Goal: Task Accomplishment & Management: Use online tool/utility

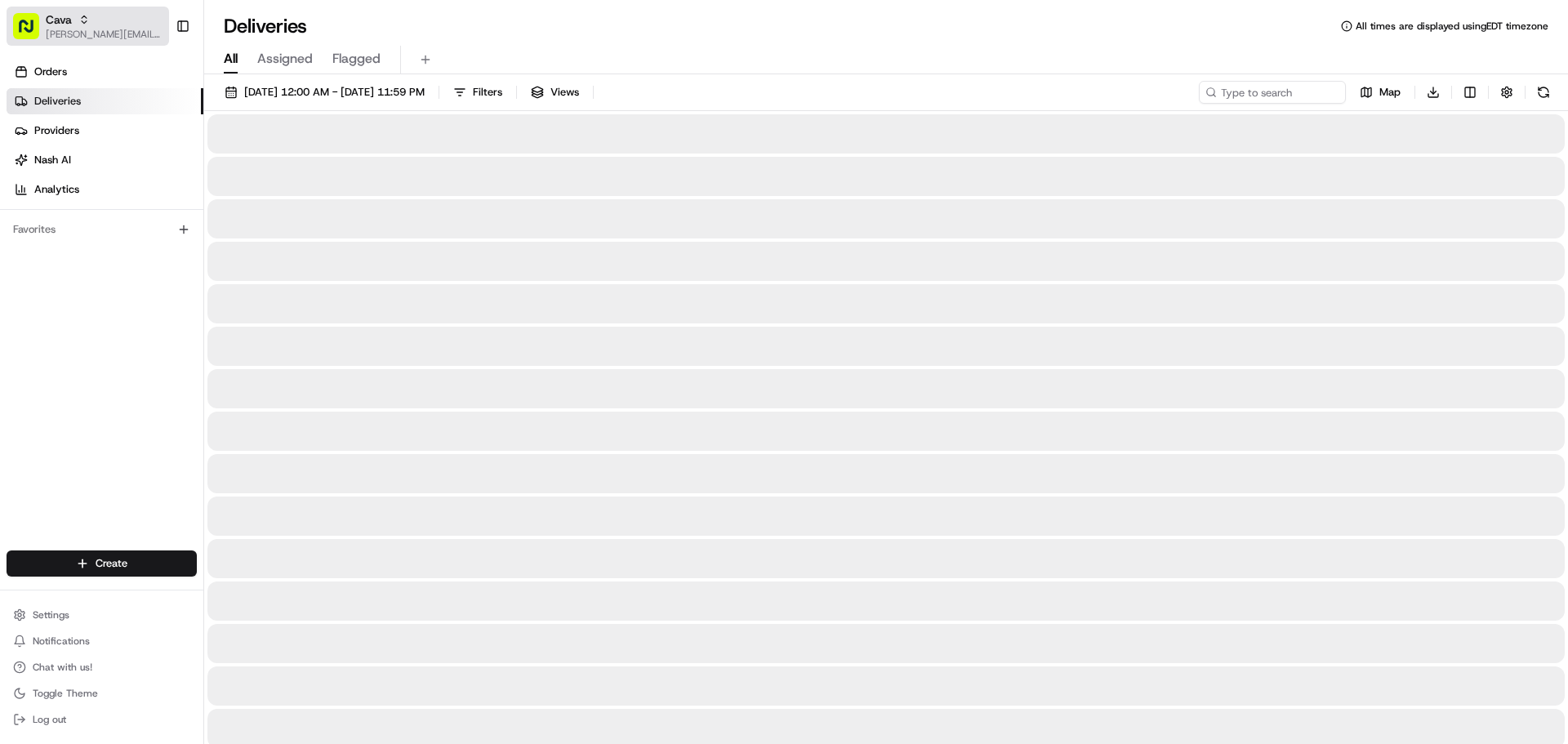
click at [91, 29] on span "[PERSON_NAME][EMAIL_ADDRESS][PERSON_NAME][DOMAIN_NAME]" at bounding box center [104, 34] width 116 height 13
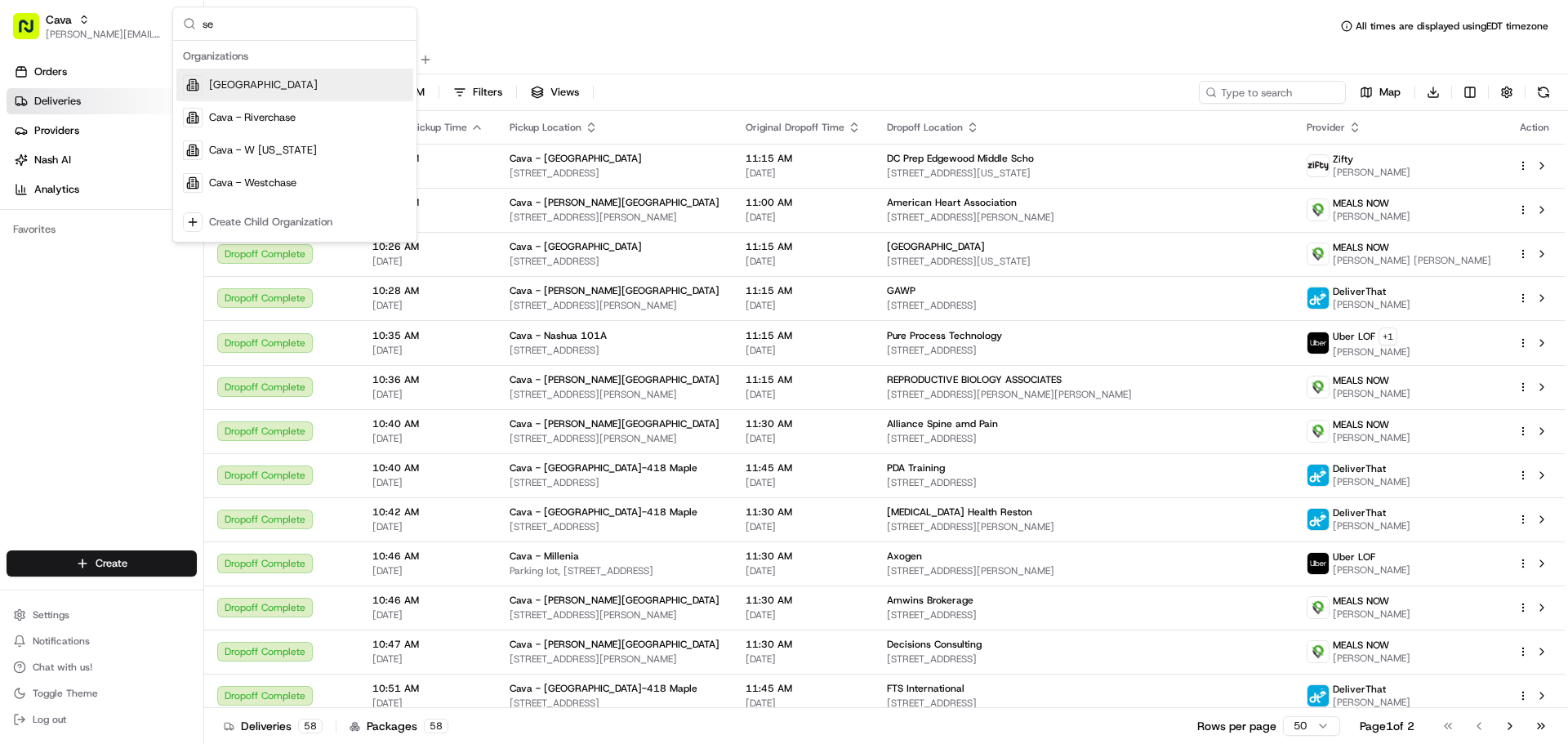
type input "s"
type input "p"
type input "harm"
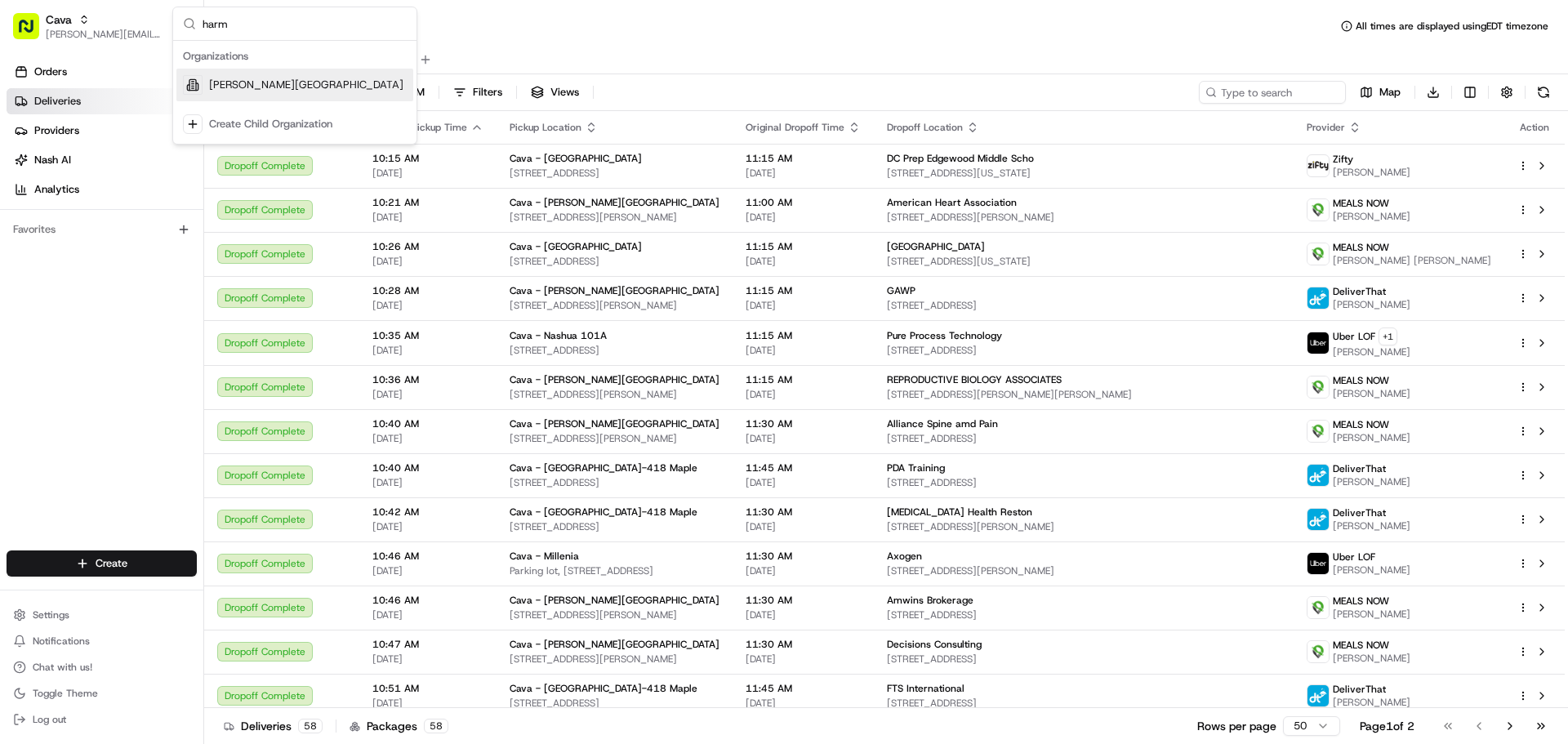
click at [274, 75] on div "[PERSON_NAME][GEOGRAPHIC_DATA]" at bounding box center [295, 84] width 236 height 32
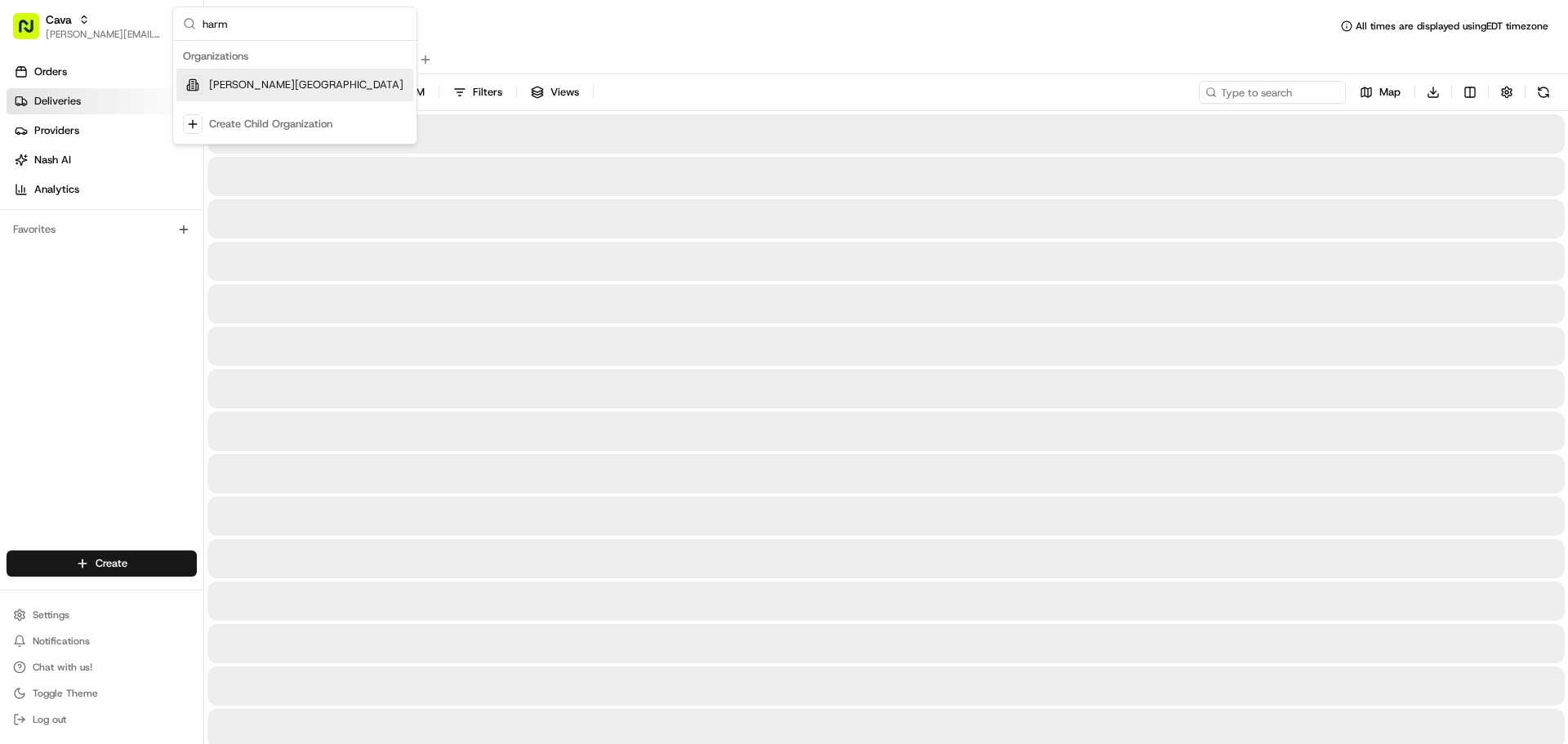
click at [276, 84] on span "[PERSON_NAME][GEOGRAPHIC_DATA]" at bounding box center [306, 85] width 194 height 15
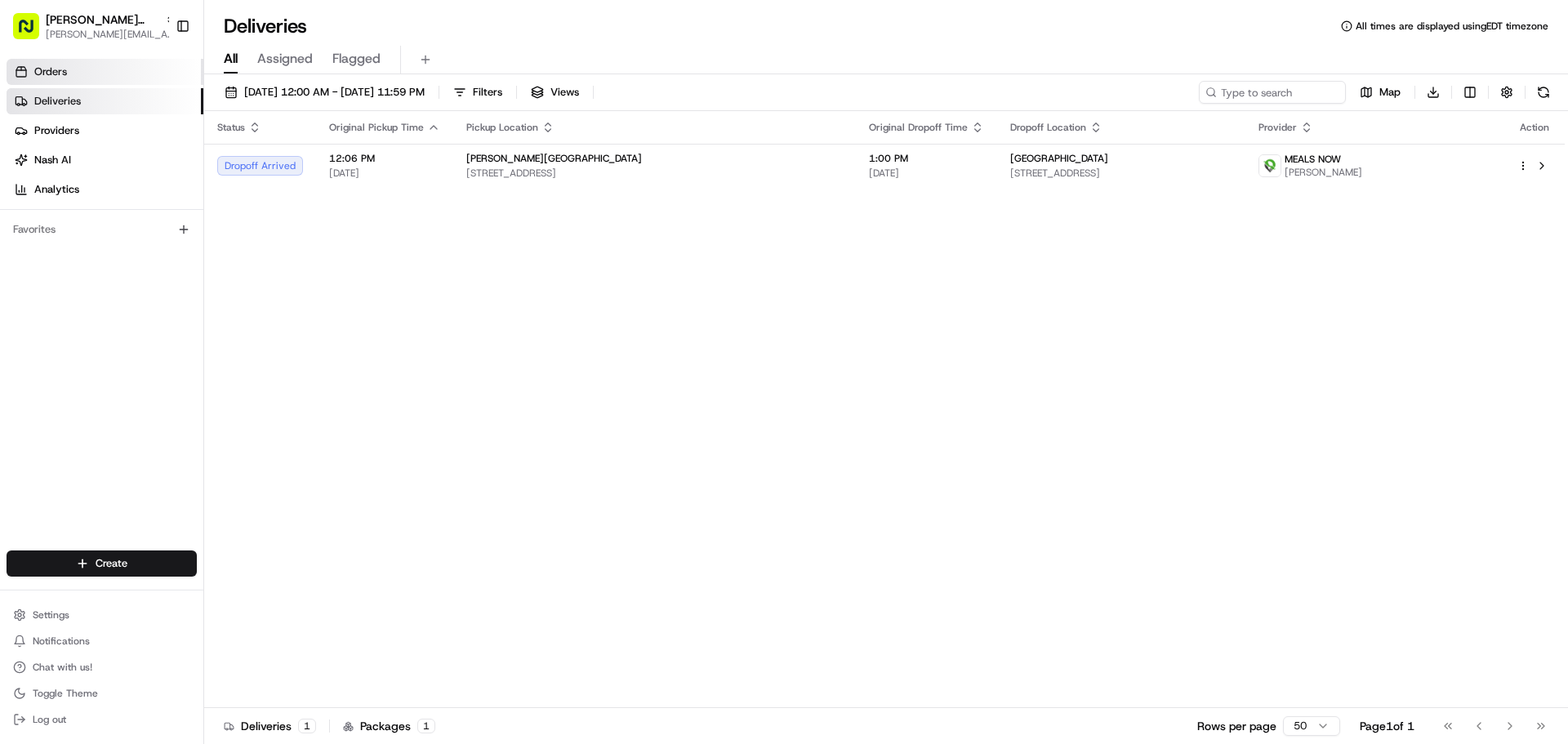
click at [98, 60] on link "Orders" at bounding box center [104, 72] width 197 height 26
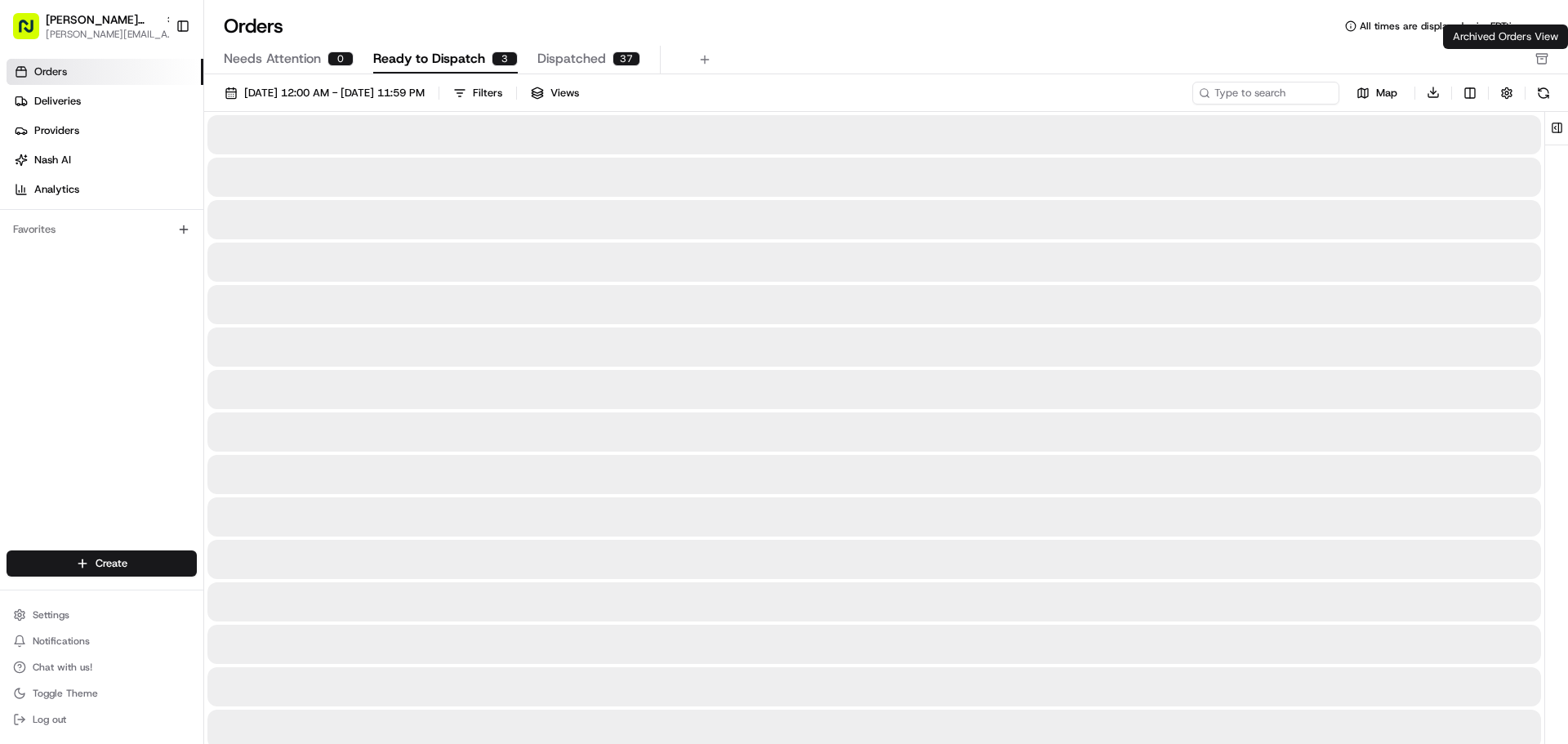
click at [1545, 58] on icon "button" at bounding box center [1542, 59] width 13 height 13
click at [426, 62] on span "Ready to Dispatch" at bounding box center [428, 58] width 112 height 19
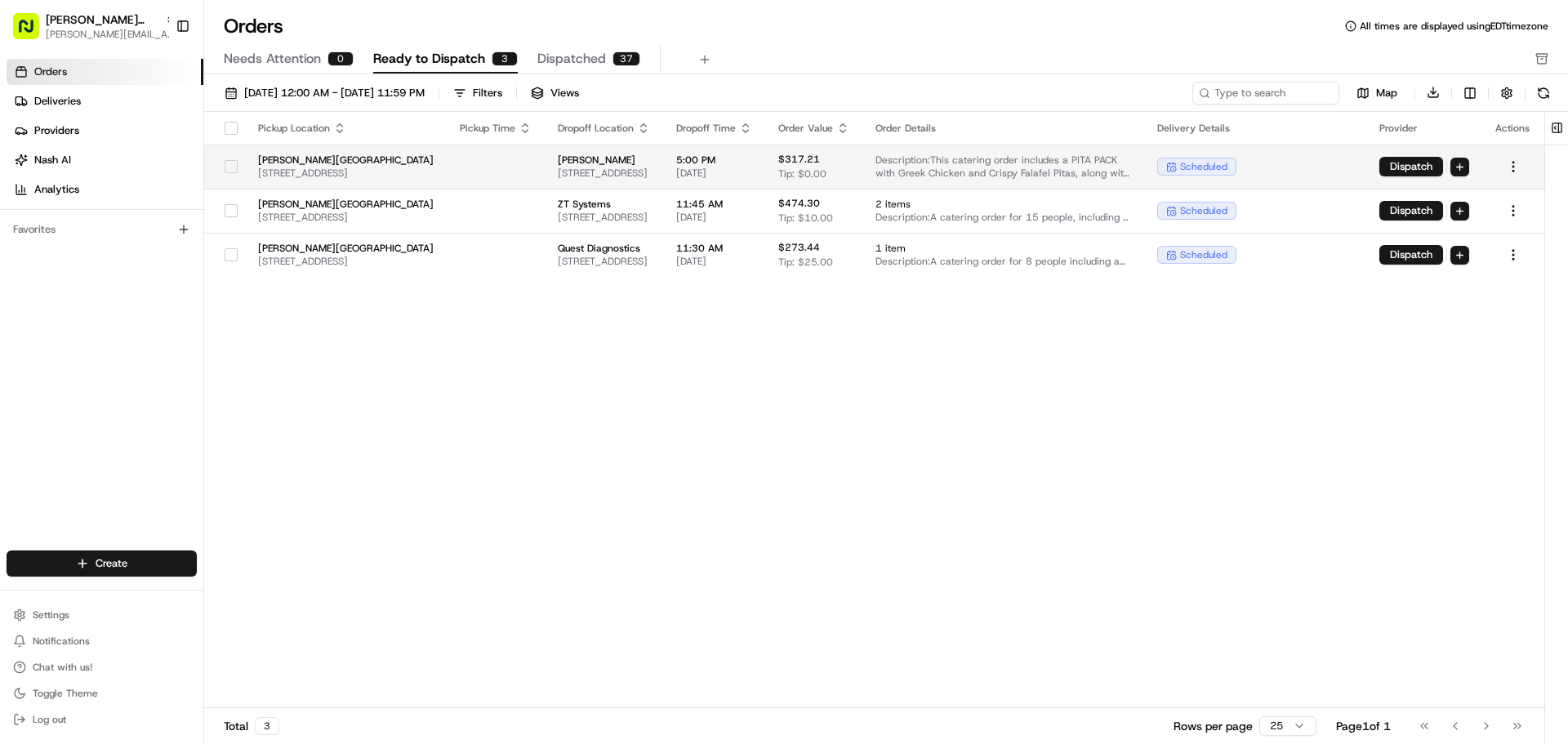
click at [650, 178] on span "[STREET_ADDRESS]" at bounding box center [604, 173] width 92 height 13
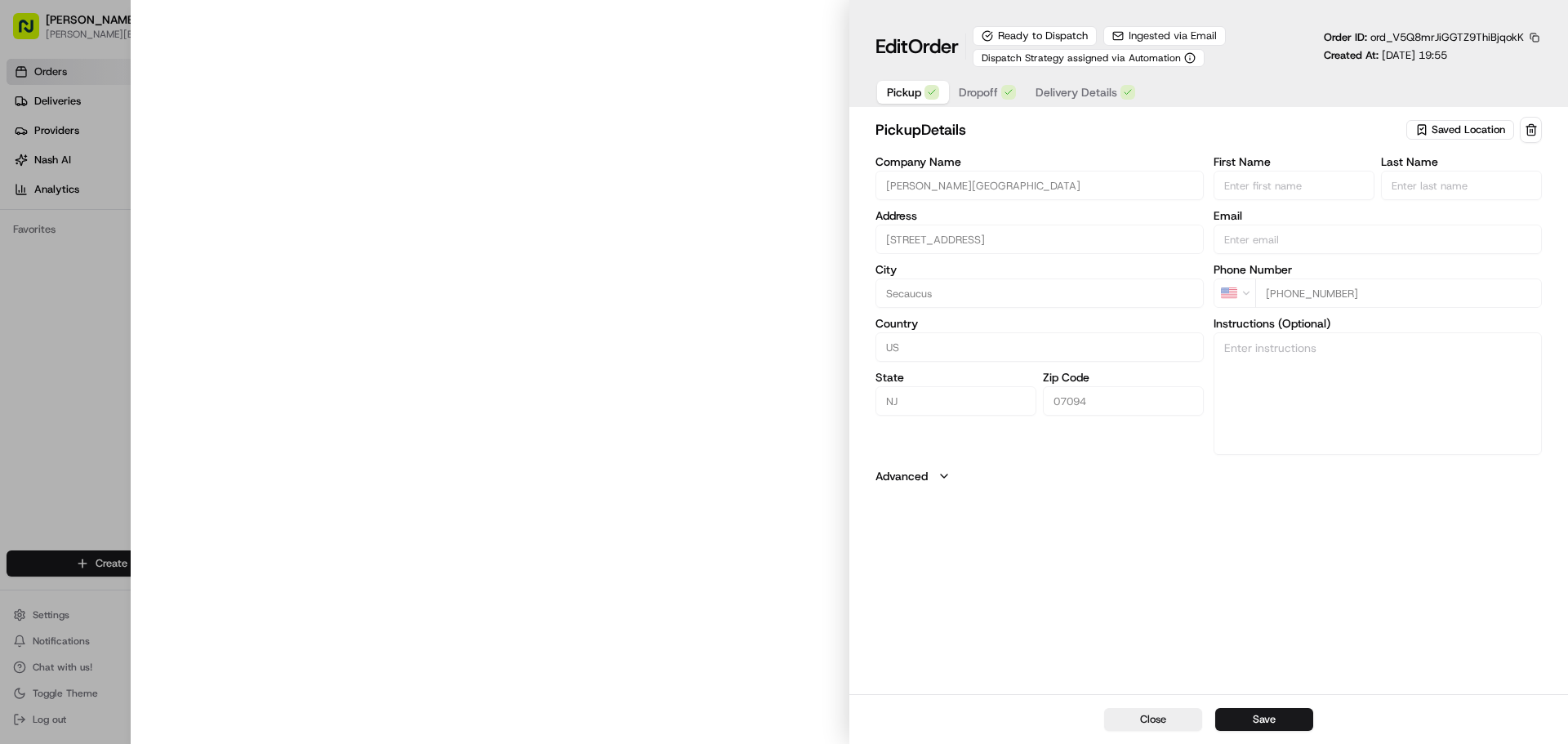
type input "[STREET_ADDRESS]"
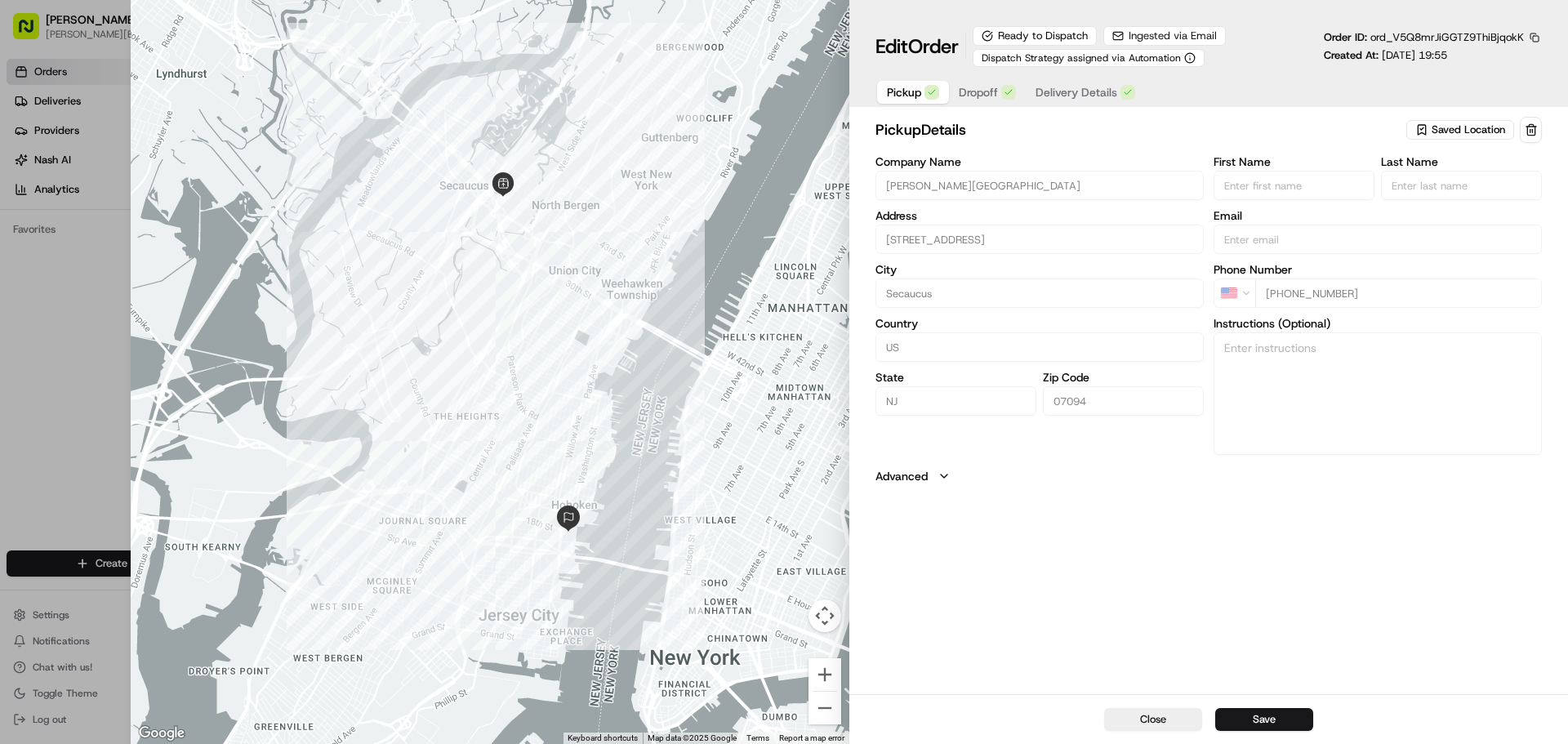
click at [999, 86] on button "Dropoff" at bounding box center [987, 92] width 77 height 23
type input "[STREET_ADDRESS]"
click at [1052, 89] on span "Delivery Details" at bounding box center [1076, 92] width 81 height 17
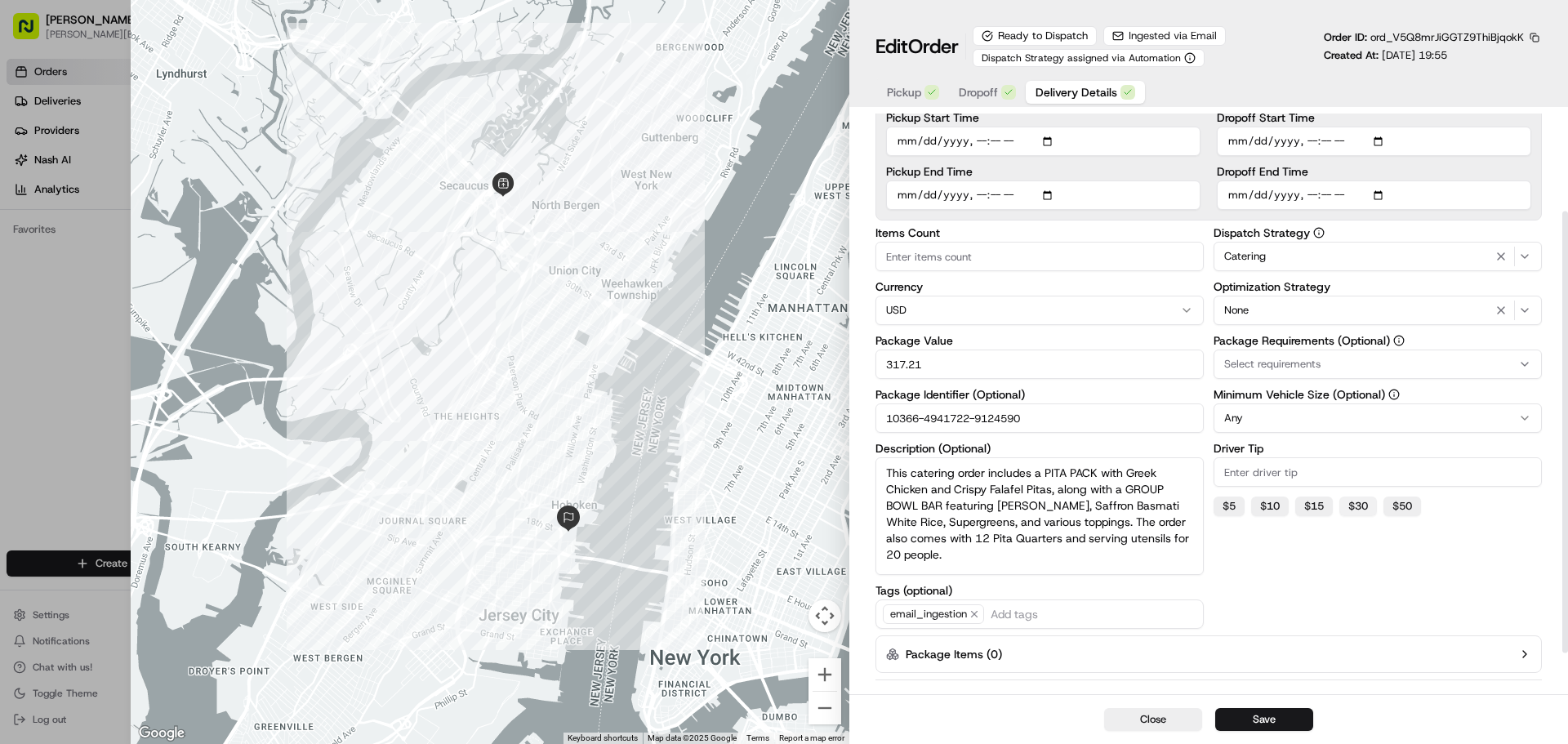
scroll to position [183, 0]
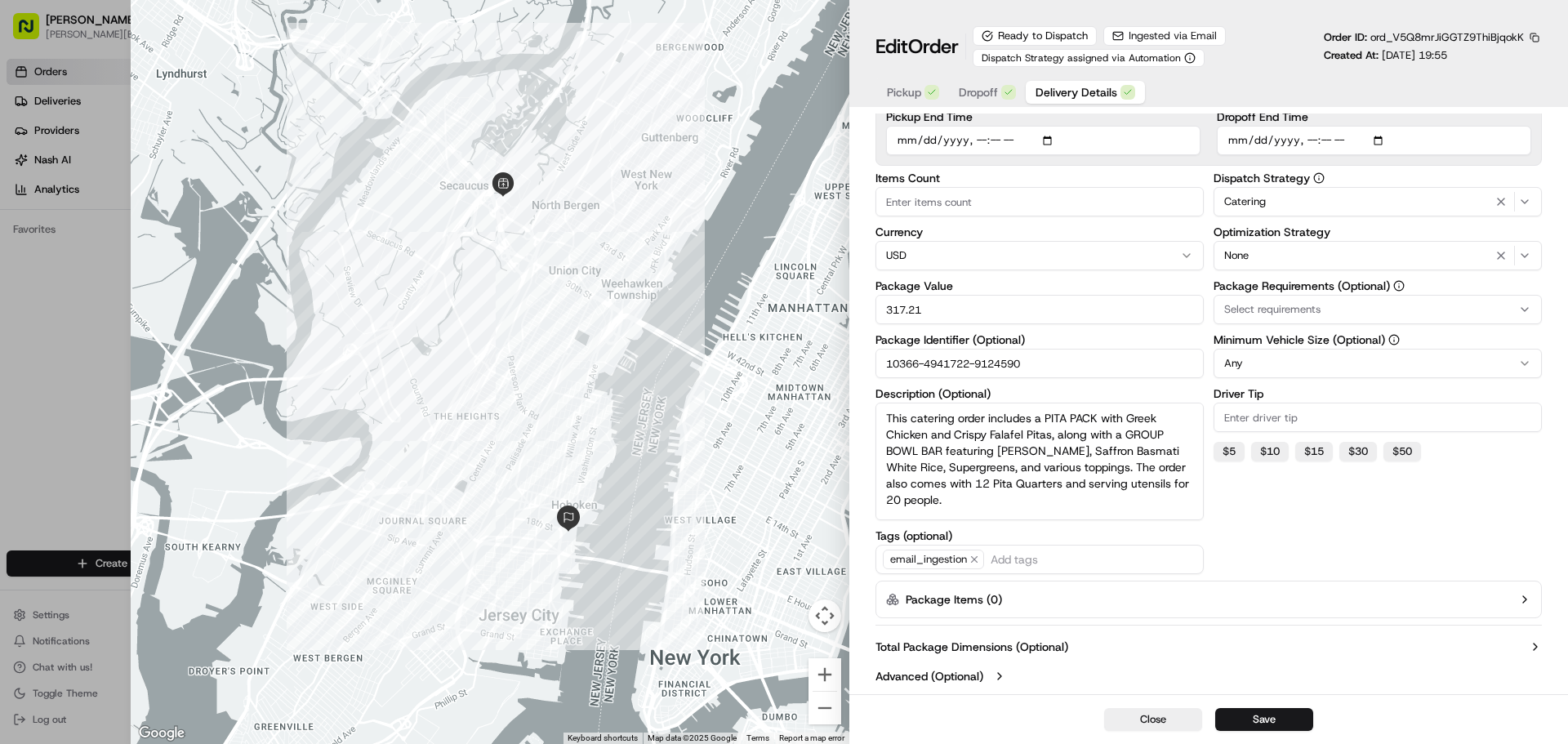
click at [1007, 670] on button "Advanced (Optional)" at bounding box center [1209, 676] width 667 height 17
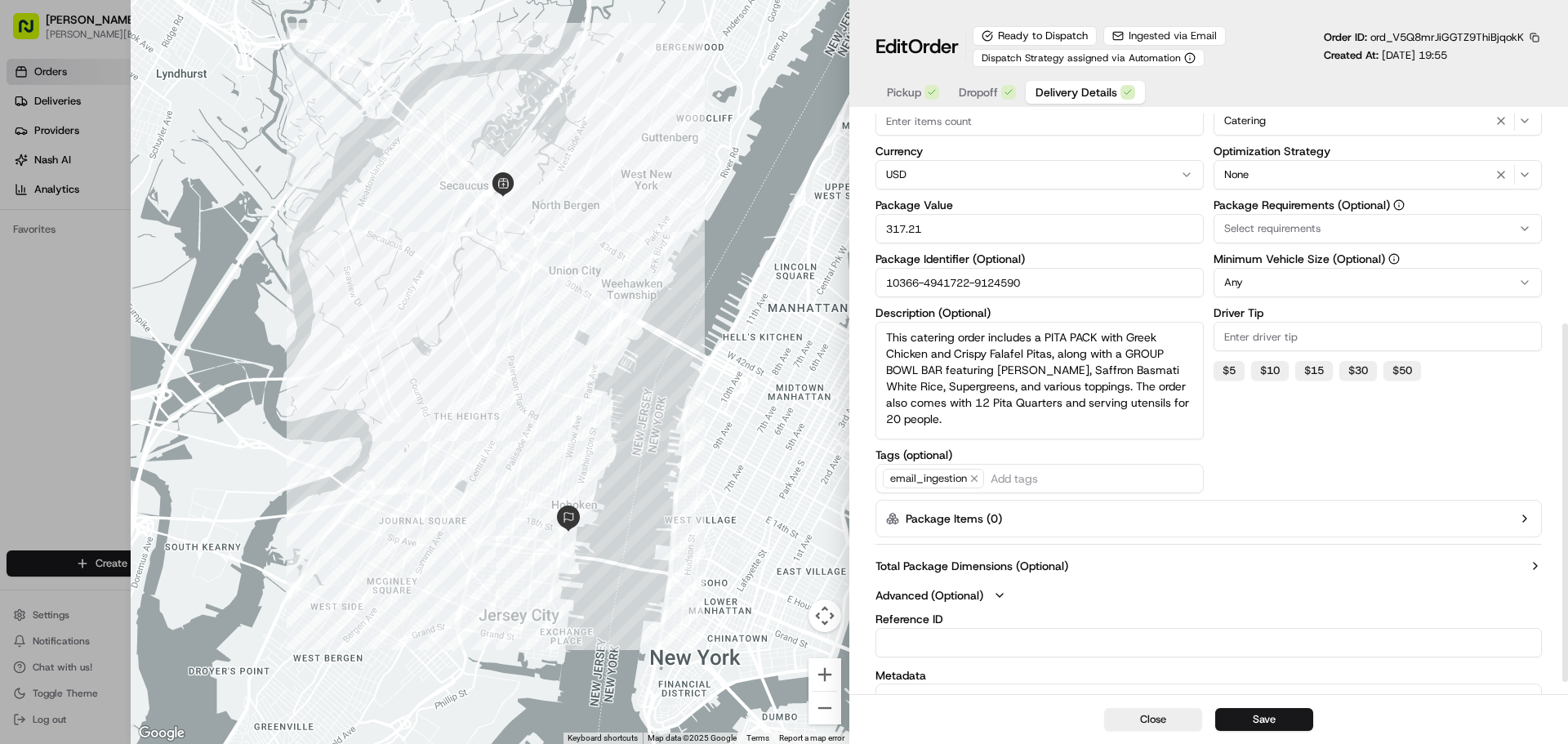
scroll to position [359, 0]
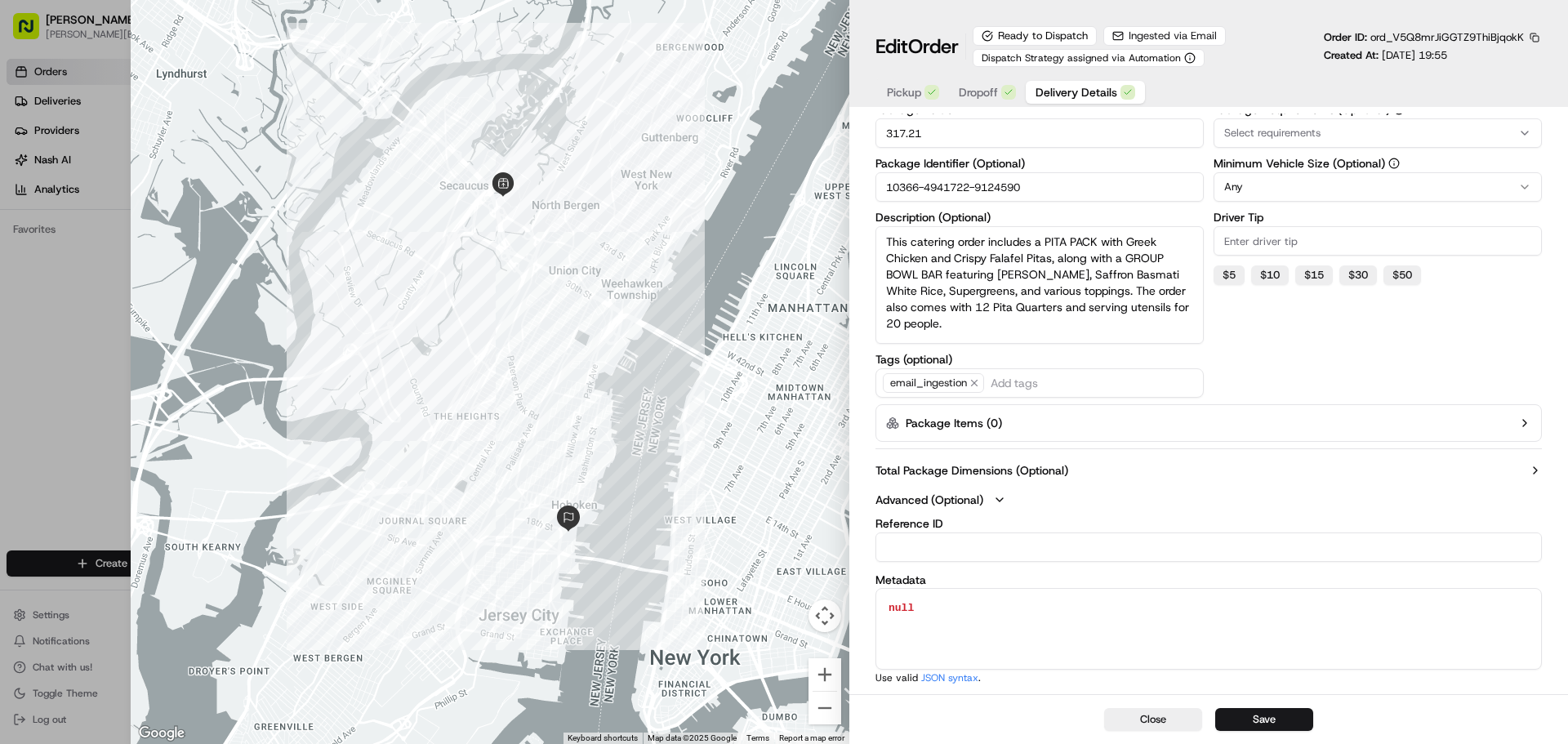
click at [986, 469] on label "Total Package Dimensions (Optional)" at bounding box center [971, 471] width 193 height 17
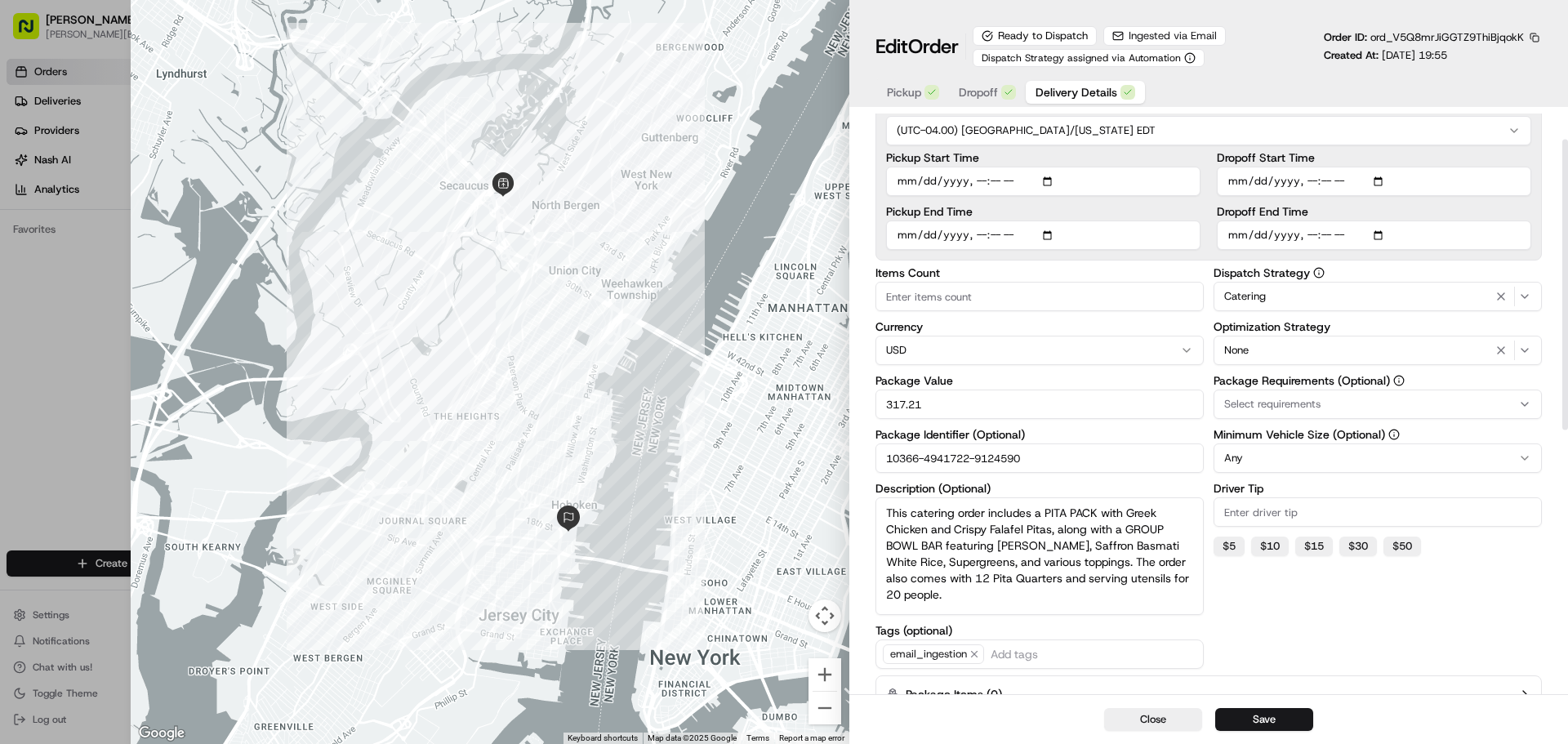
scroll to position [0, 0]
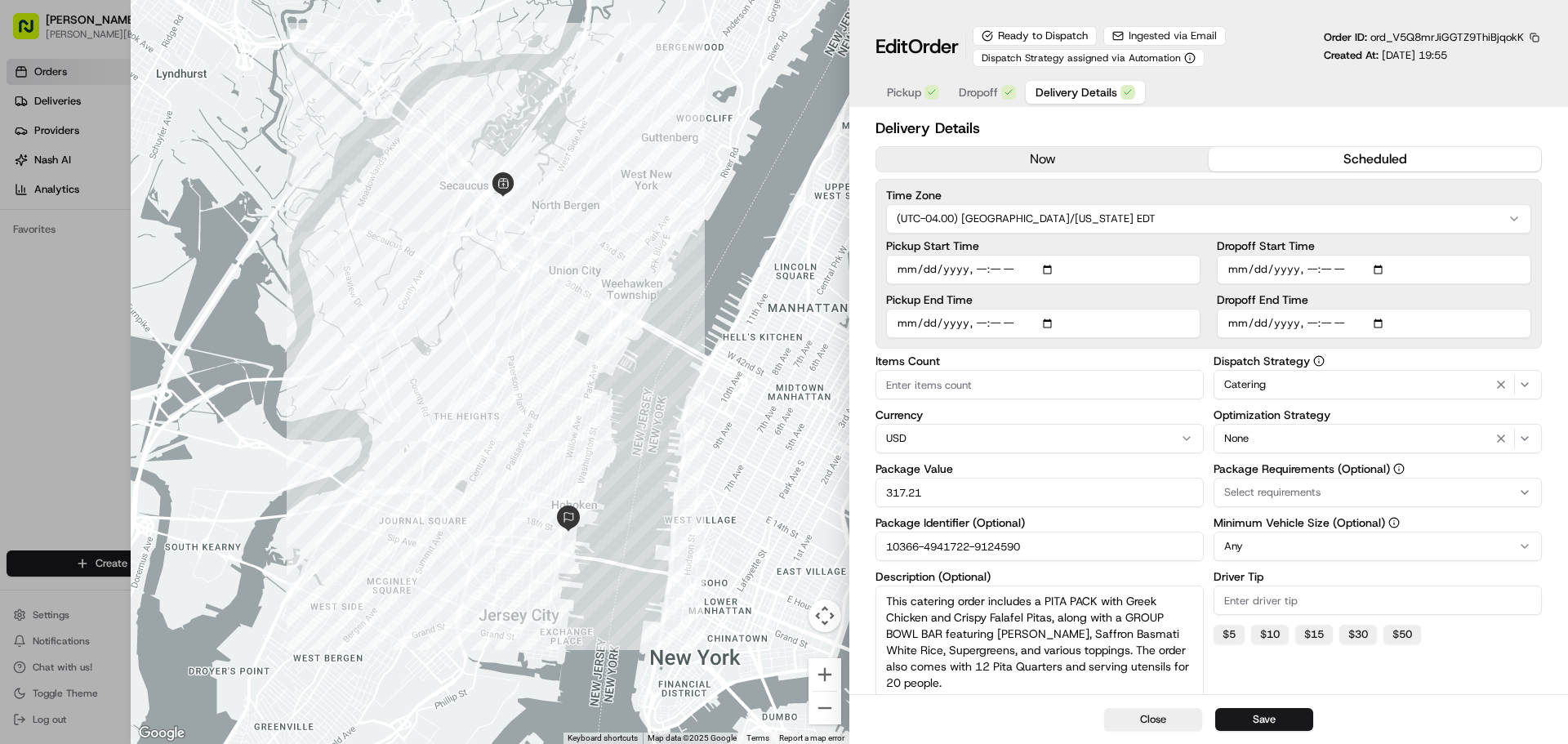
click at [1169, 33] on span "Ingested via Email" at bounding box center [1173, 36] width 89 height 15
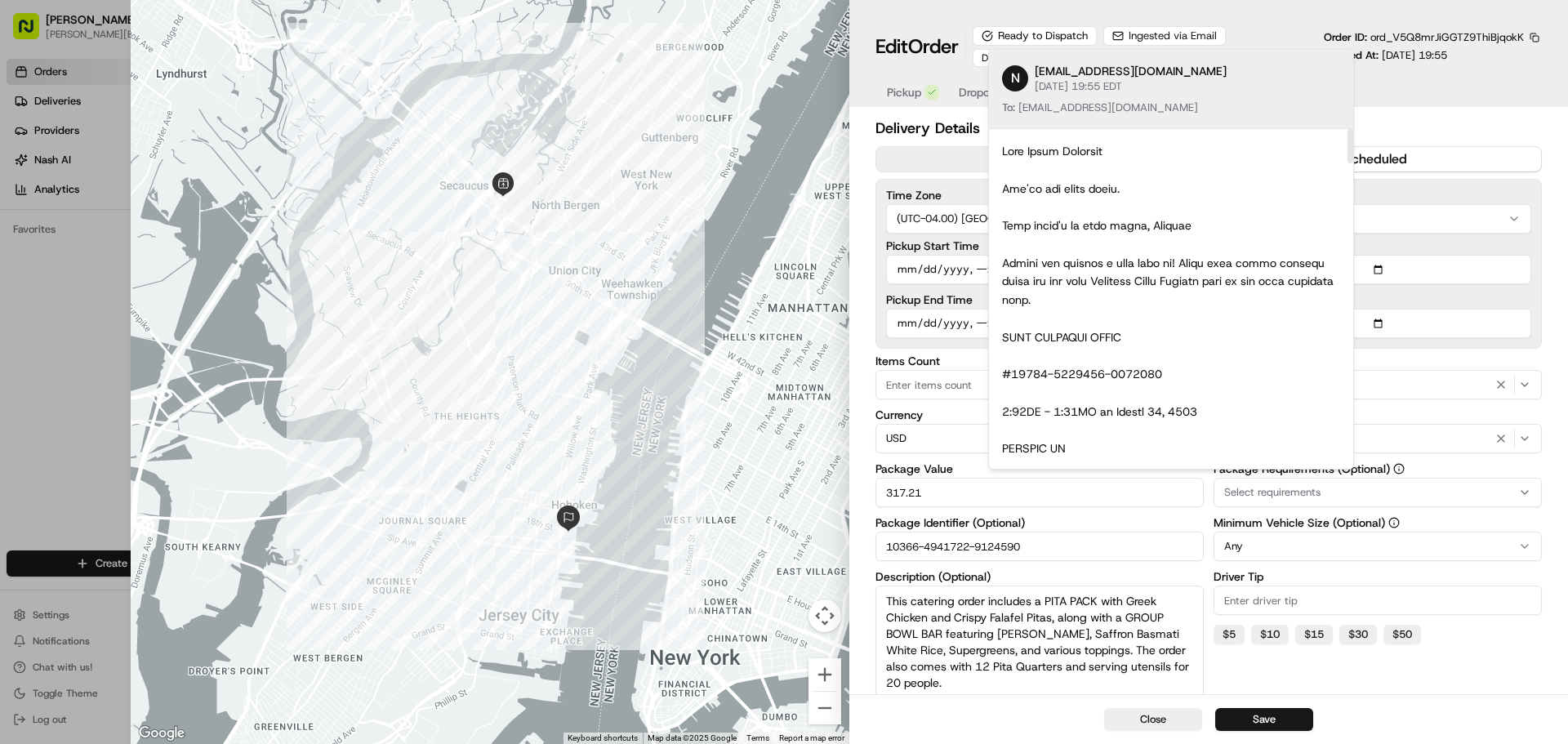
click at [1485, 70] on div "Edit Order Ready to Dispatch Ingested via Email Dispatch Strategy assigned via …" at bounding box center [1209, 66] width 667 height 81
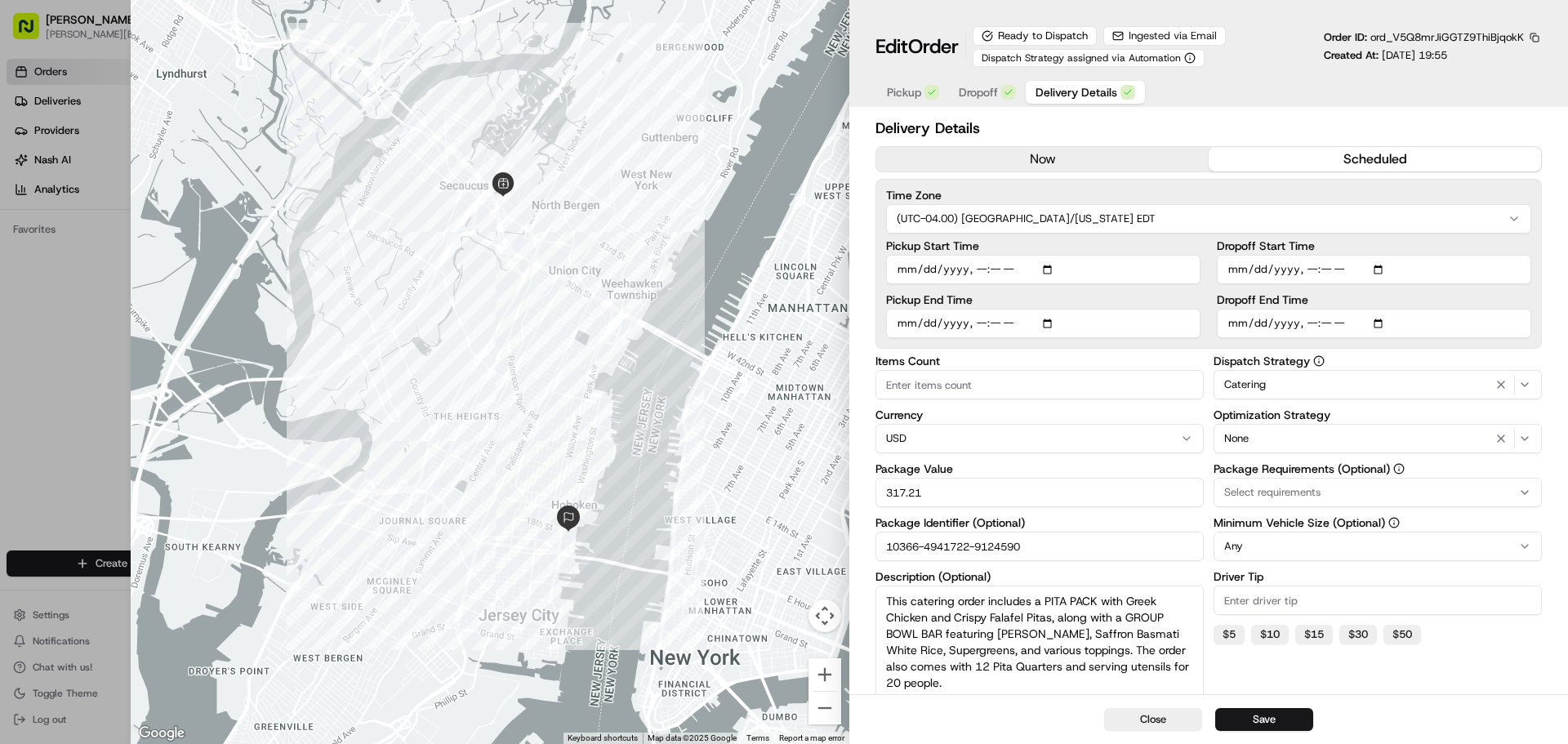
click at [41, 79] on div at bounding box center [784, 372] width 1568 height 744
type input "1"
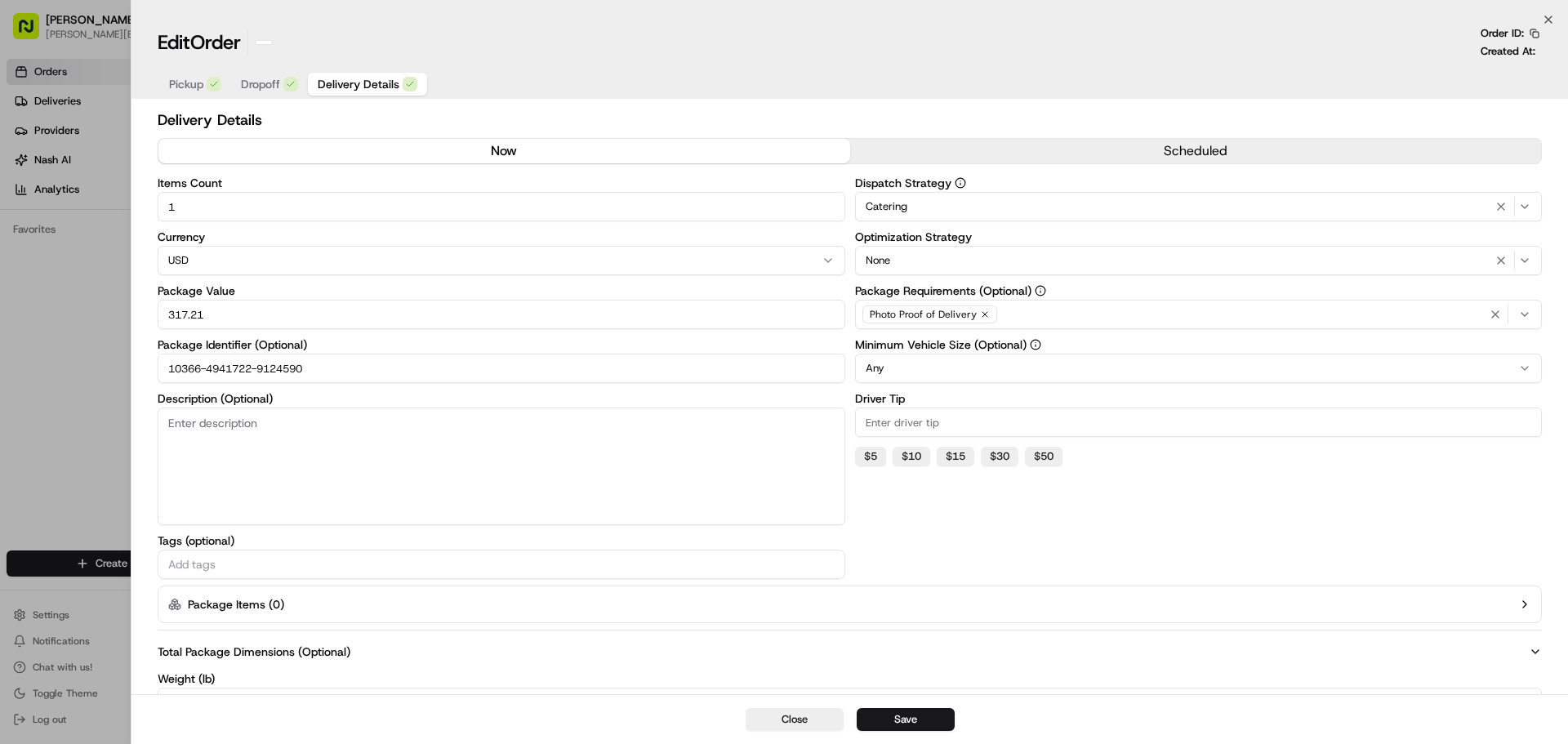
click at [95, 15] on html "[PERSON_NAME] Meadow [PERSON_NAME][EMAIL_ADDRESS][PERSON_NAME][DOMAIN_NAME] Tog…" at bounding box center [784, 372] width 1568 height 744
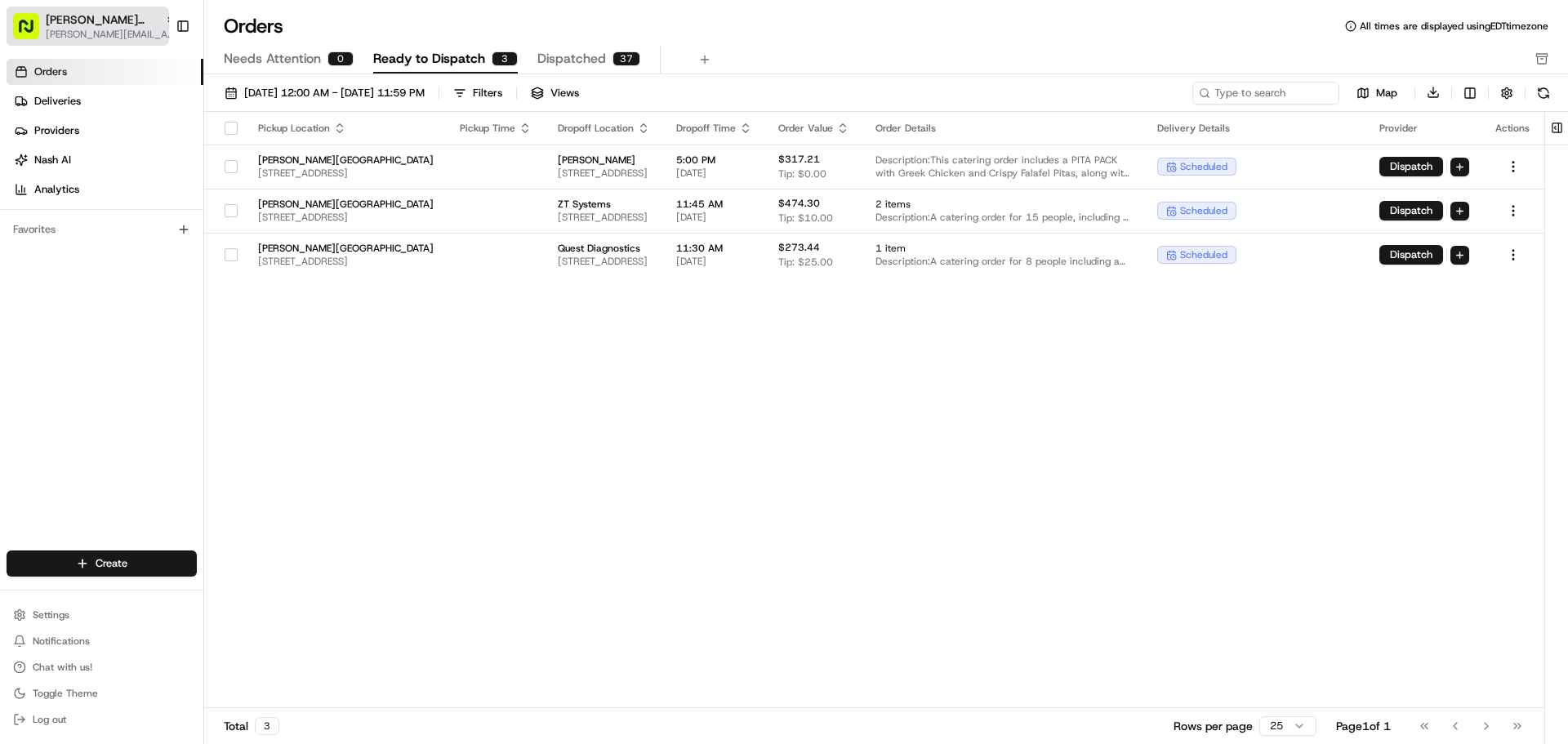
click at [118, 26] on span "[PERSON_NAME][GEOGRAPHIC_DATA]" at bounding box center [103, 19] width 113 height 17
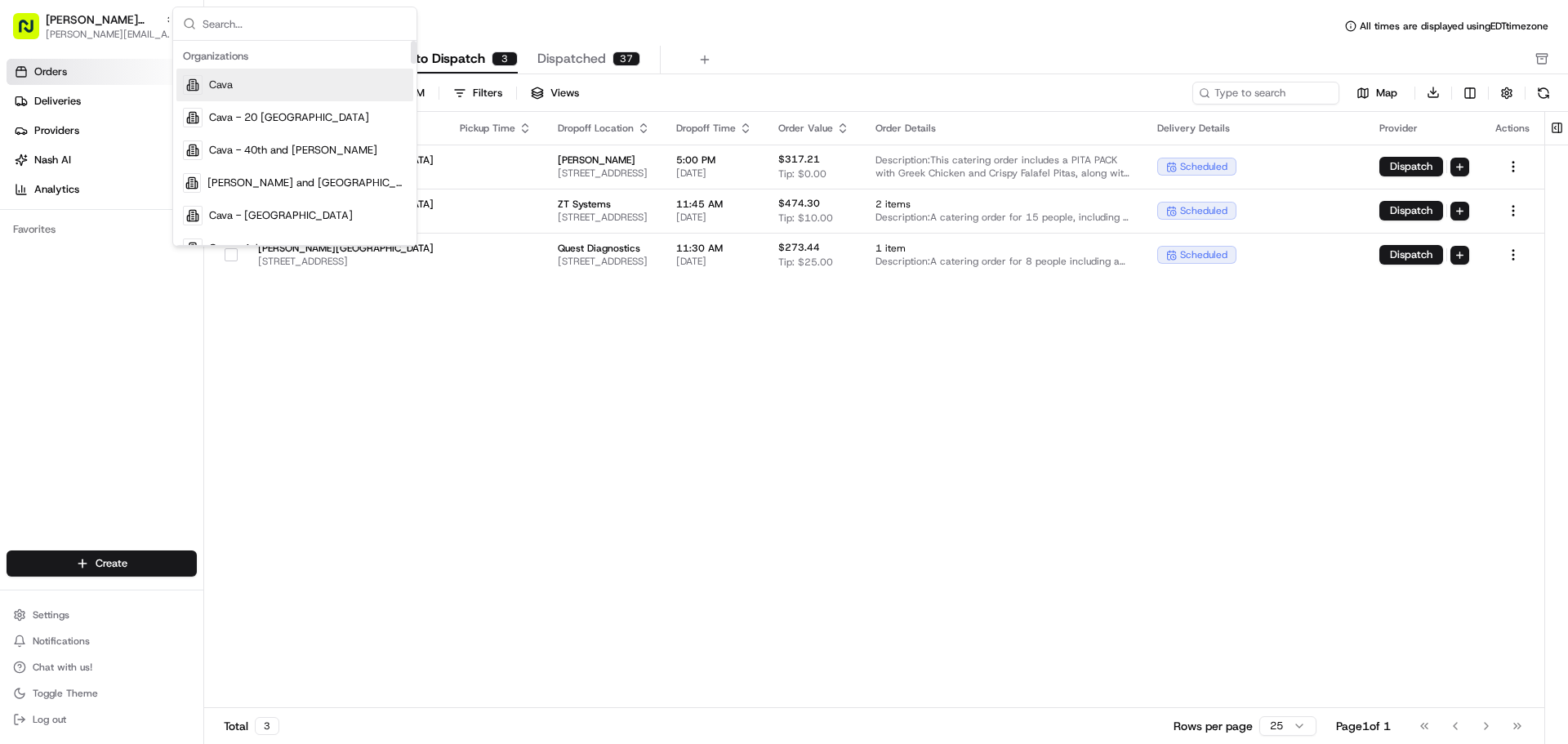
click at [258, 84] on div "Cava" at bounding box center [295, 84] width 236 height 32
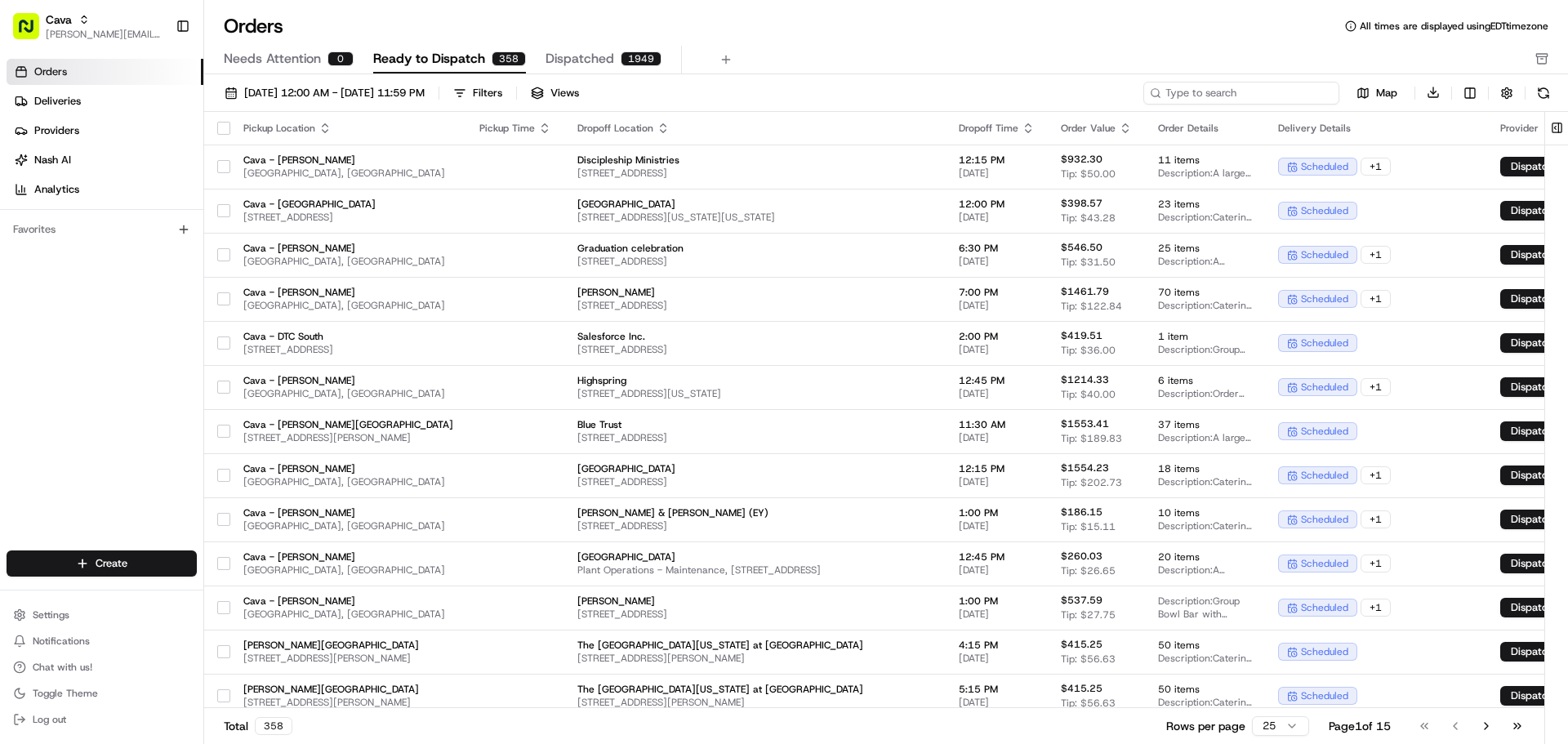
click at [1272, 95] on input at bounding box center [1241, 92] width 196 height 23
paste input "10193-29289598370945"
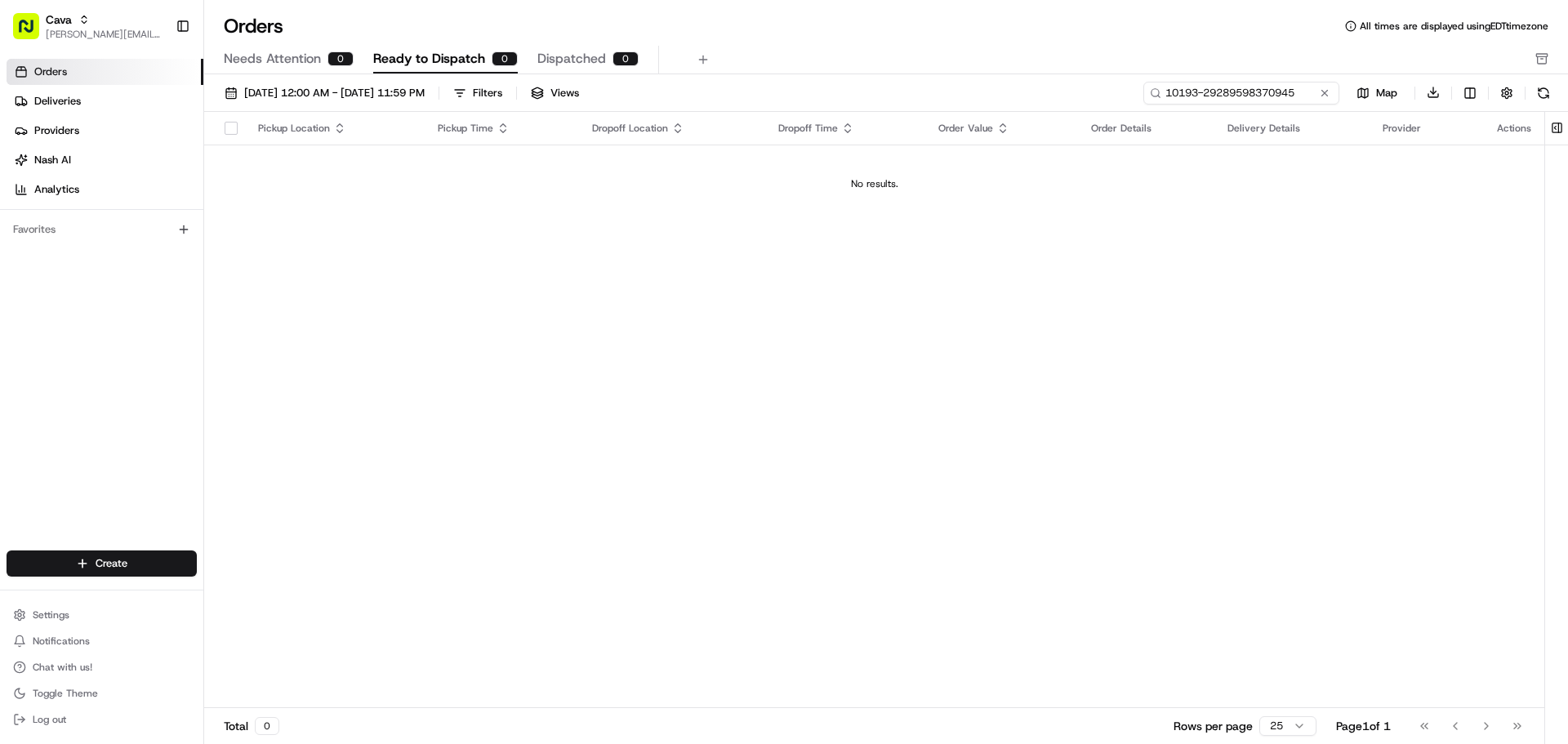
type input "10193-29289598370945"
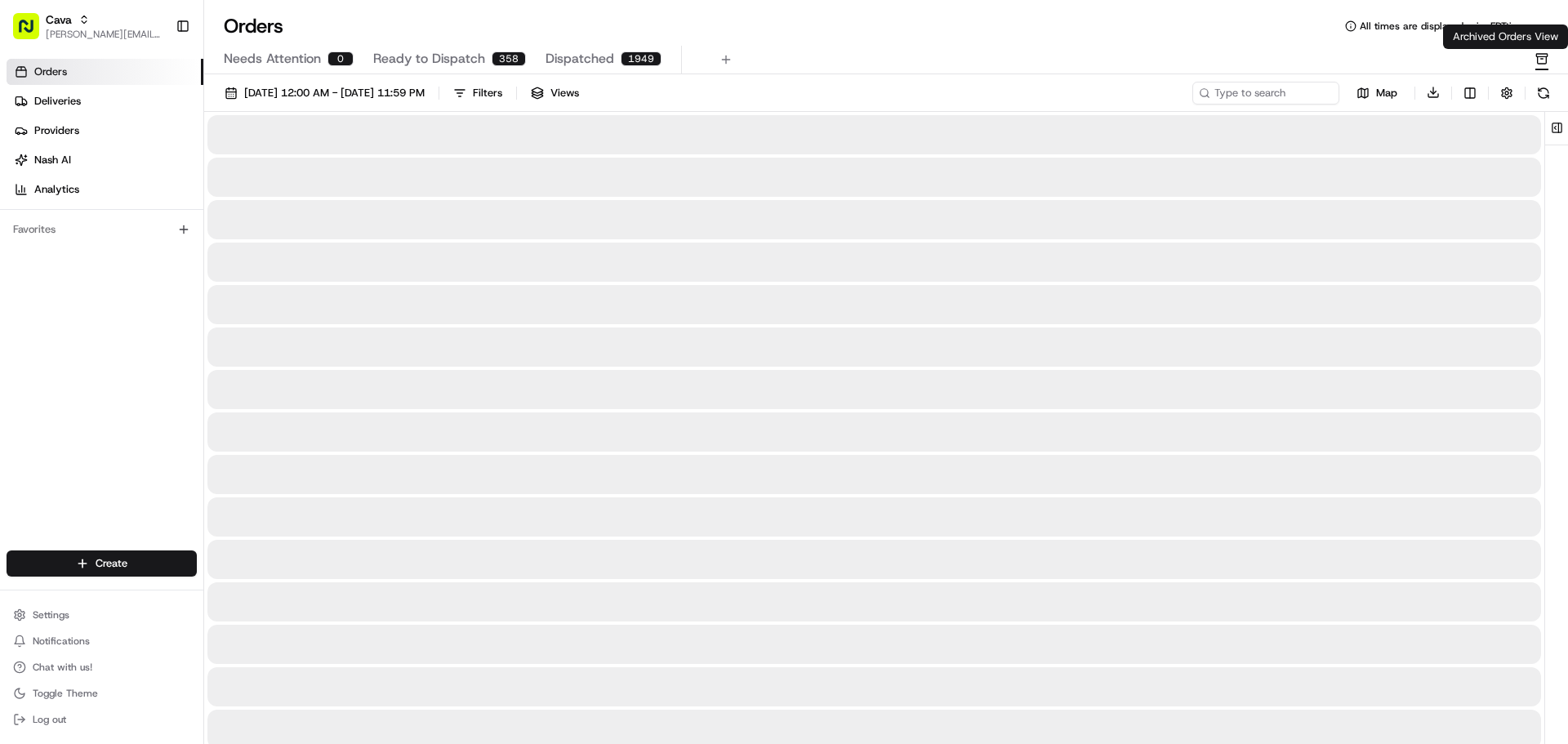
click at [1544, 55] on icon "button" at bounding box center [1542, 59] width 13 height 13
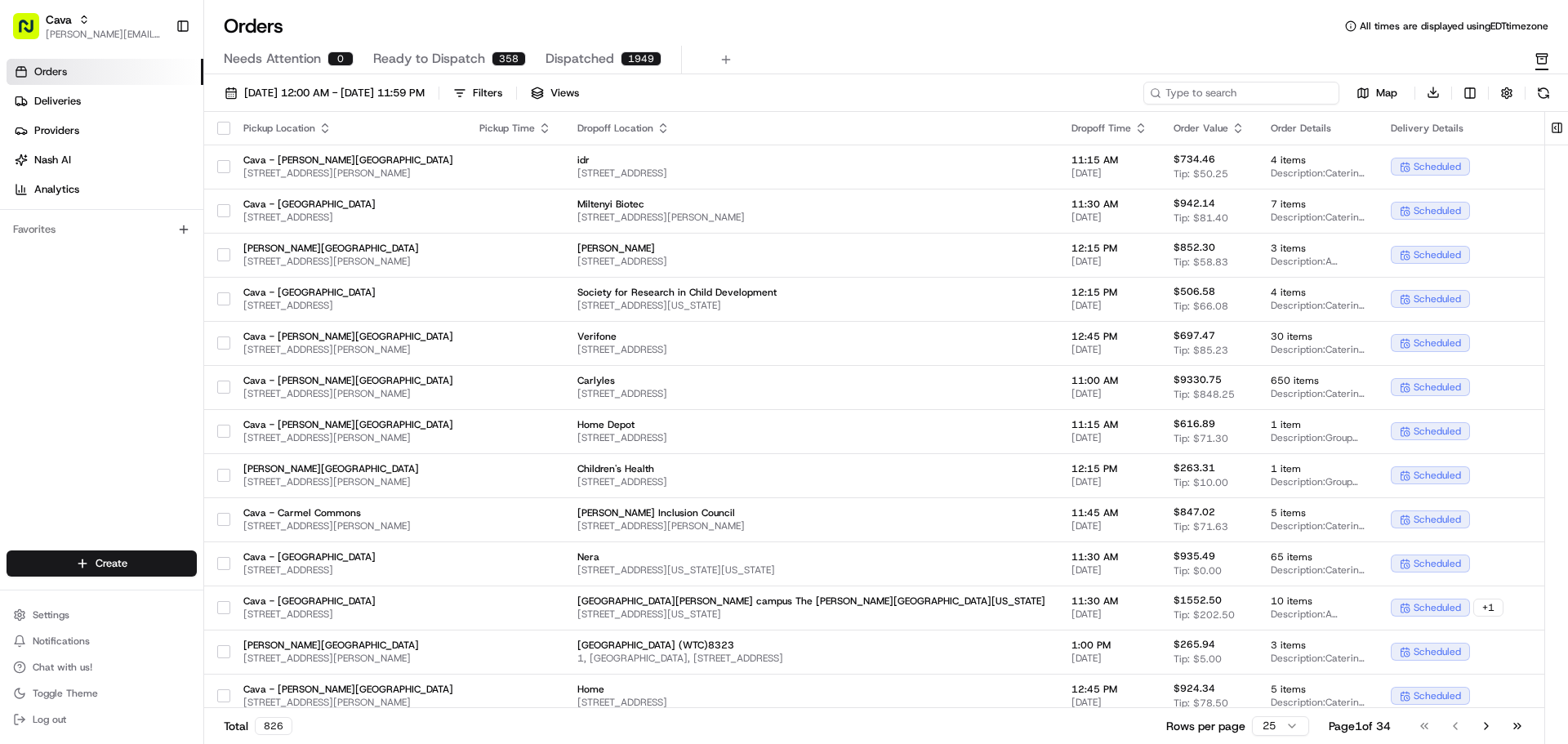
click at [1233, 102] on input at bounding box center [1241, 92] width 196 height 23
paste input "10193-29289598370945"
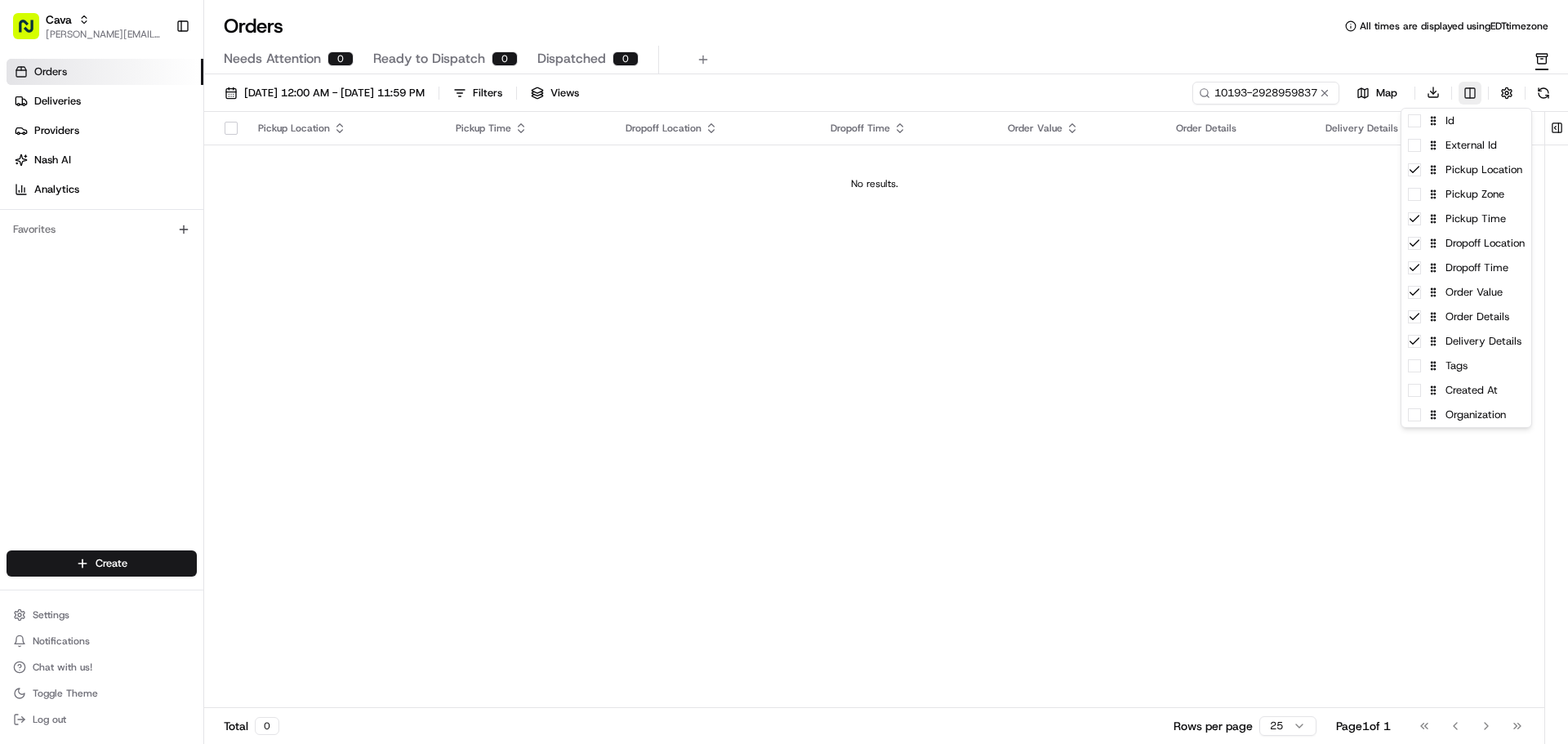
click at [1475, 101] on html "Cava [EMAIL_ADDRESS][PERSON_NAME][DOMAIN_NAME] Toggle Sidebar Orders Deliveries…" at bounding box center [784, 372] width 1568 height 744
click at [1268, 90] on html "Cava [EMAIL_ADDRESS][PERSON_NAME][DOMAIN_NAME] Toggle Sidebar Orders Deliveries…" at bounding box center [784, 372] width 1568 height 744
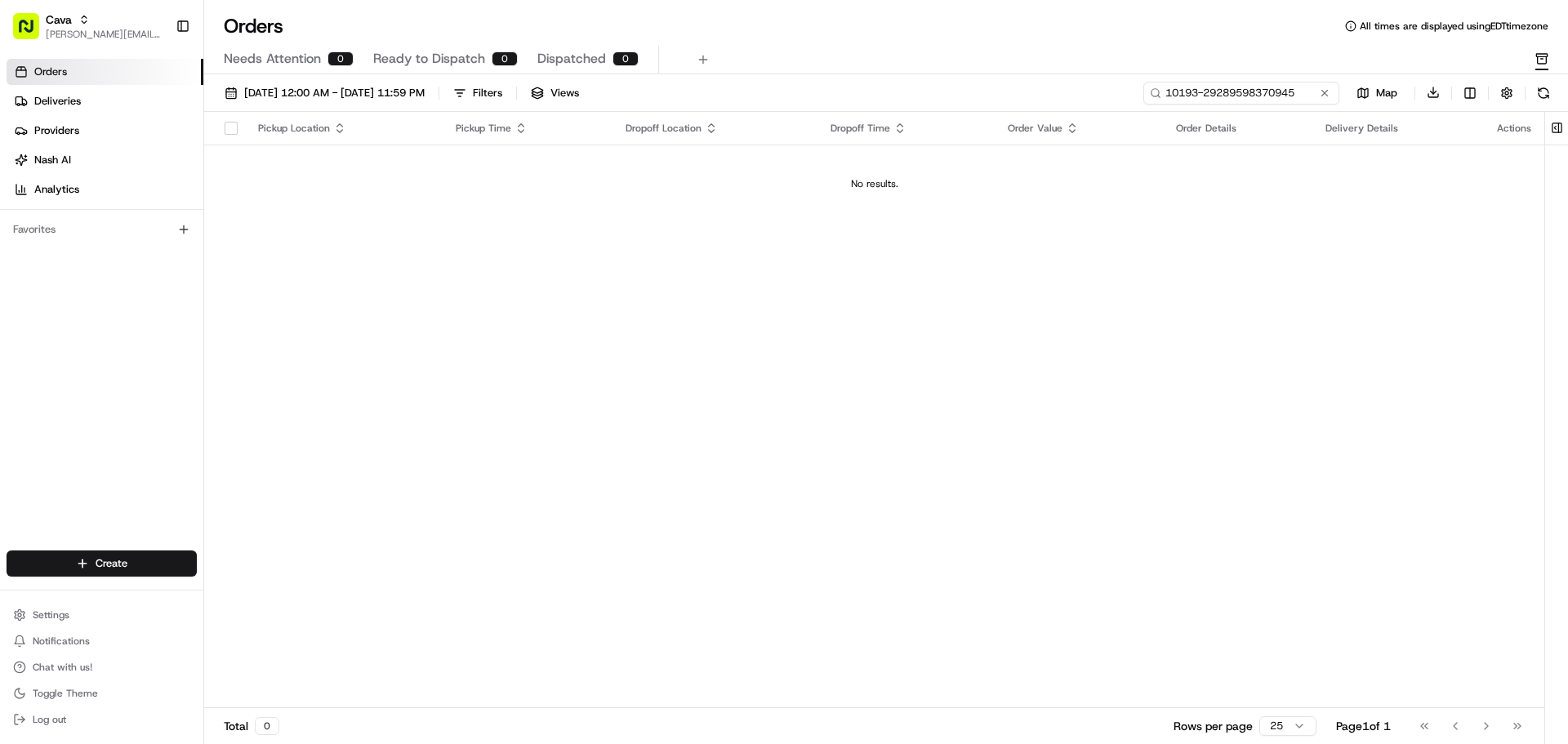
click at [1257, 91] on input "10193-29289598370945" at bounding box center [1241, 92] width 196 height 23
type input "1019329289598370945"
click at [1477, 96] on html "Cava [EMAIL_ADDRESS][PERSON_NAME][DOMAIN_NAME] Toggle Sidebar Orders Deliveries…" at bounding box center [784, 372] width 1568 height 744
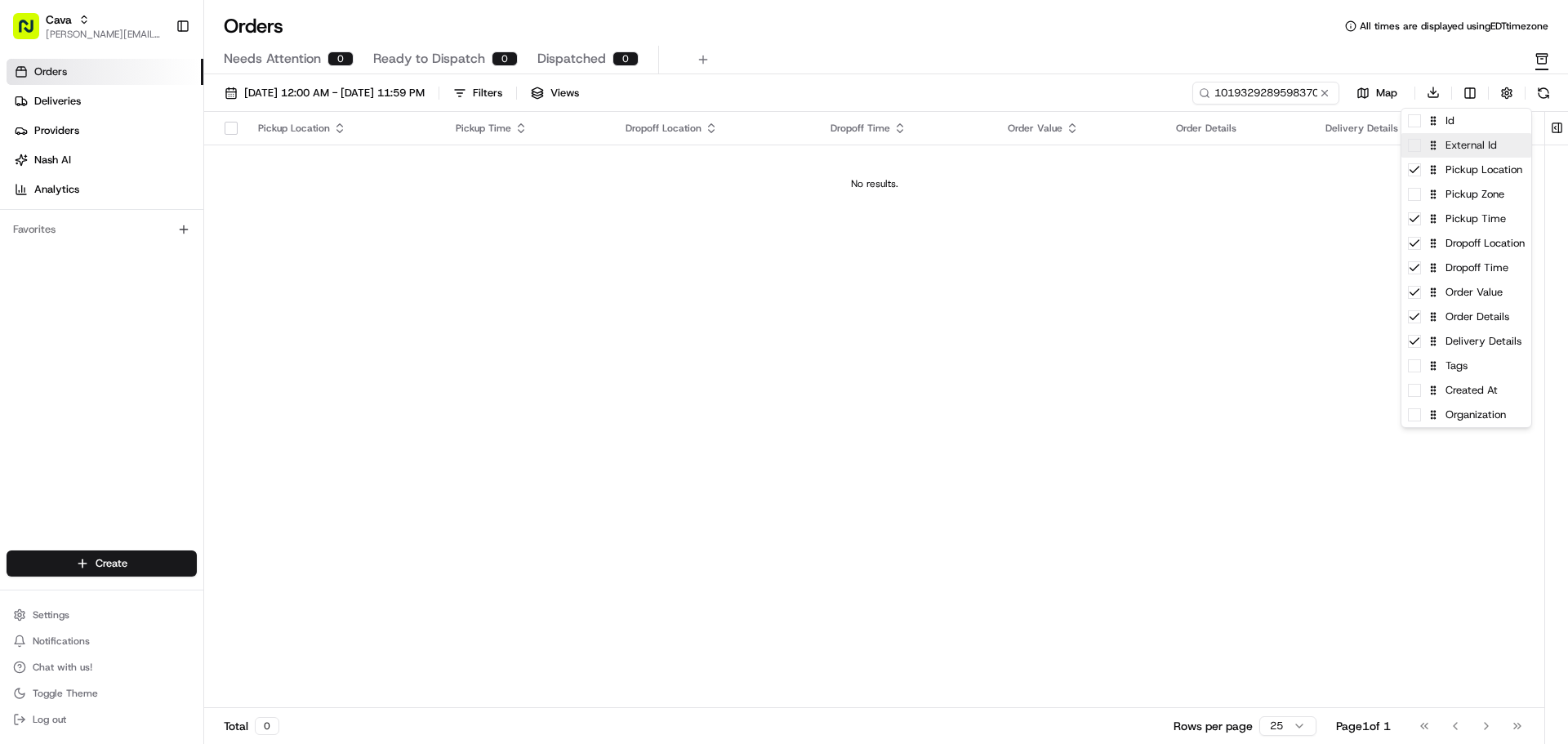
click at [1417, 148] on span at bounding box center [1415, 145] width 13 height 13
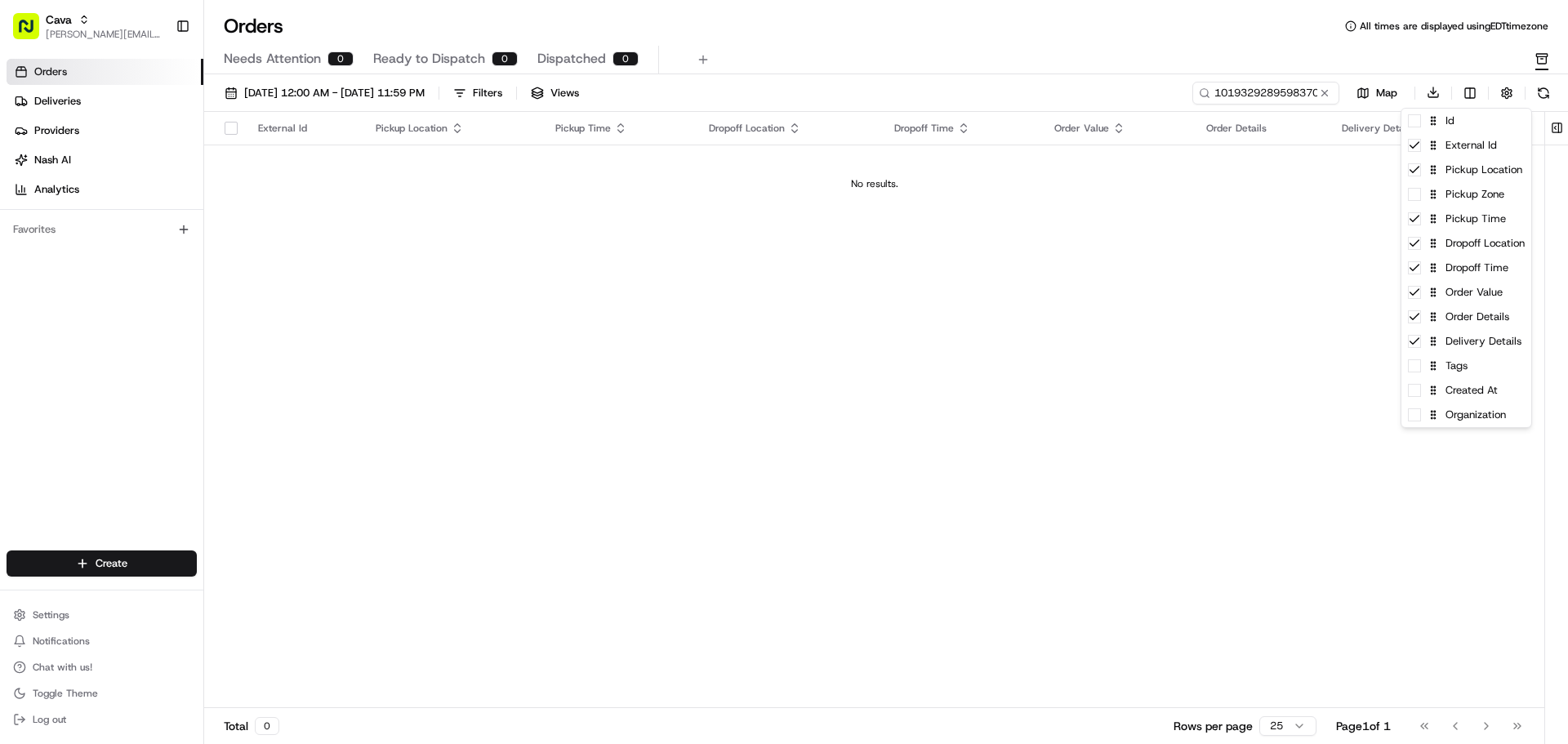
click at [1280, 54] on html "Cava [EMAIL_ADDRESS][PERSON_NAME][DOMAIN_NAME] Toggle Sidebar Orders Deliveries…" at bounding box center [784, 372] width 1568 height 744
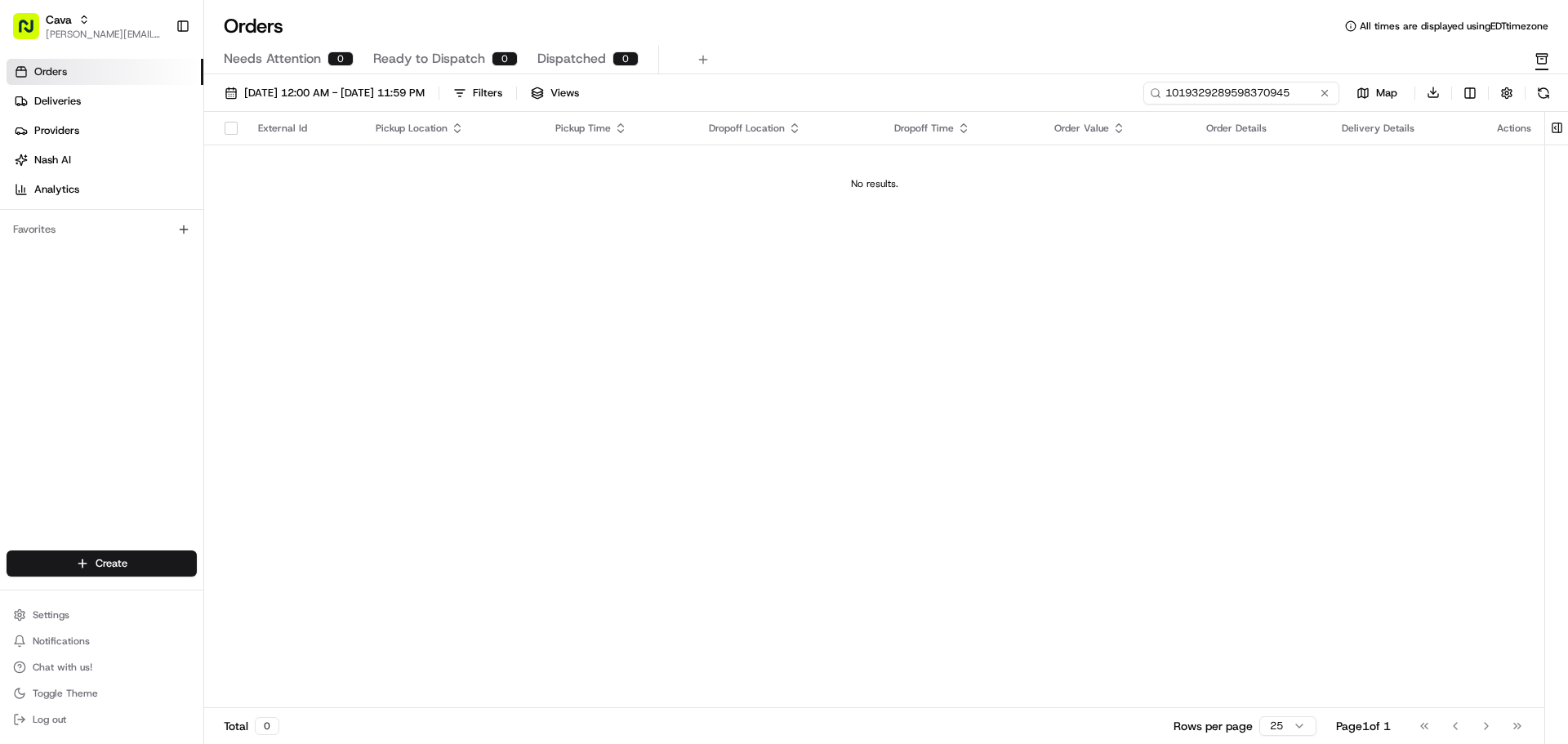
click at [1306, 94] on input "1019329289598370945" at bounding box center [1241, 92] width 196 height 23
click at [1200, 92] on input "1019329289598370945" at bounding box center [1241, 92] width 196 height 23
click at [1324, 91] on button at bounding box center [1325, 93] width 17 height 17
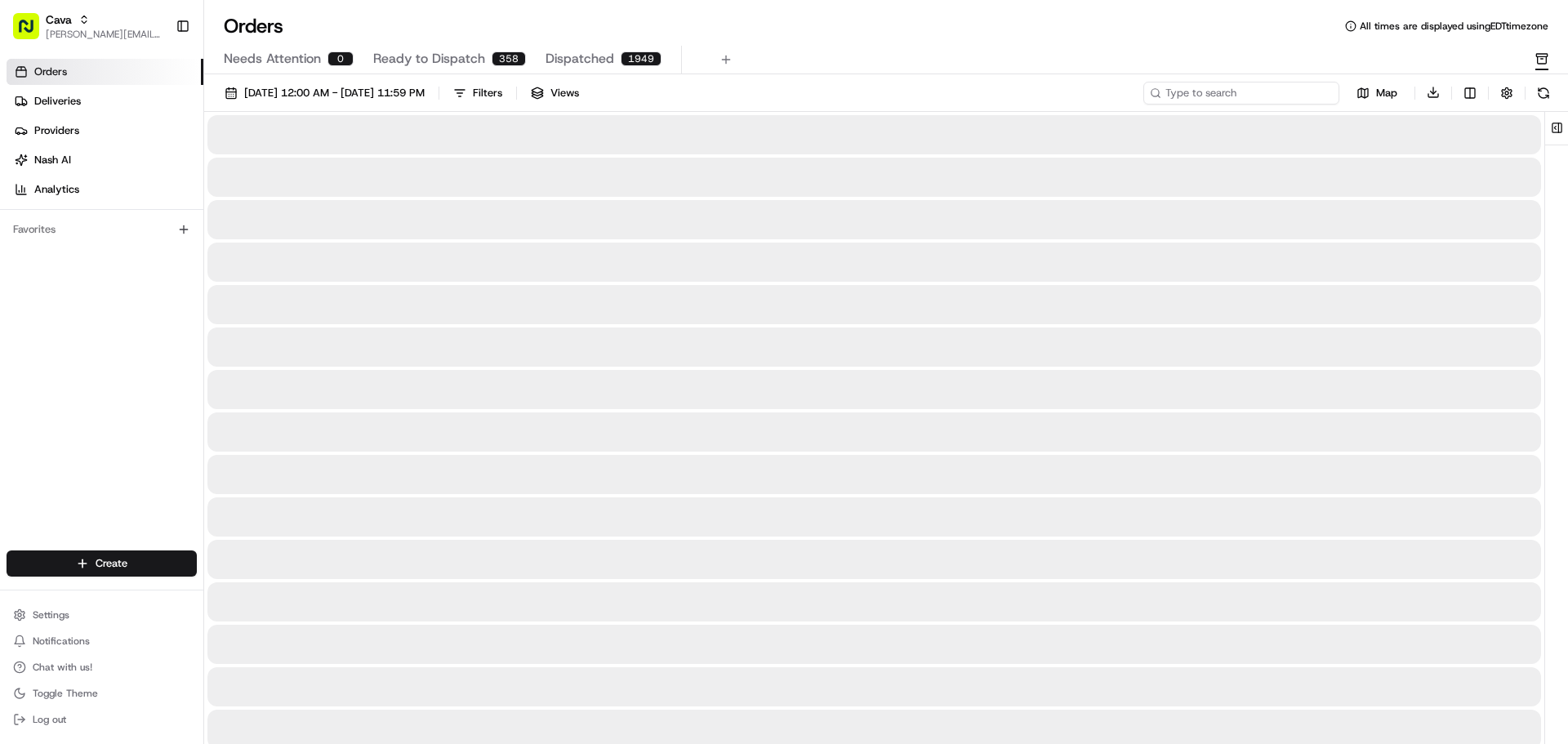
click at [1317, 93] on input at bounding box center [1241, 92] width 196 height 23
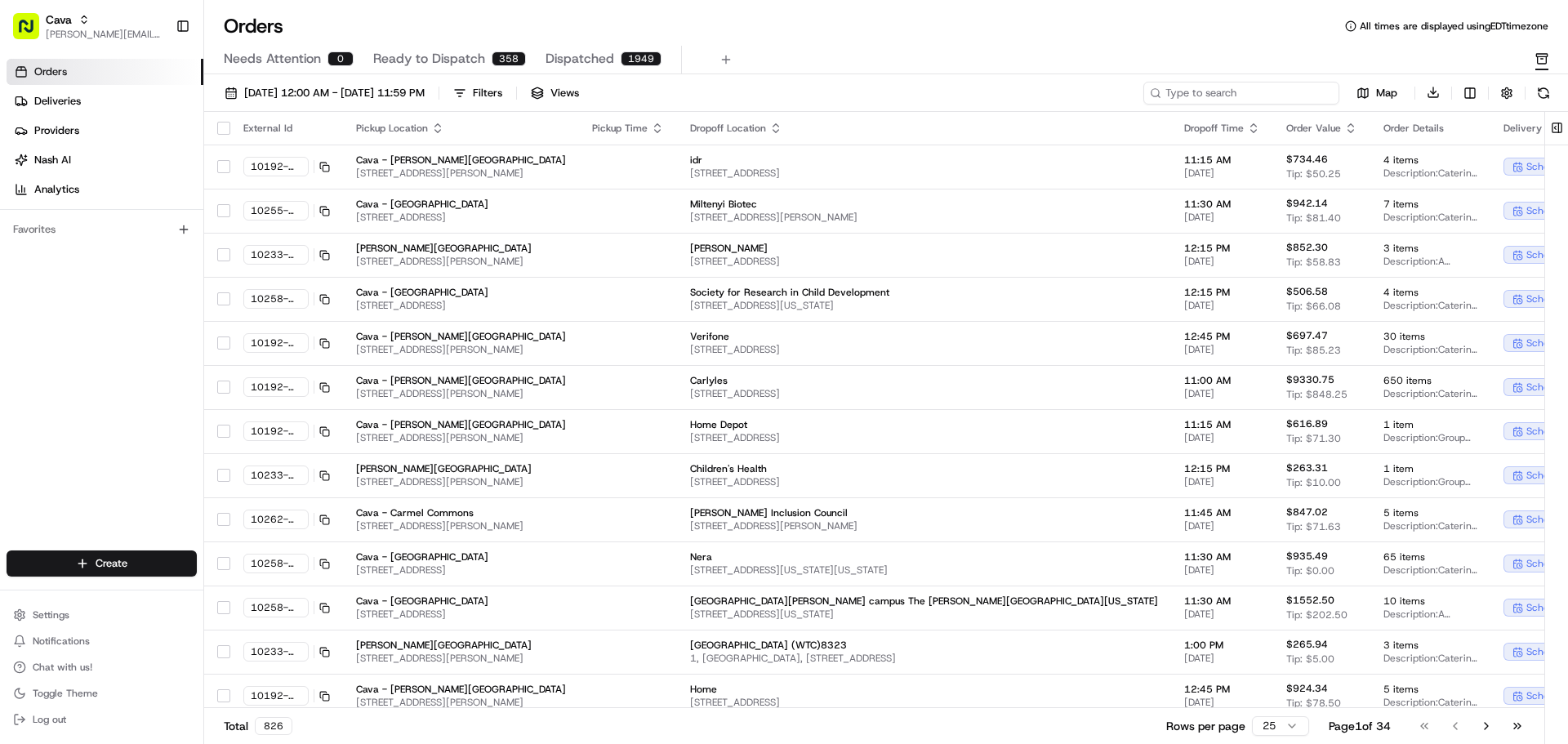
paste input "10193-29289598370945"
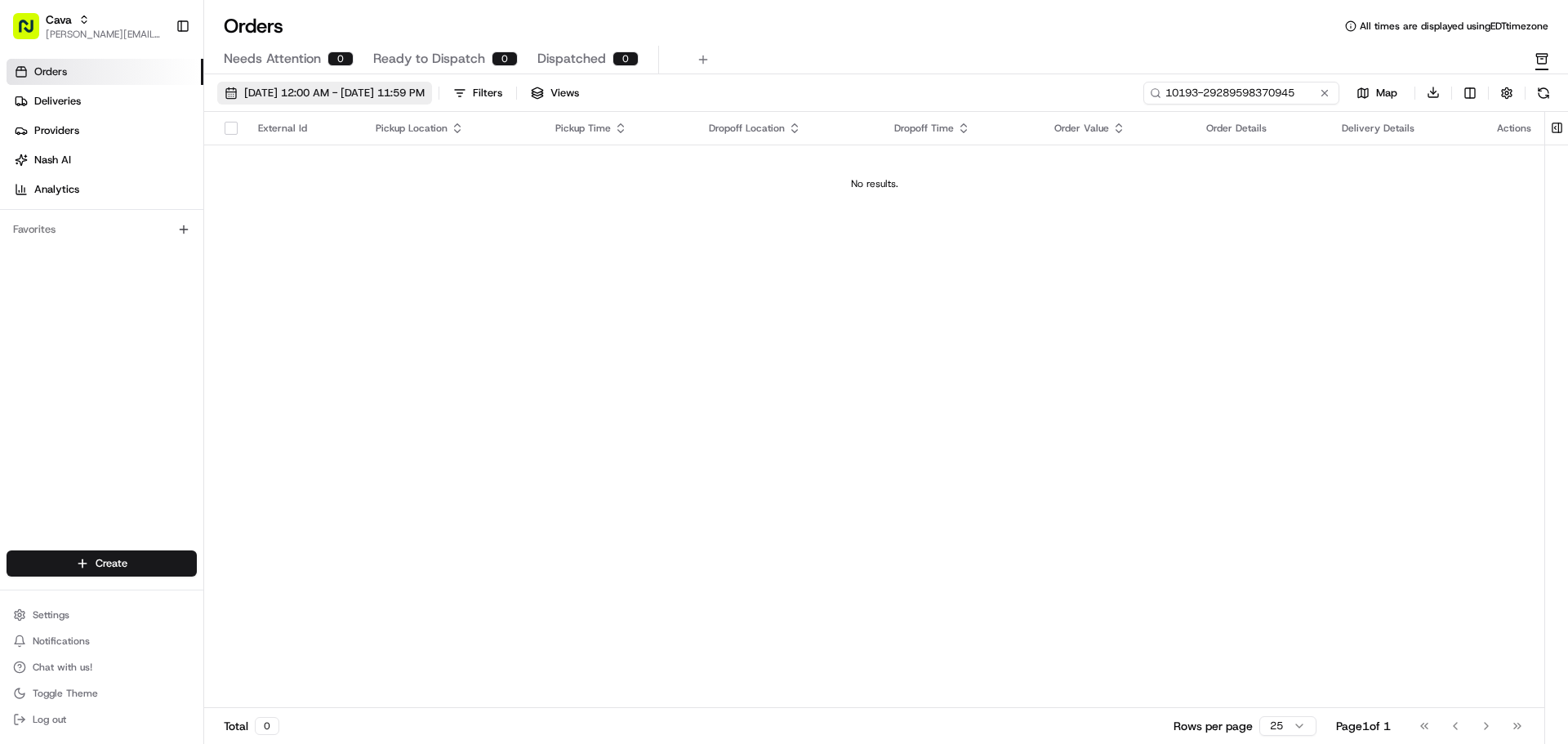
type input "10193-29289598370945"
click at [279, 89] on span "[DATE] 12:00 AM - [DATE] 11:59 PM" at bounding box center [333, 93] width 180 height 15
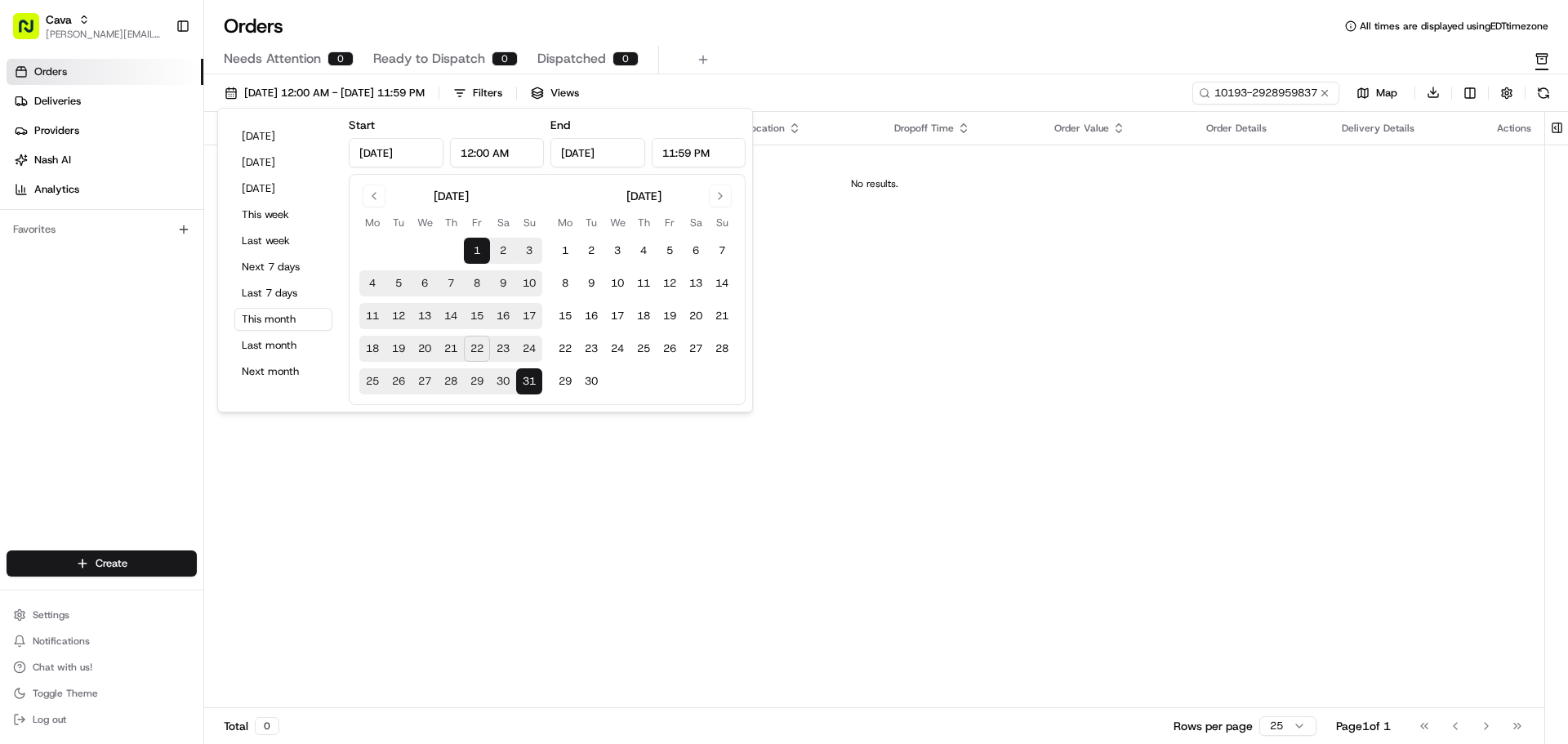
click at [474, 350] on button "22" at bounding box center [476, 348] width 26 height 26
type input "[DATE]"
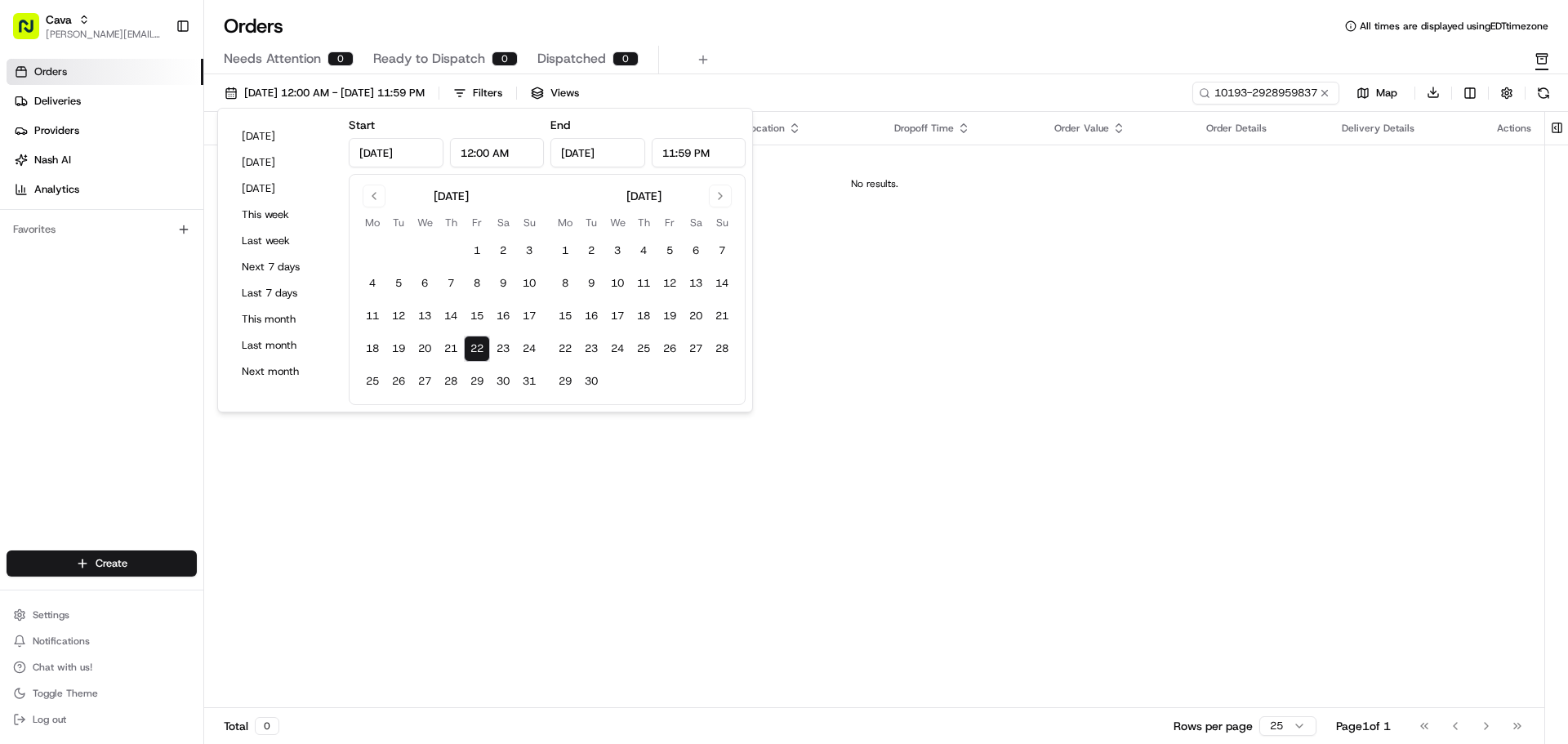
click at [820, 215] on td "No results." at bounding box center [874, 184] width 1340 height 78
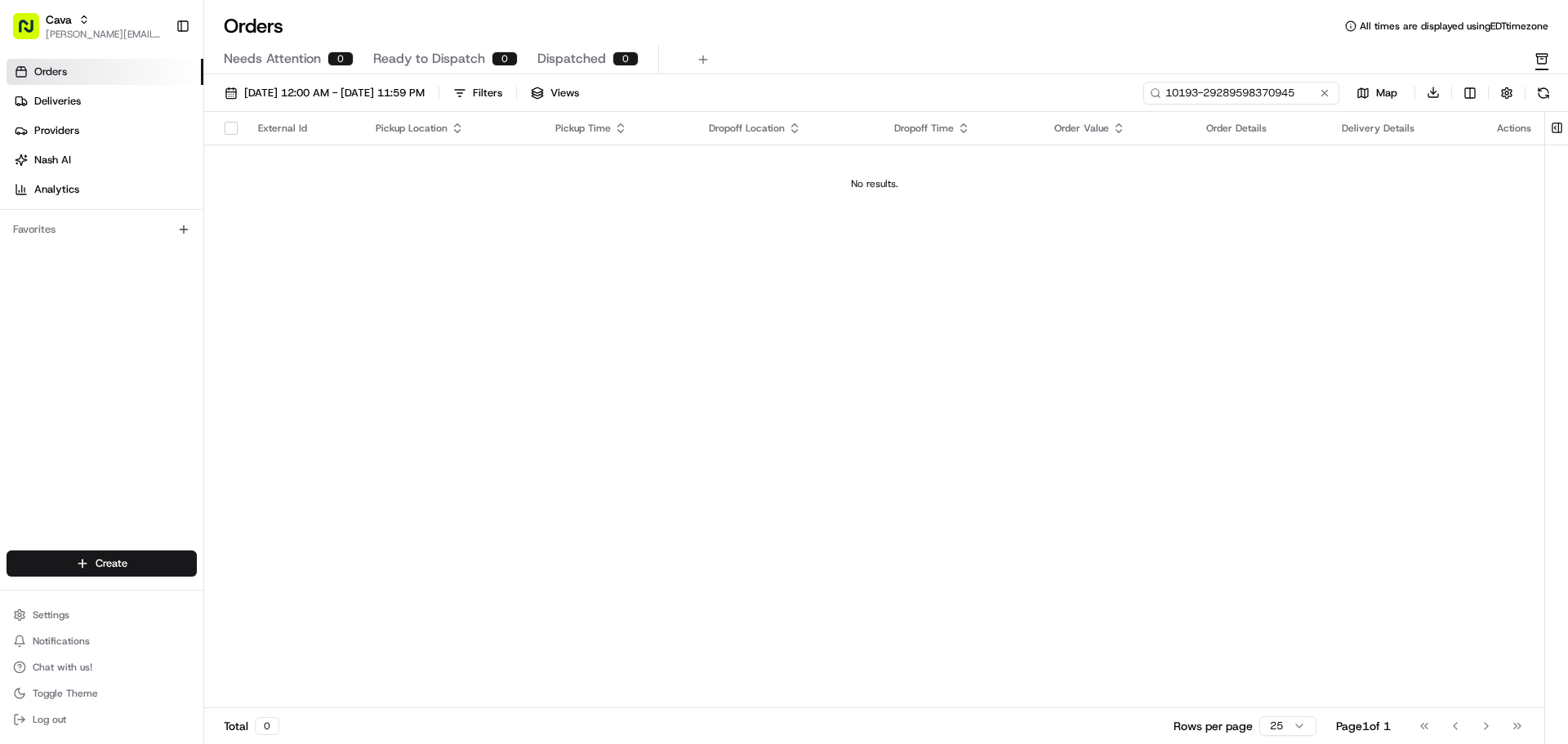
click at [1253, 89] on input "10193-29289598370945" at bounding box center [1241, 92] width 196 height 23
type input "1019329289598370945"
click at [384, 90] on span "[DATE] 12:00 AM - [DATE] 11:59 PM" at bounding box center [333, 93] width 180 height 15
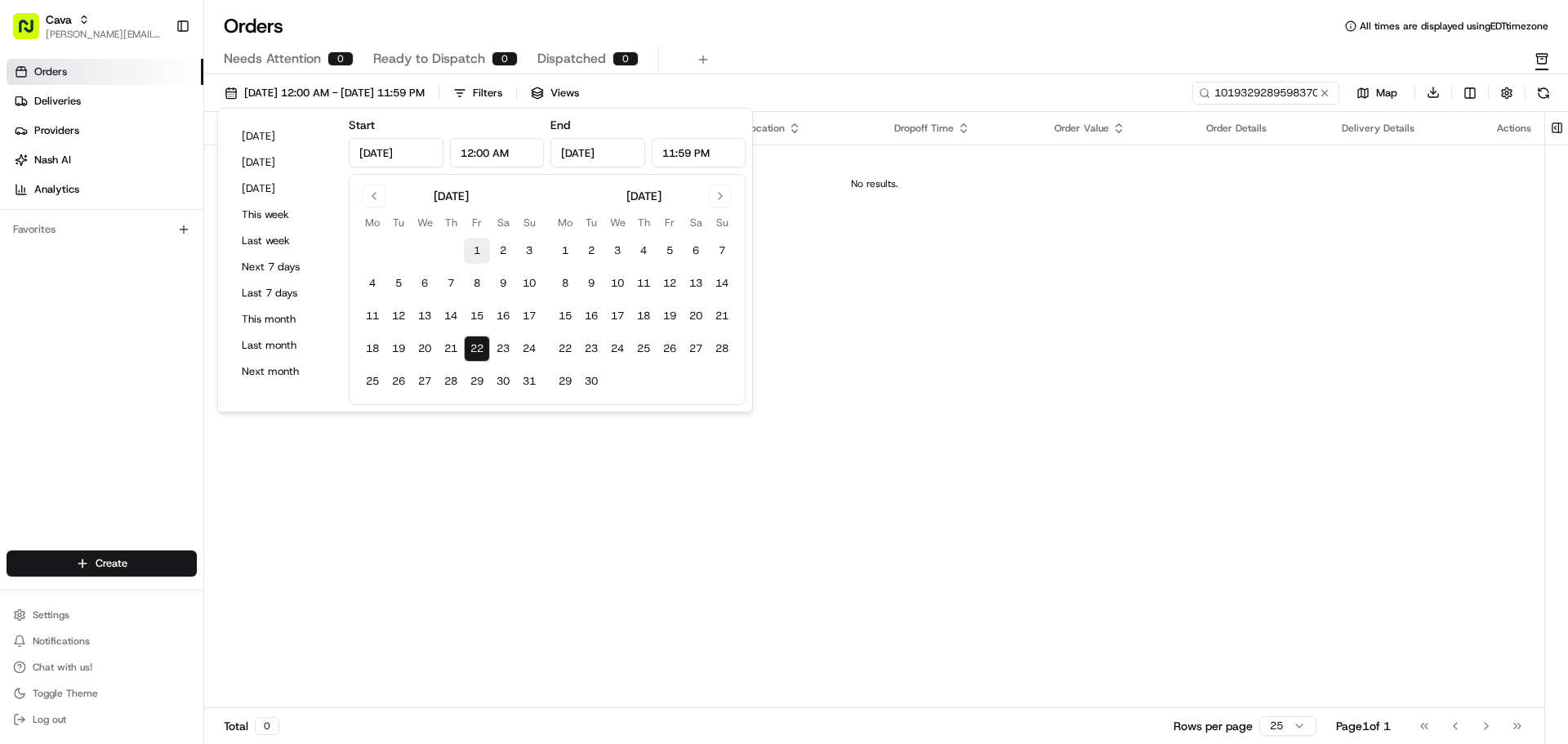
click at [474, 254] on button "1" at bounding box center [476, 250] width 26 height 26
click at [532, 386] on button "31" at bounding box center [529, 381] width 26 height 26
type input "[DATE]"
click at [491, 254] on button "2" at bounding box center [503, 250] width 26 height 26
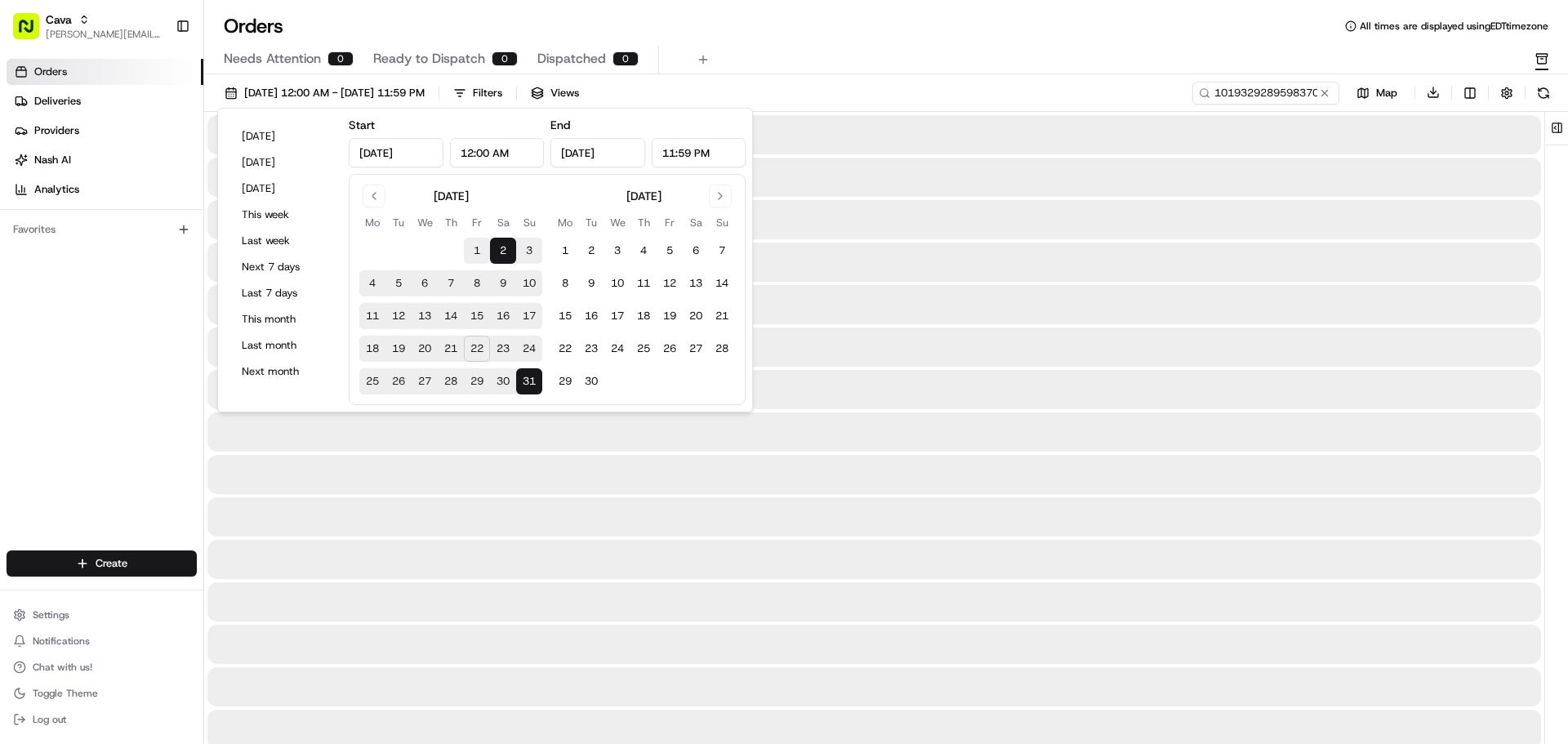
click at [484, 253] on button "1" at bounding box center [476, 250] width 26 height 26
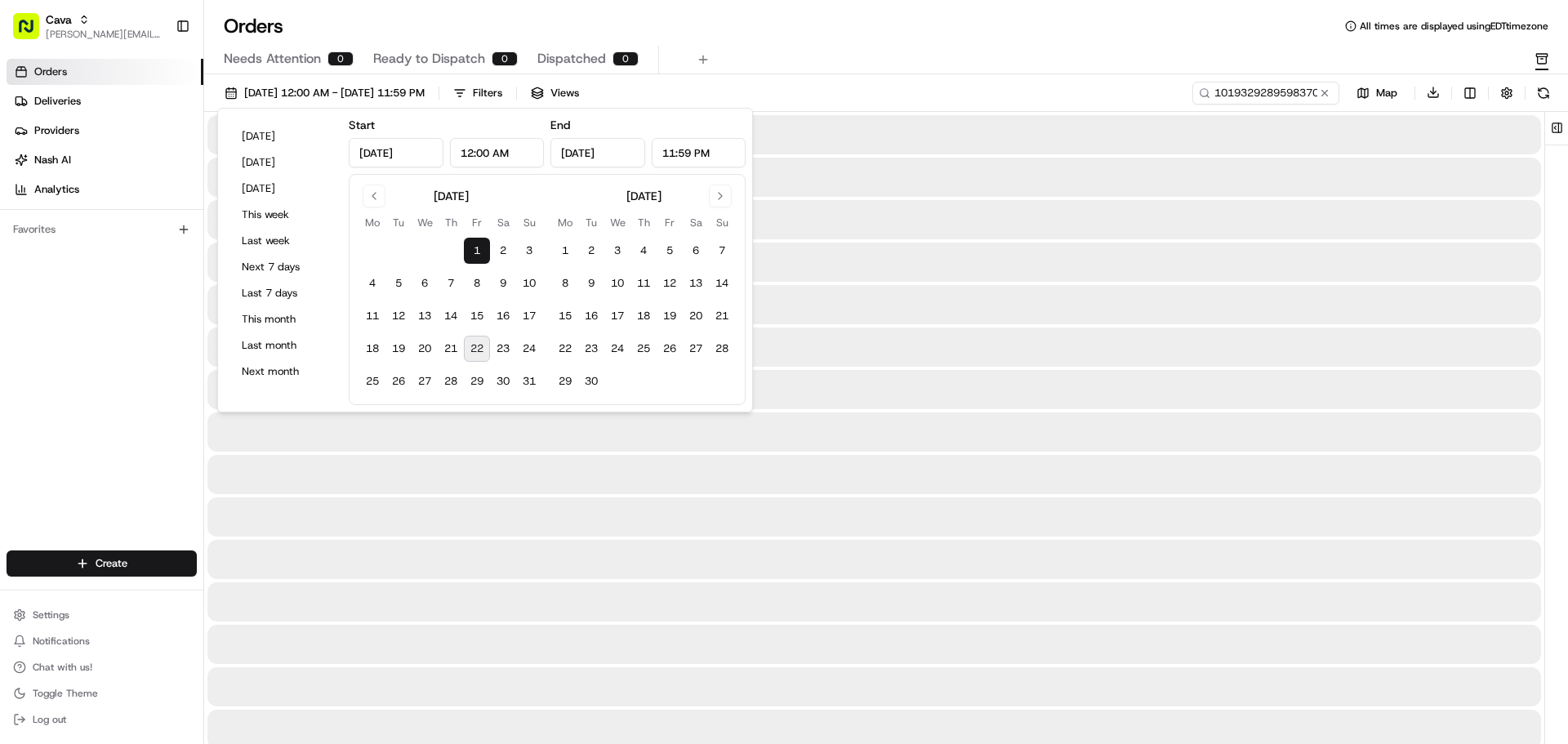
type input "[DATE]"
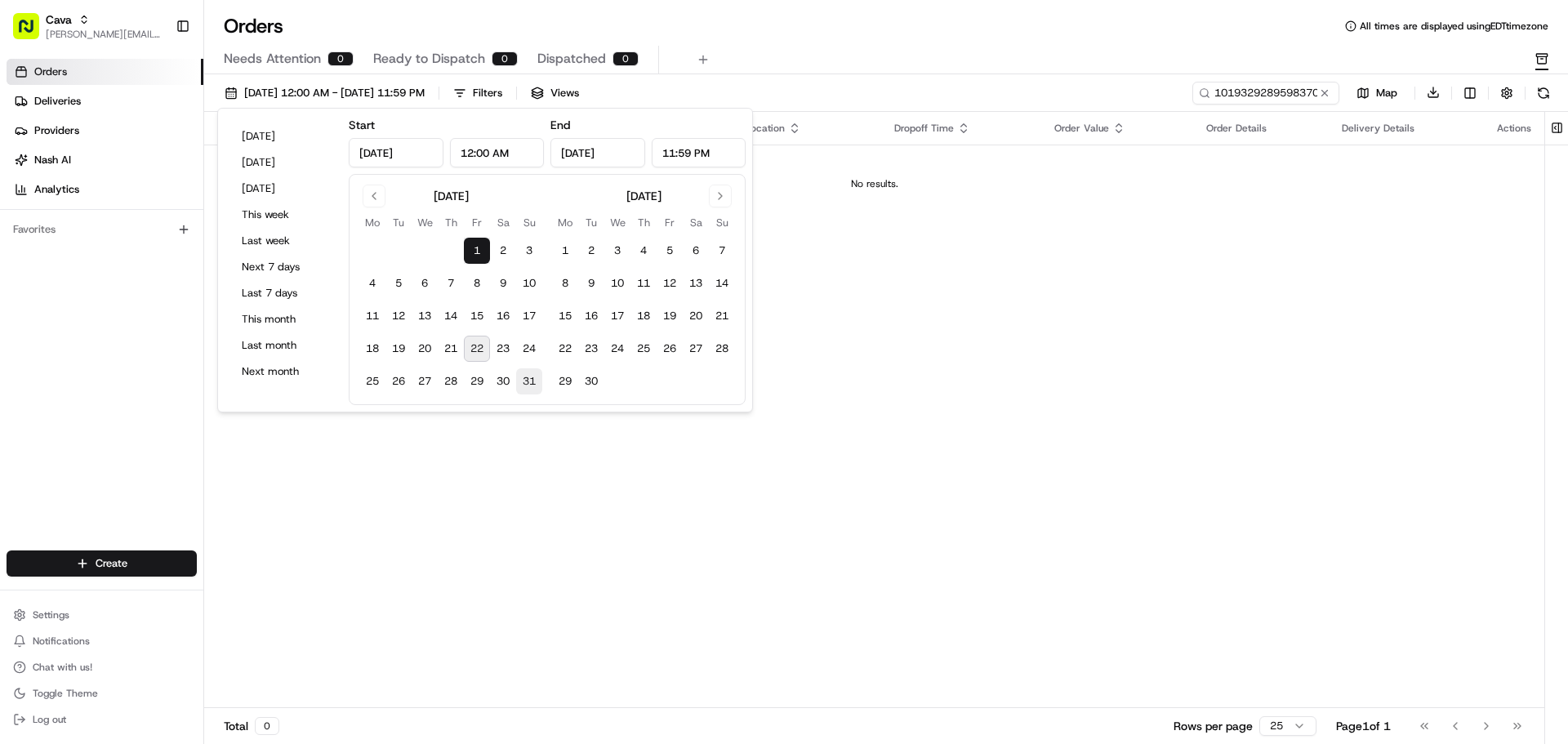
click at [527, 383] on button "31" at bounding box center [529, 381] width 26 height 26
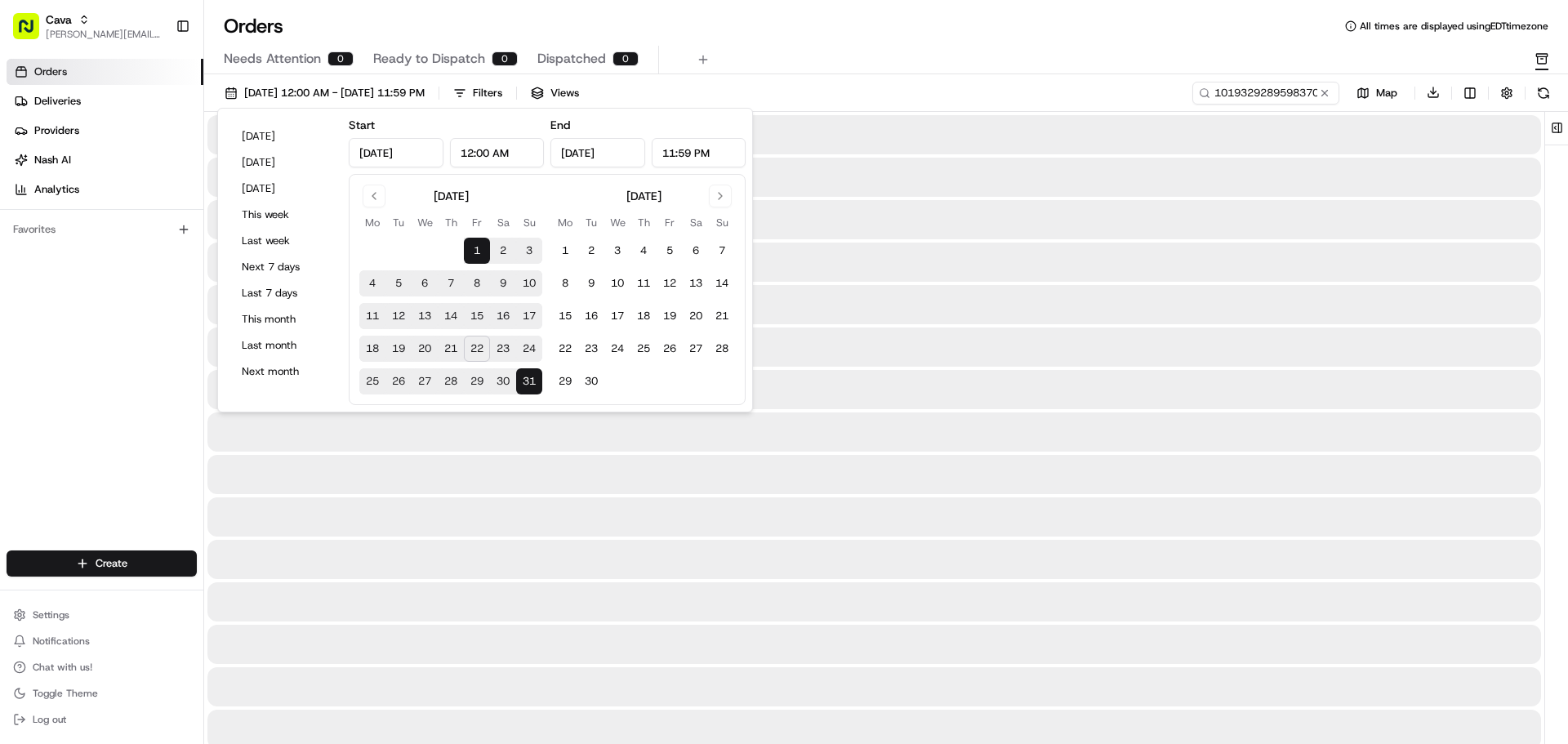
type input "[DATE]"
click at [888, 39] on div "Orders All times are displayed using EDT timezone Needs Attention 0 Ready to Di…" at bounding box center [886, 43] width 1364 height 61
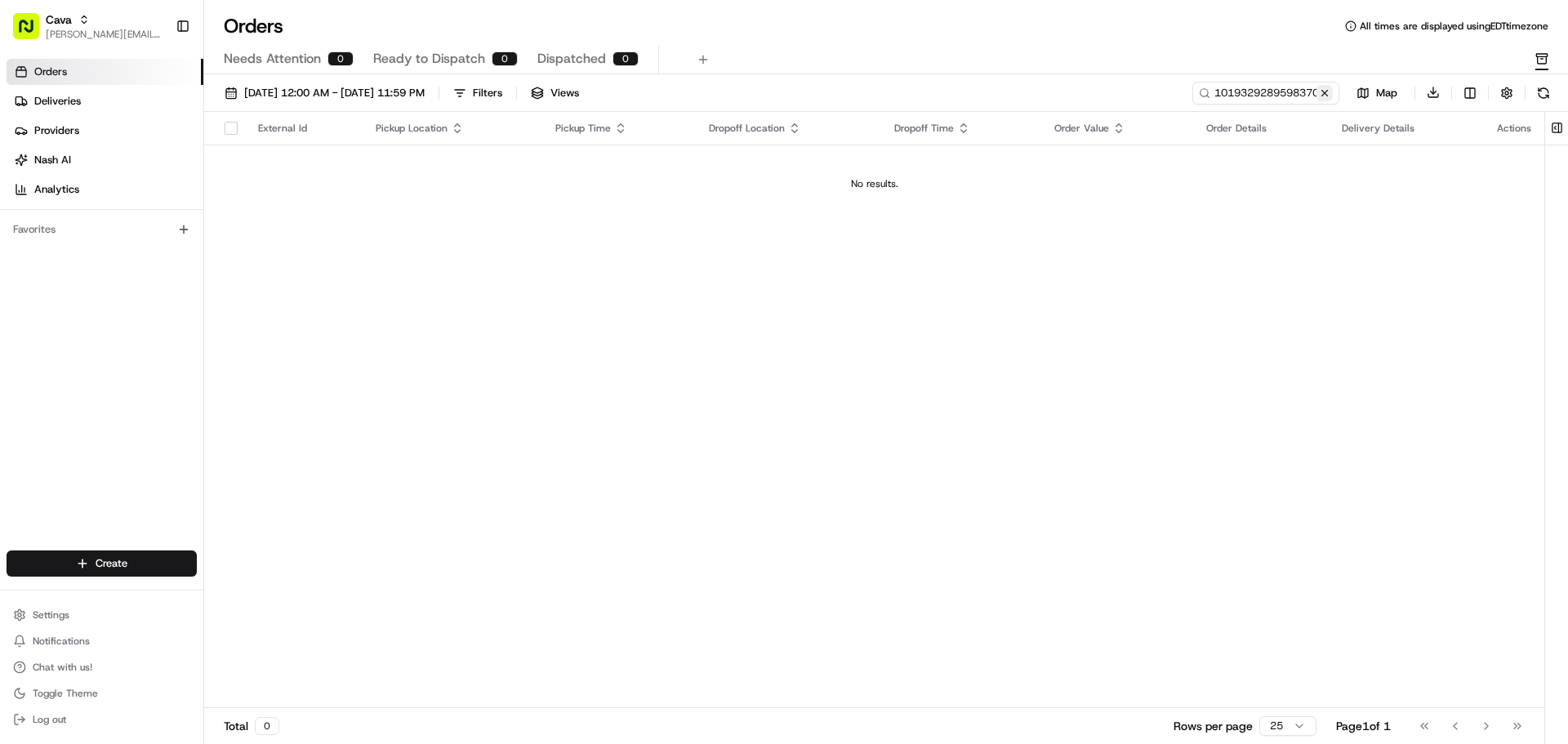
click at [1322, 92] on button at bounding box center [1325, 93] width 17 height 17
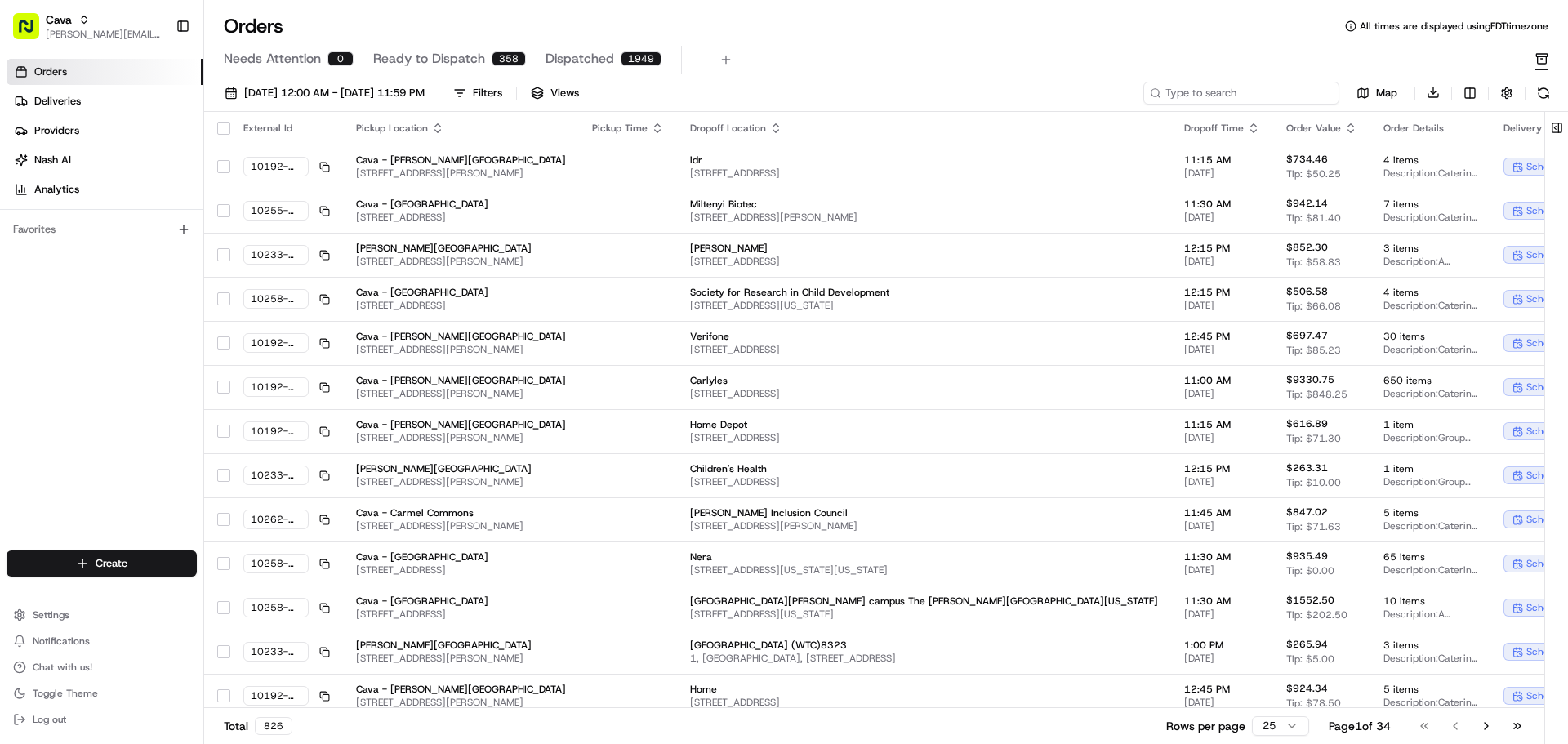
click at [1253, 86] on input at bounding box center [1241, 92] width 196 height 23
paste input "10193-29289598370945"
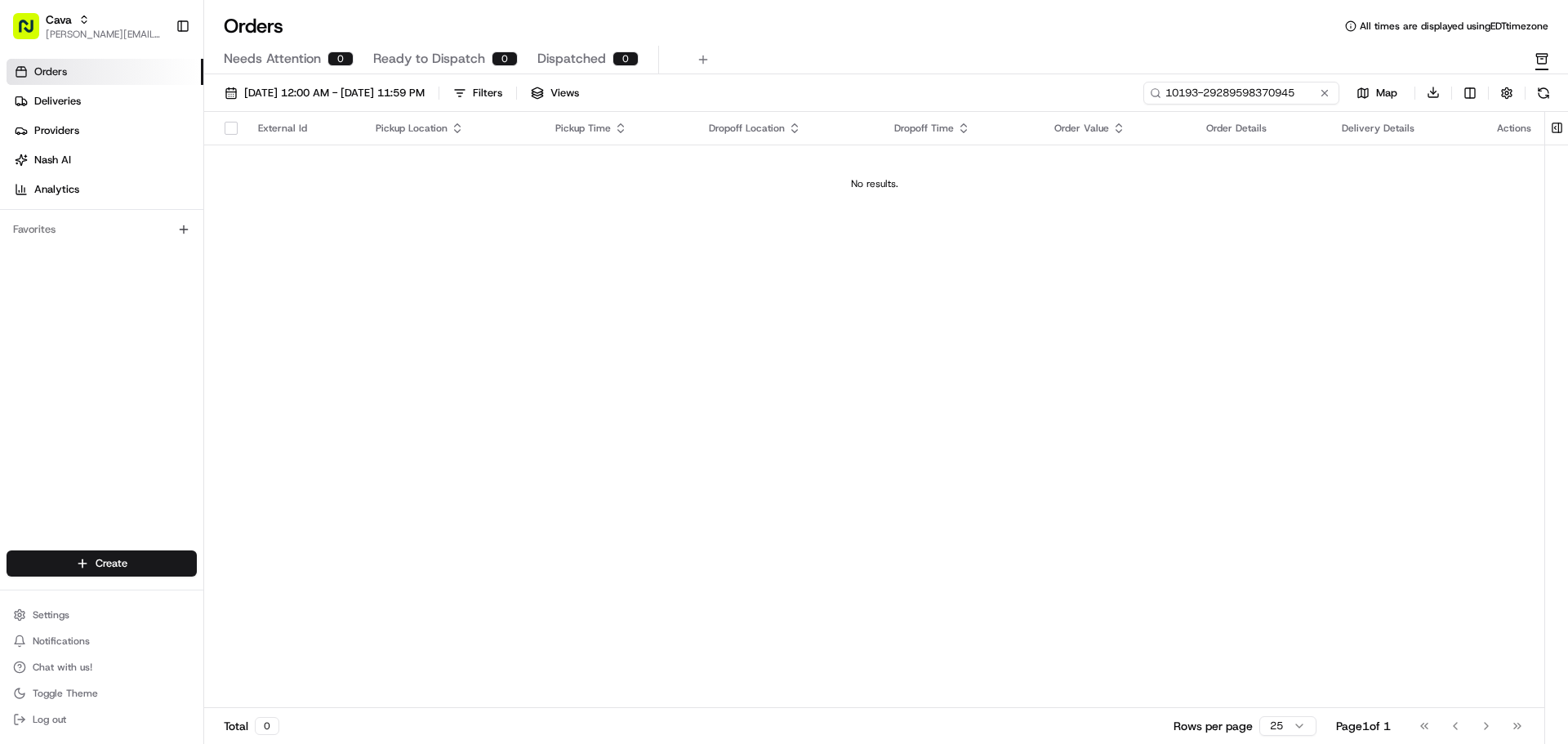
click at [1210, 99] on input "10193-29289598370945" at bounding box center [1241, 92] width 196 height 23
type input "1019329289598370945"
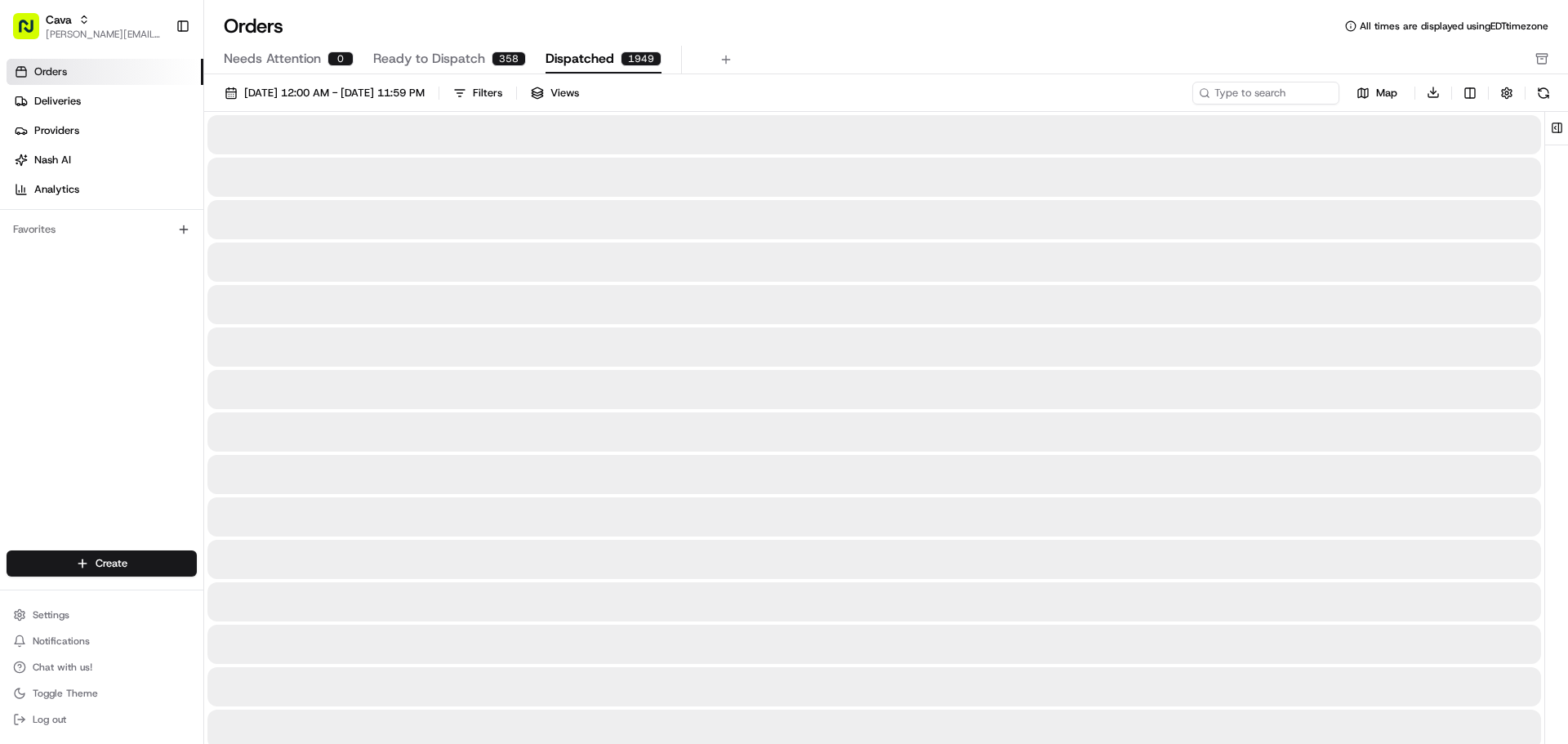
click at [559, 60] on span "Dispatched" at bounding box center [580, 58] width 68 height 19
click at [460, 51] on span "Ready to Dispatch" at bounding box center [428, 58] width 112 height 19
click at [270, 53] on span "Needs Attention" at bounding box center [271, 58] width 97 height 19
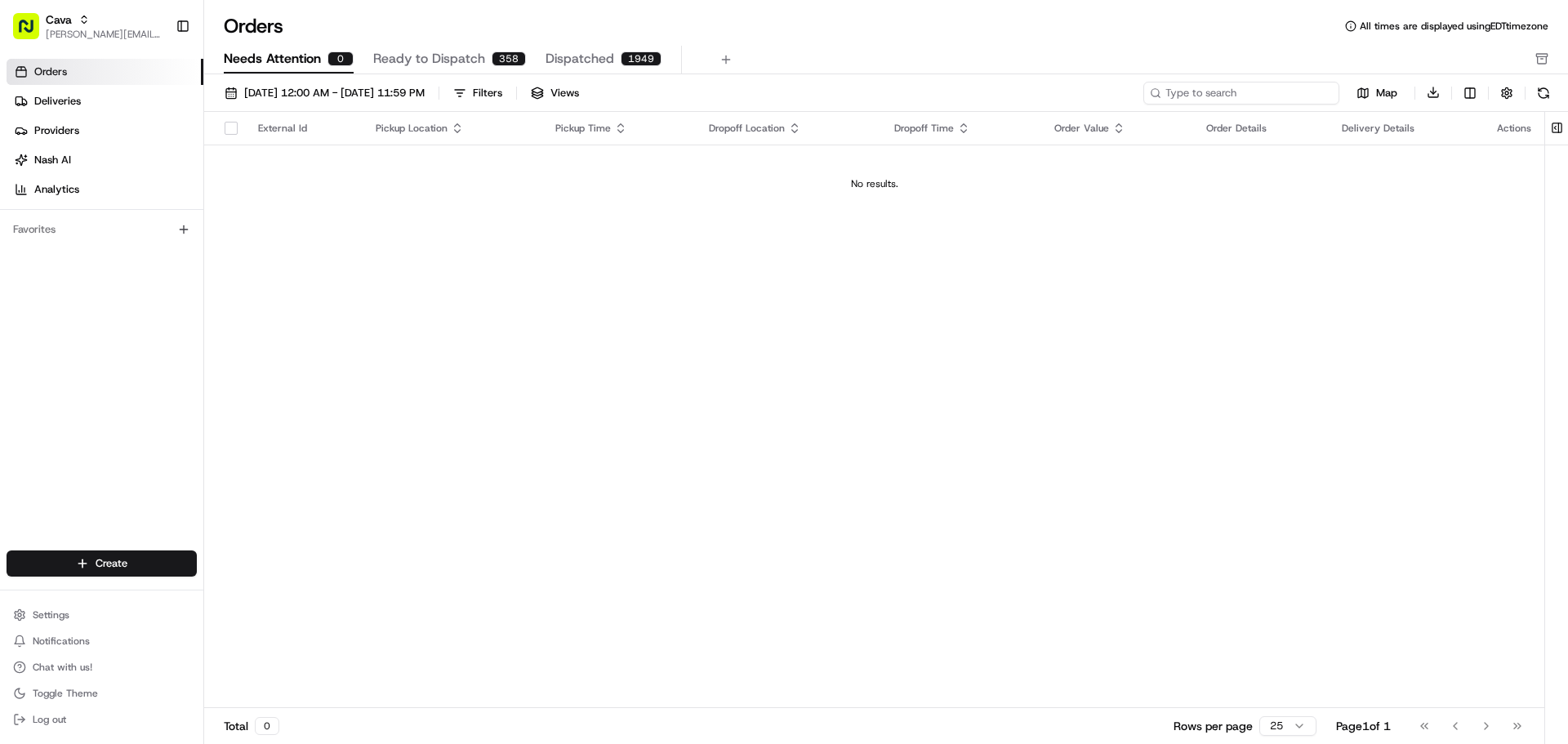
click at [1293, 96] on input at bounding box center [1241, 92] width 196 height 23
type input "221 river"
click at [1550, 61] on div "Needs Attention 0 Ready to Dispatch 0 Dispatched 0" at bounding box center [886, 60] width 1364 height 29
click at [1545, 60] on icon "button" at bounding box center [1542, 59] width 13 height 13
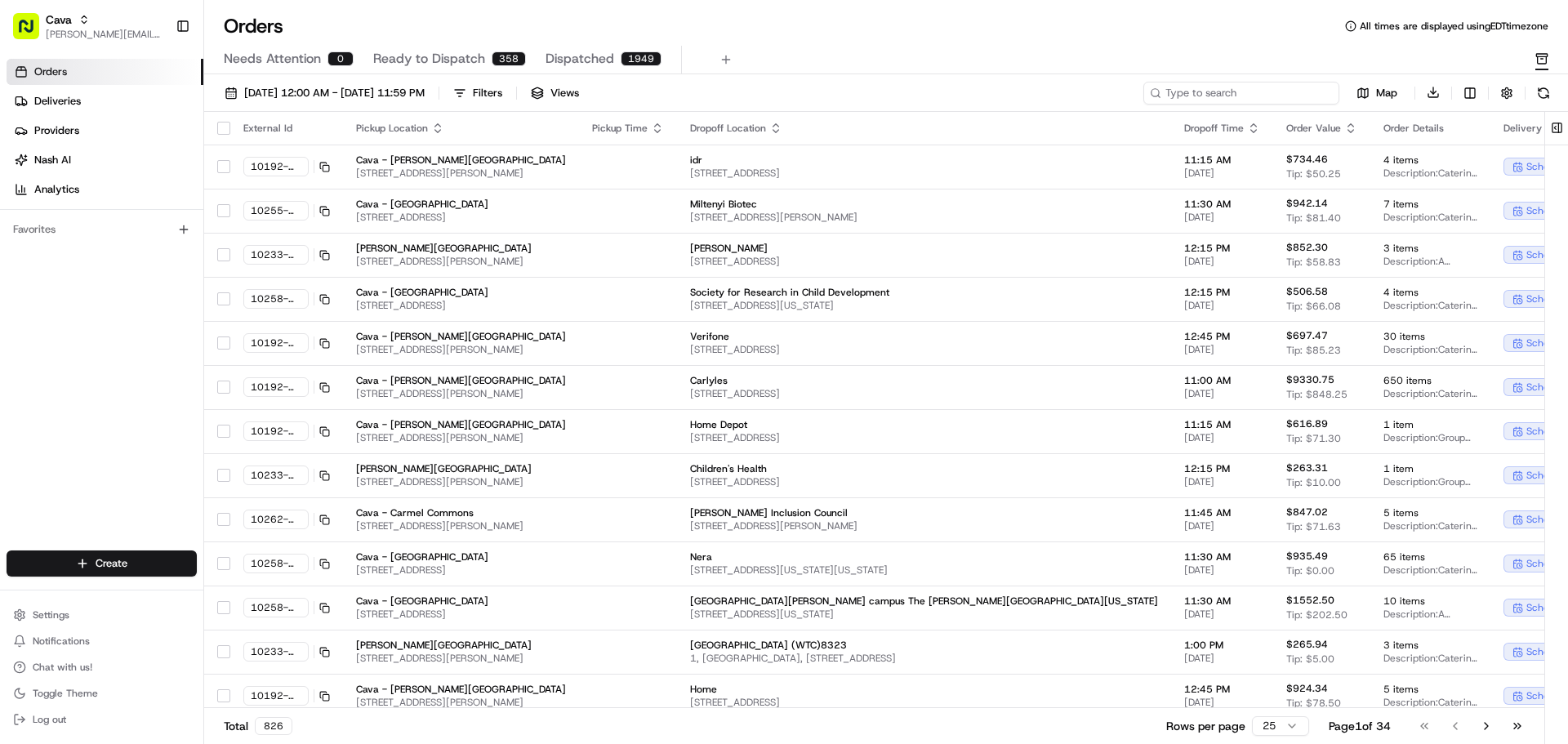
click at [1298, 102] on input at bounding box center [1241, 92] width 196 height 23
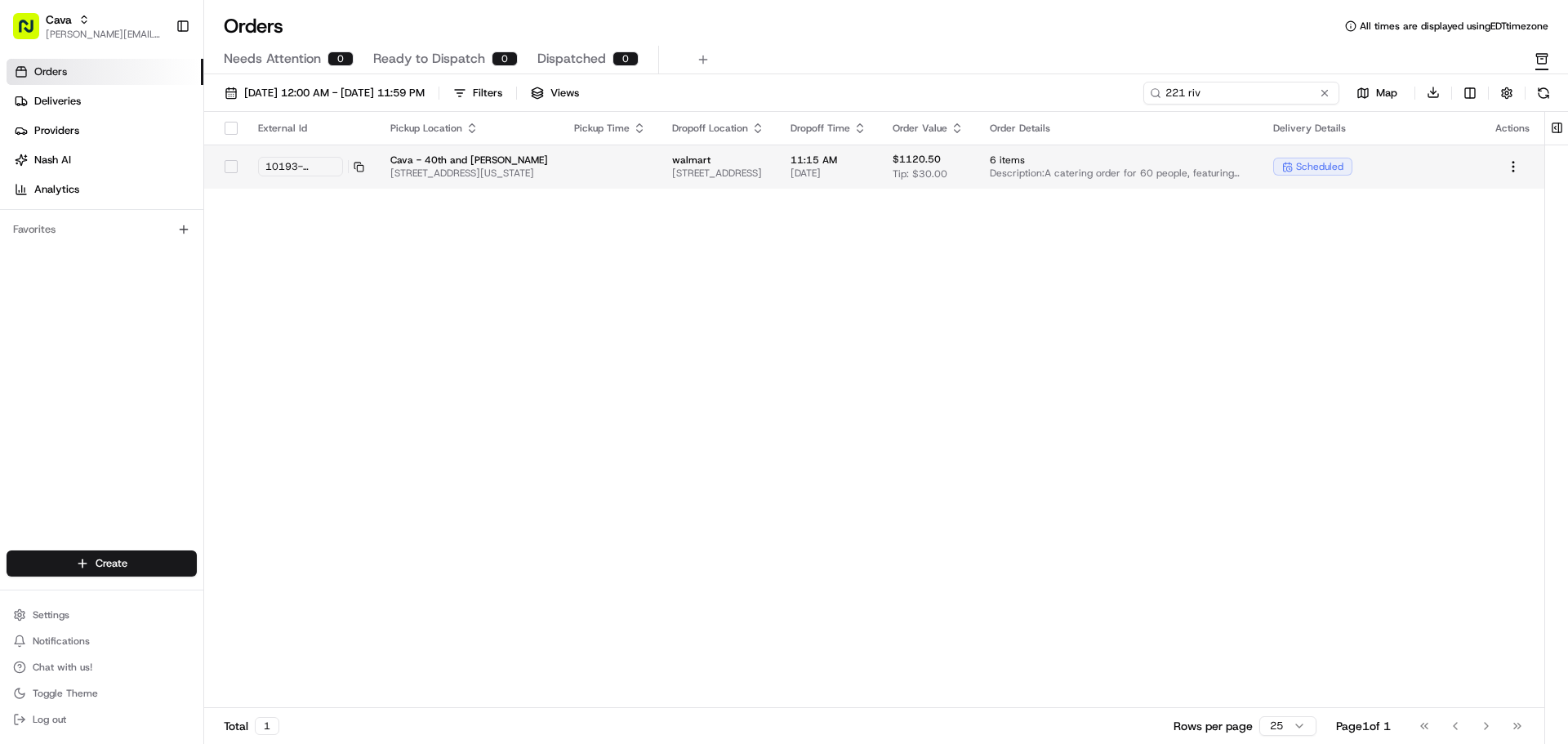
type input "221 riv"
click at [607, 162] on td at bounding box center [610, 167] width 98 height 44
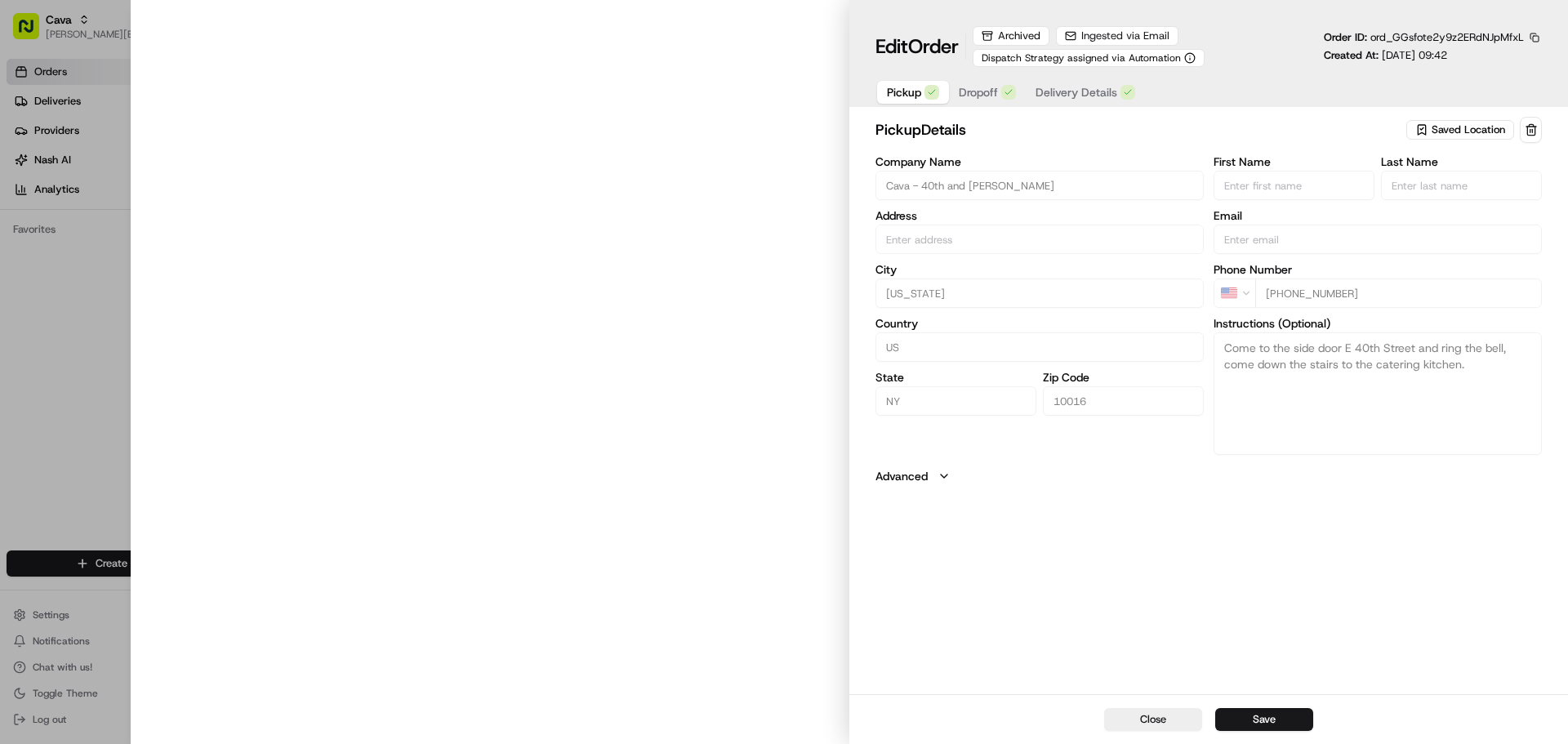
type input "[STREET_ADDRESS][US_STATE]"
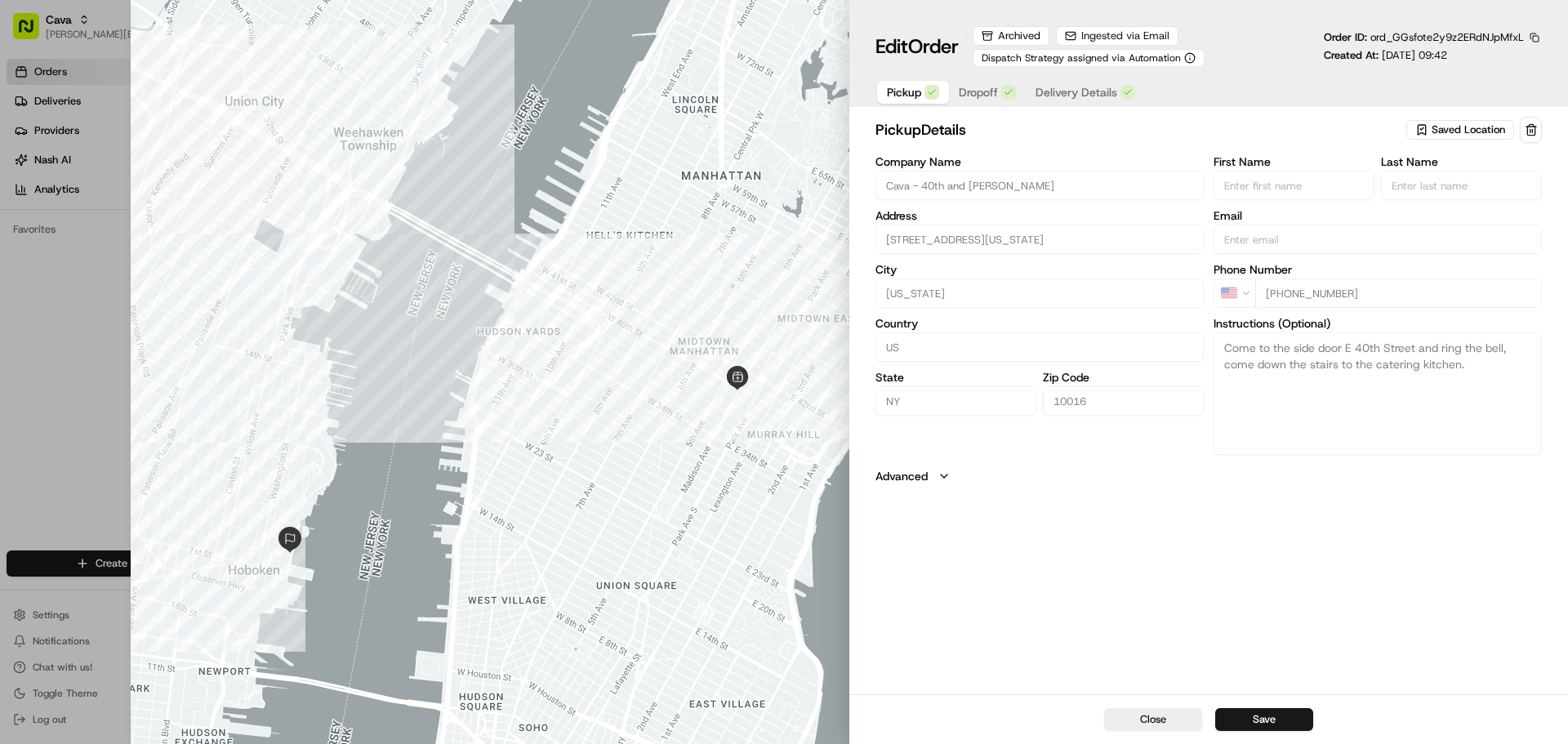
click at [997, 101] on button "Dropoff" at bounding box center [987, 92] width 77 height 23
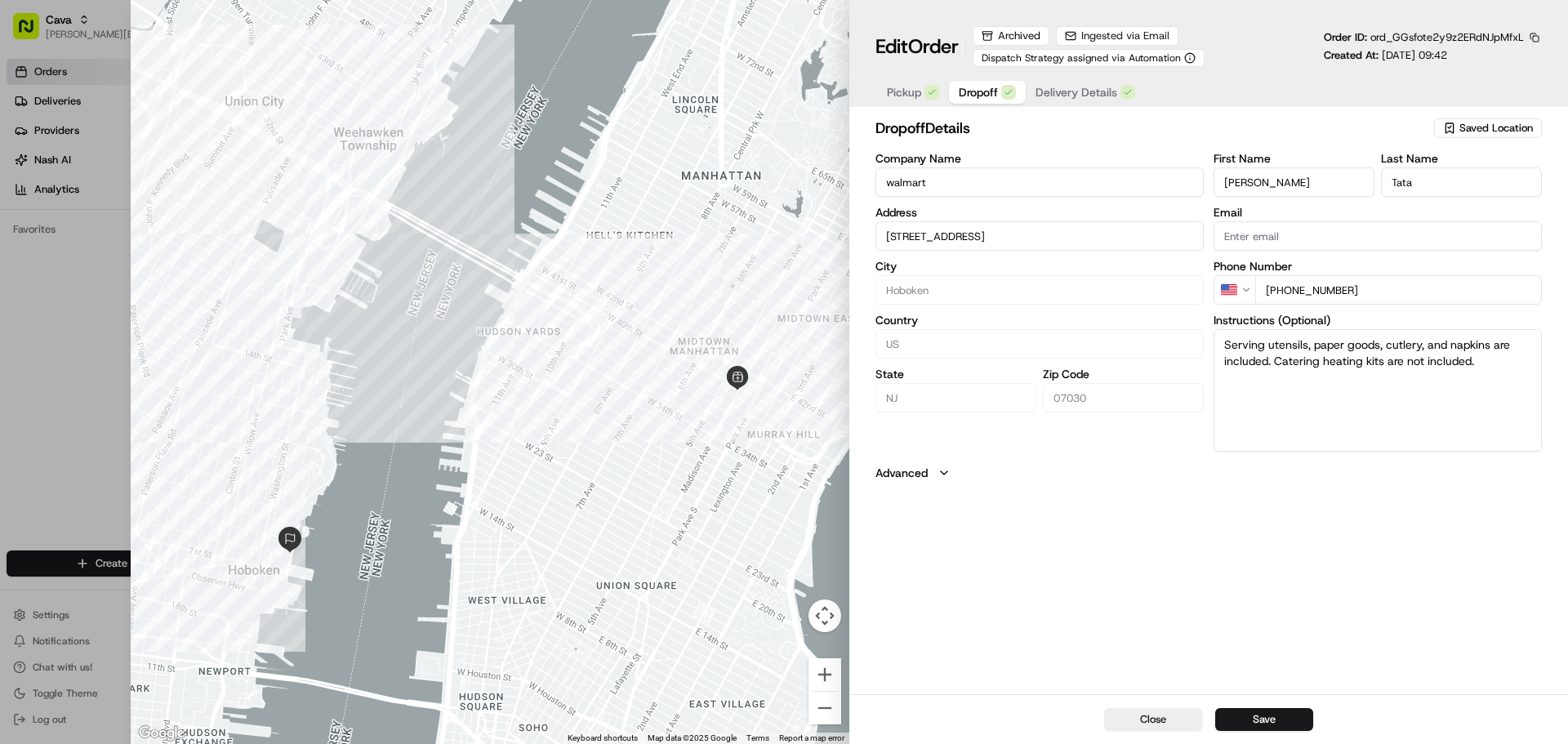
type input "[STREET_ADDRESS]"
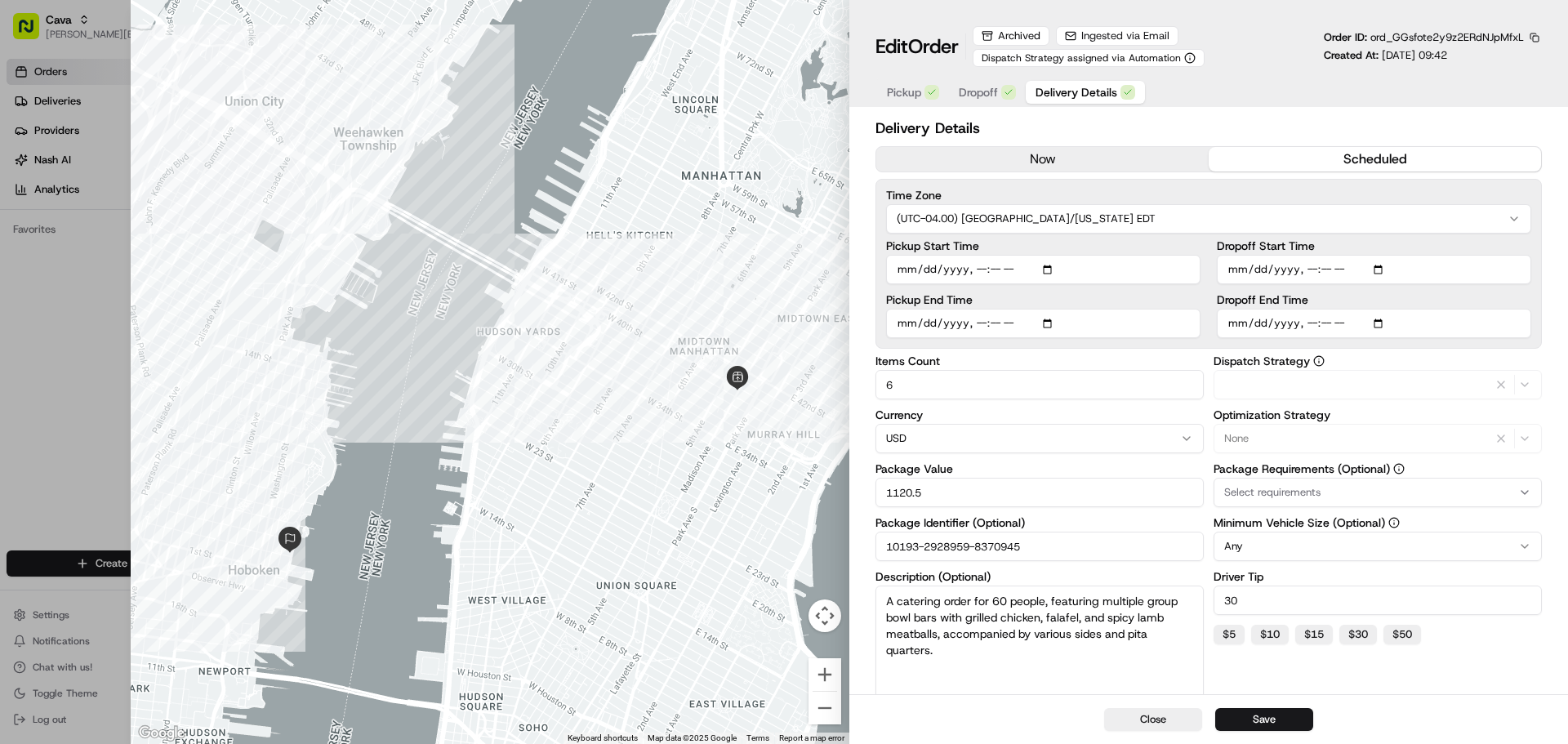
click at [1079, 99] on span "Delivery Details" at bounding box center [1076, 92] width 81 height 17
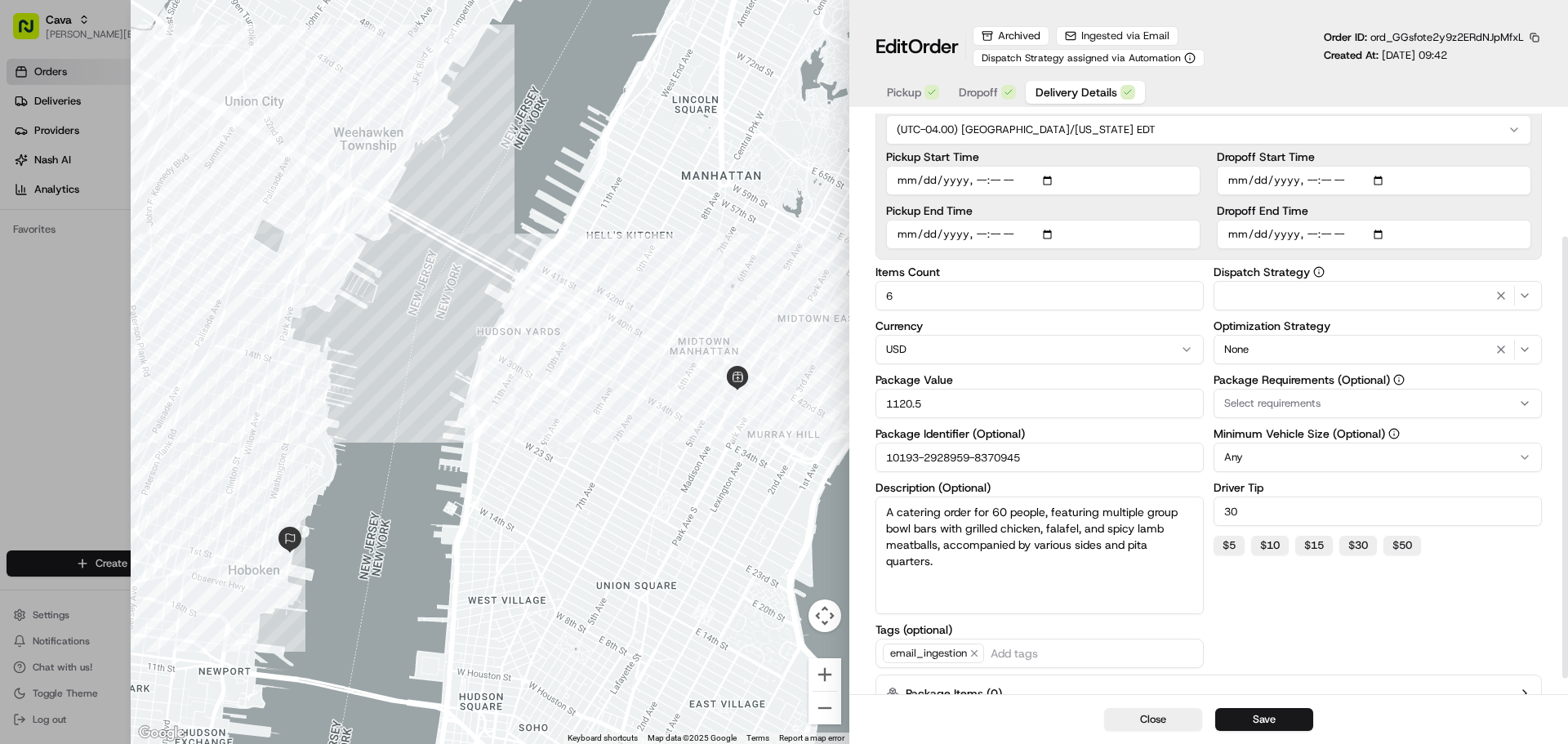
scroll to position [183, 0]
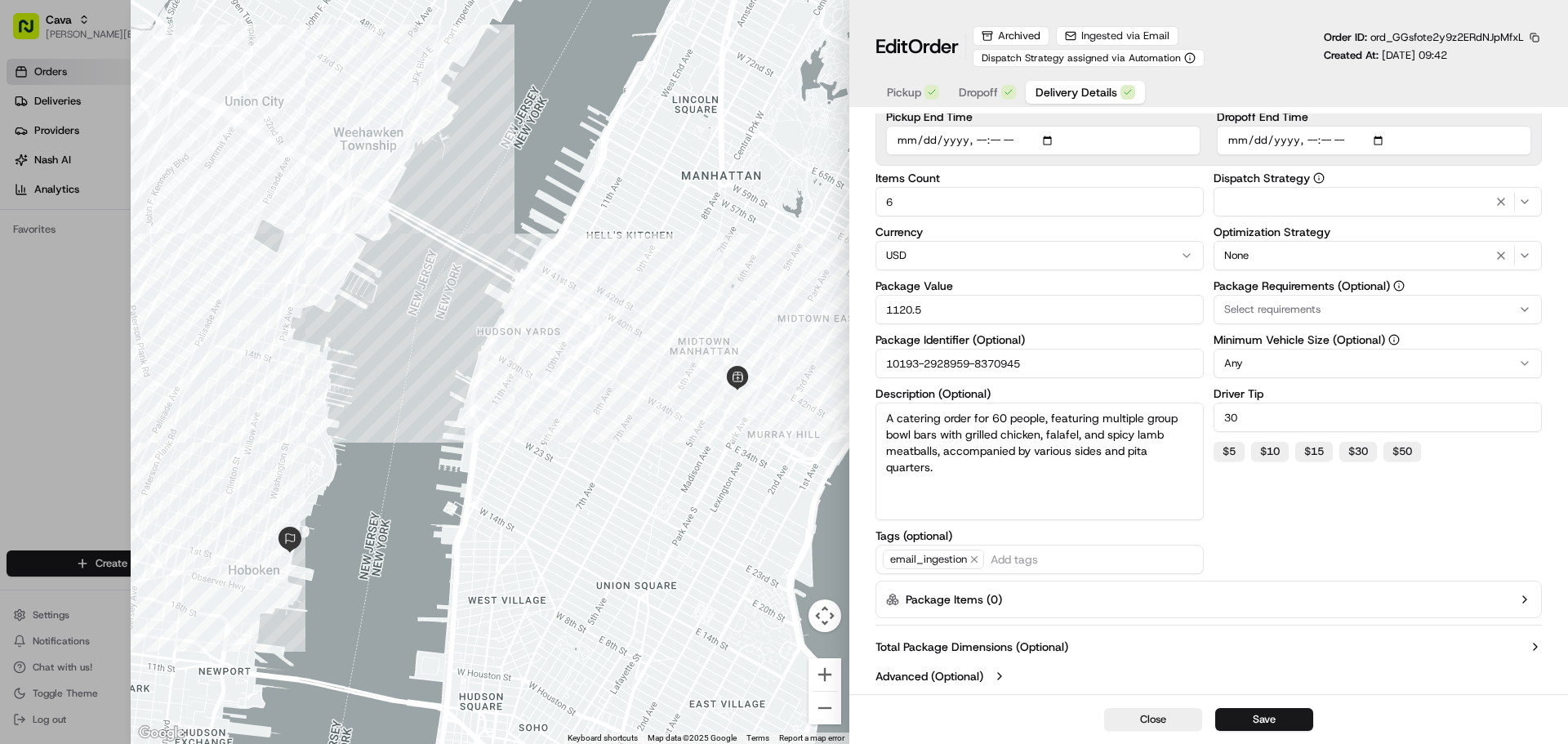
click at [1012, 671] on button "Advanced (Optional)" at bounding box center [1209, 676] width 667 height 17
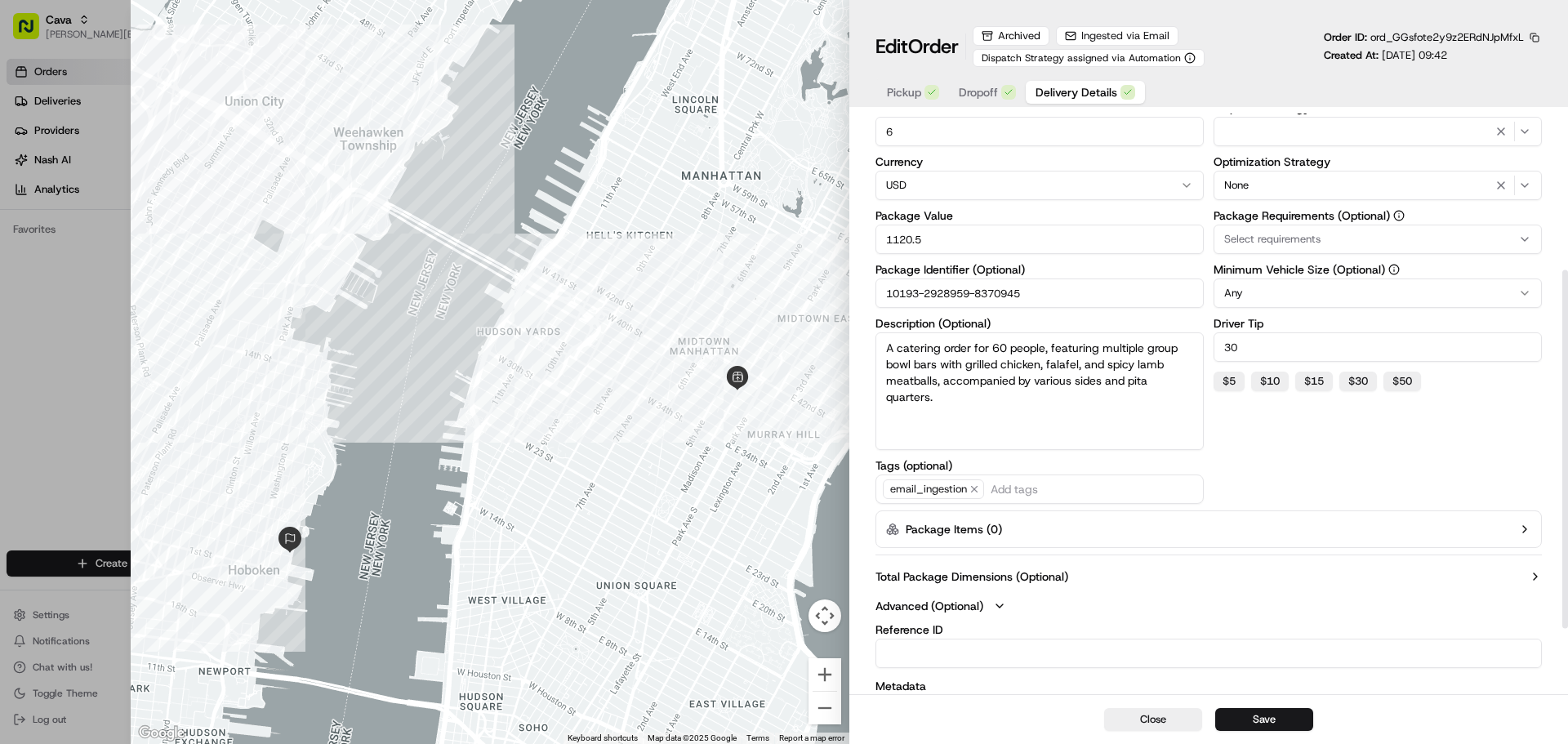
scroll to position [359, 0]
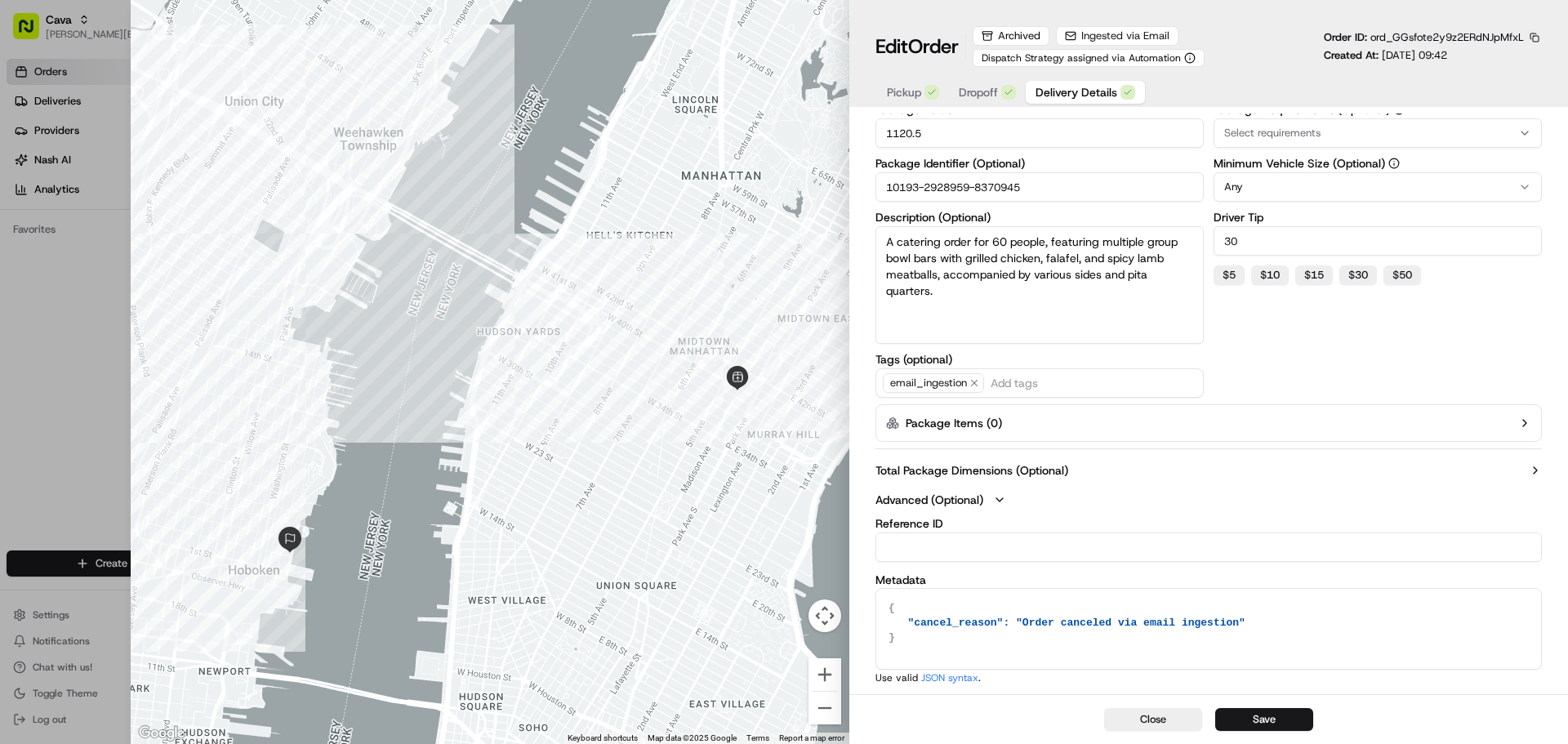
click at [1043, 466] on label "Total Package Dimensions (Optional)" at bounding box center [971, 471] width 193 height 17
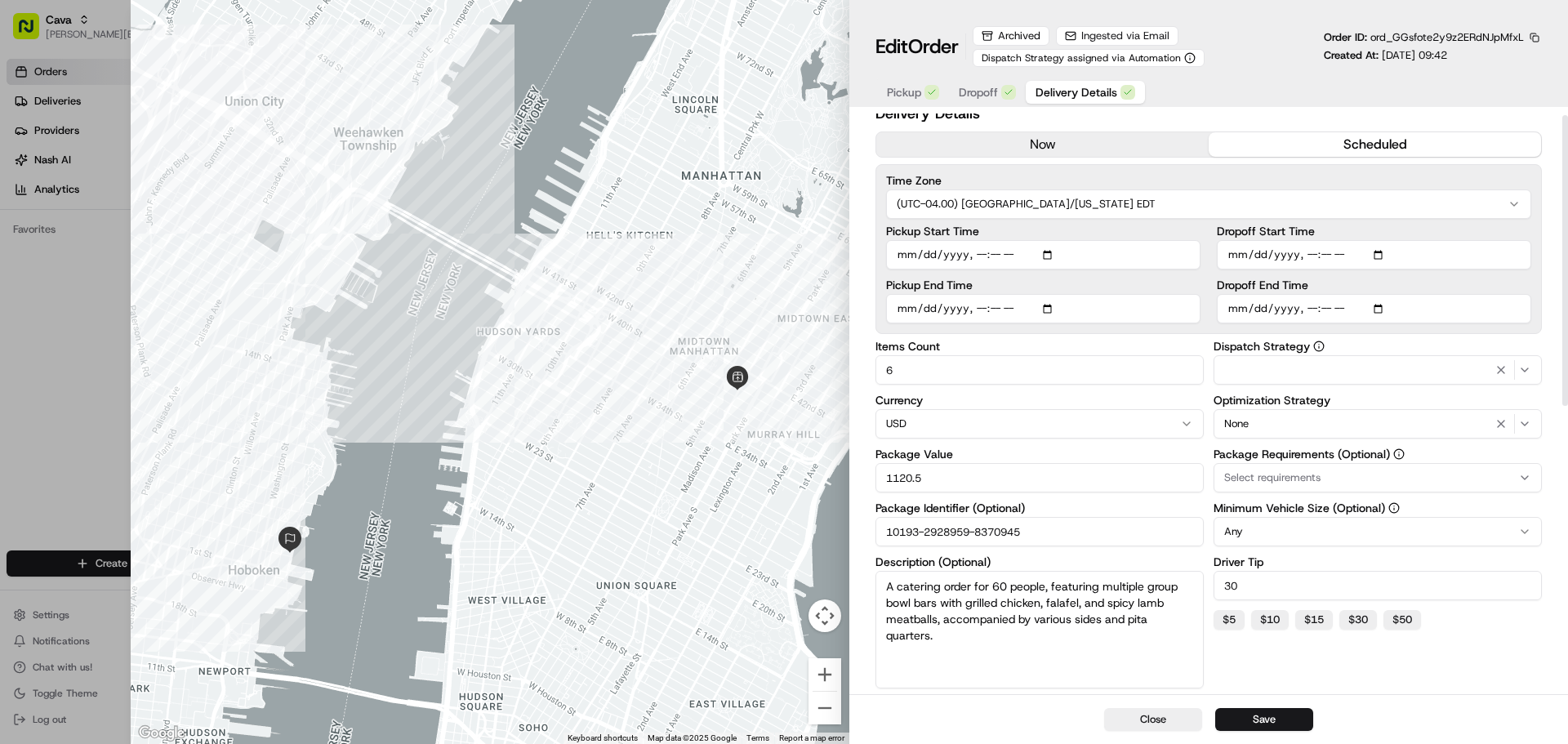
scroll to position [0, 0]
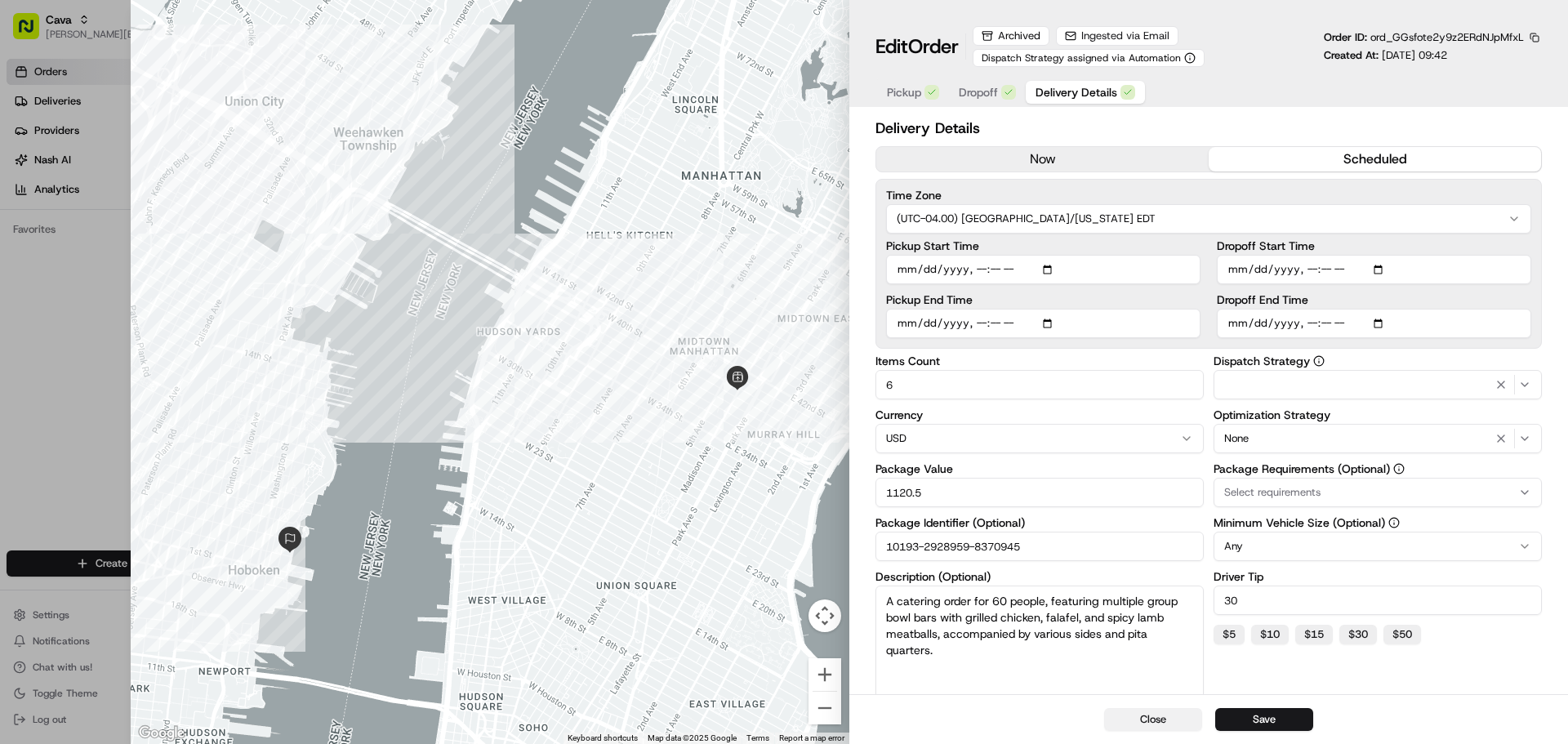
click at [1156, 727] on button "Close" at bounding box center [1153, 719] width 98 height 23
type input "1"
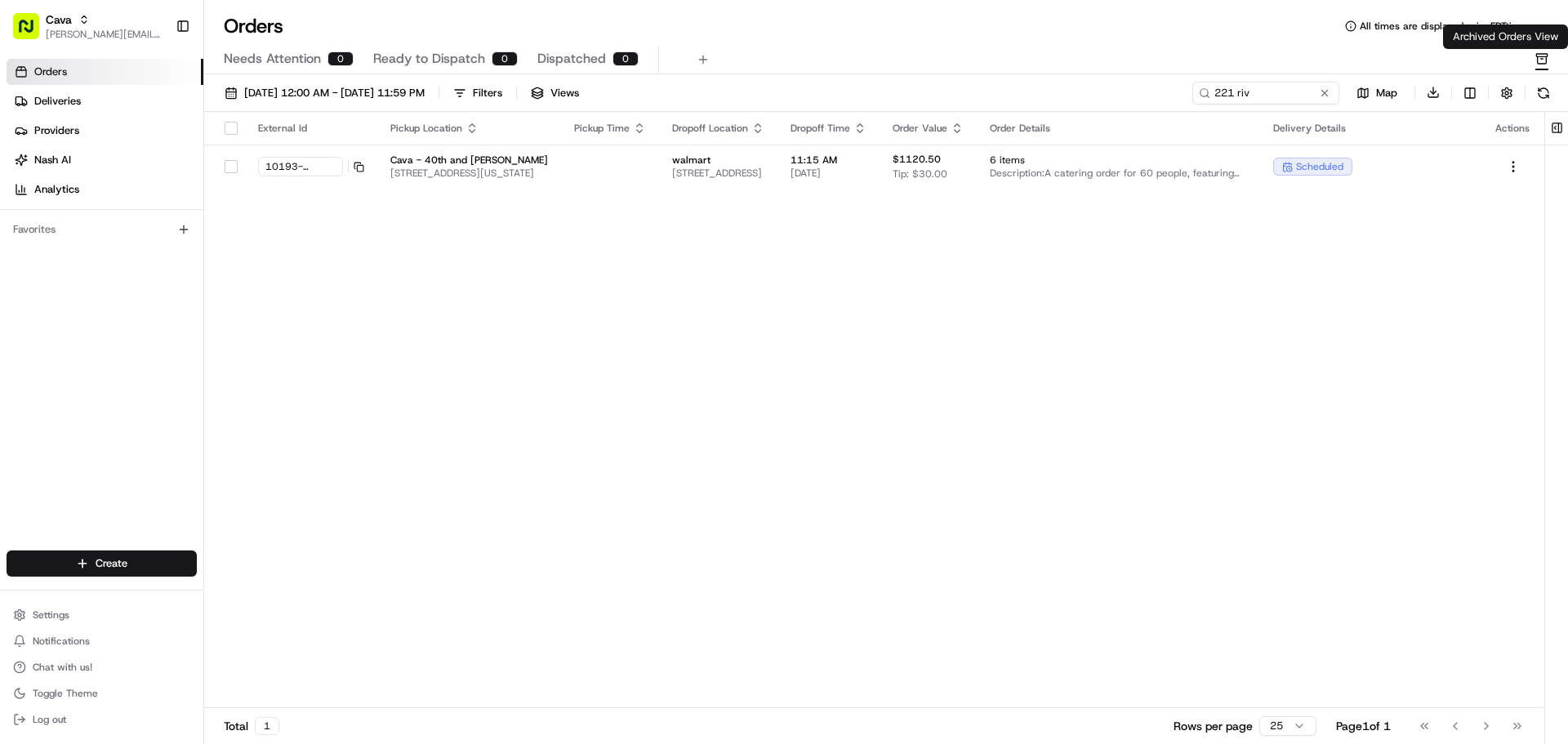
click at [1538, 60] on icon "button" at bounding box center [1542, 59] width 13 height 13
click at [1541, 60] on icon "button" at bounding box center [1542, 59] width 13 height 13
click at [1465, 252] on div "External Id Pickup Location Pickup Time Dropoff Location Dropoff Time Order Val…" at bounding box center [874, 410] width 1340 height 596
click at [1543, 61] on icon "button" at bounding box center [1542, 59] width 13 height 13
click at [1342, 205] on div "External Id Pickup Location Pickup Time Dropoff Location Dropoff Time Order Val…" at bounding box center [874, 410] width 1340 height 596
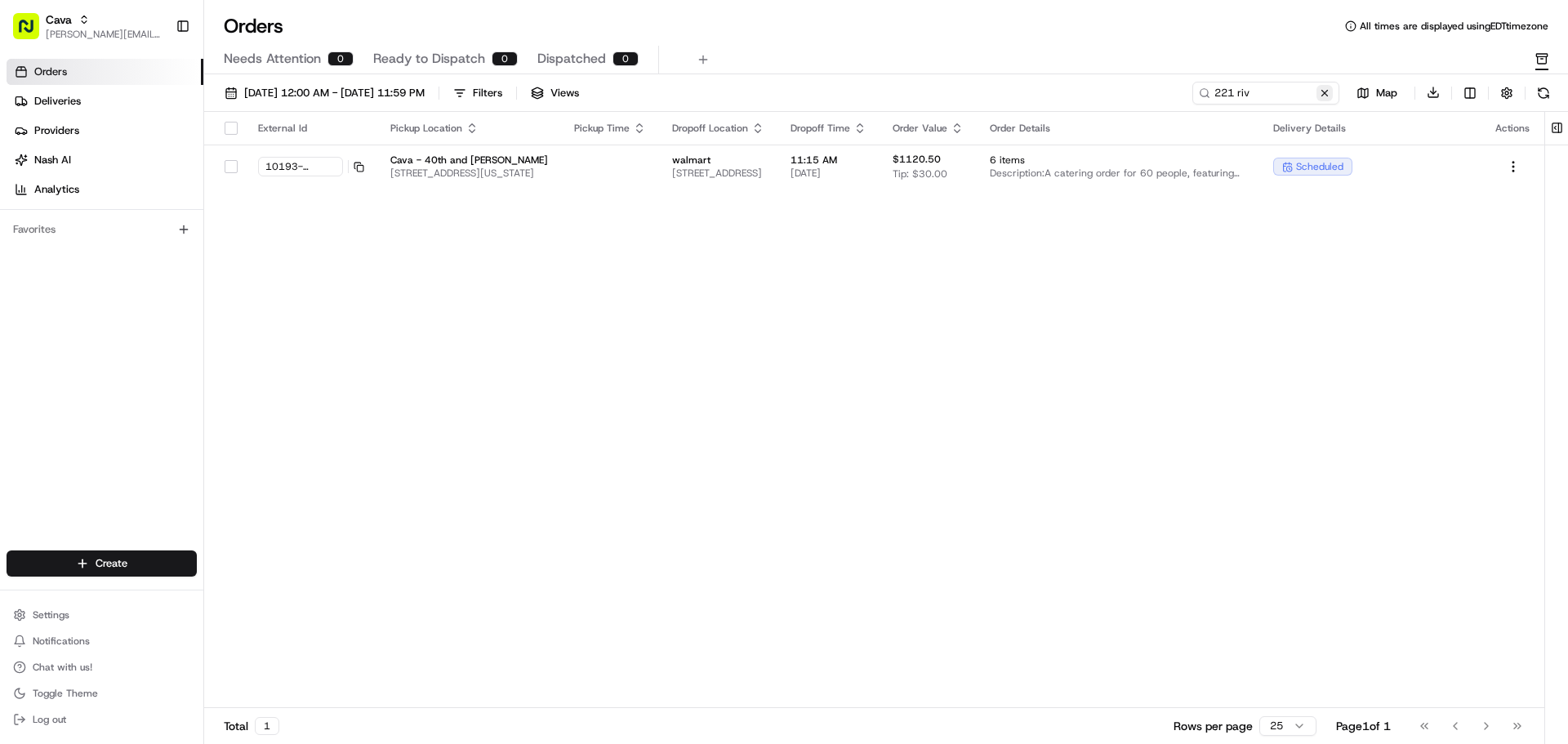
click at [1319, 91] on button at bounding box center [1325, 93] width 17 height 17
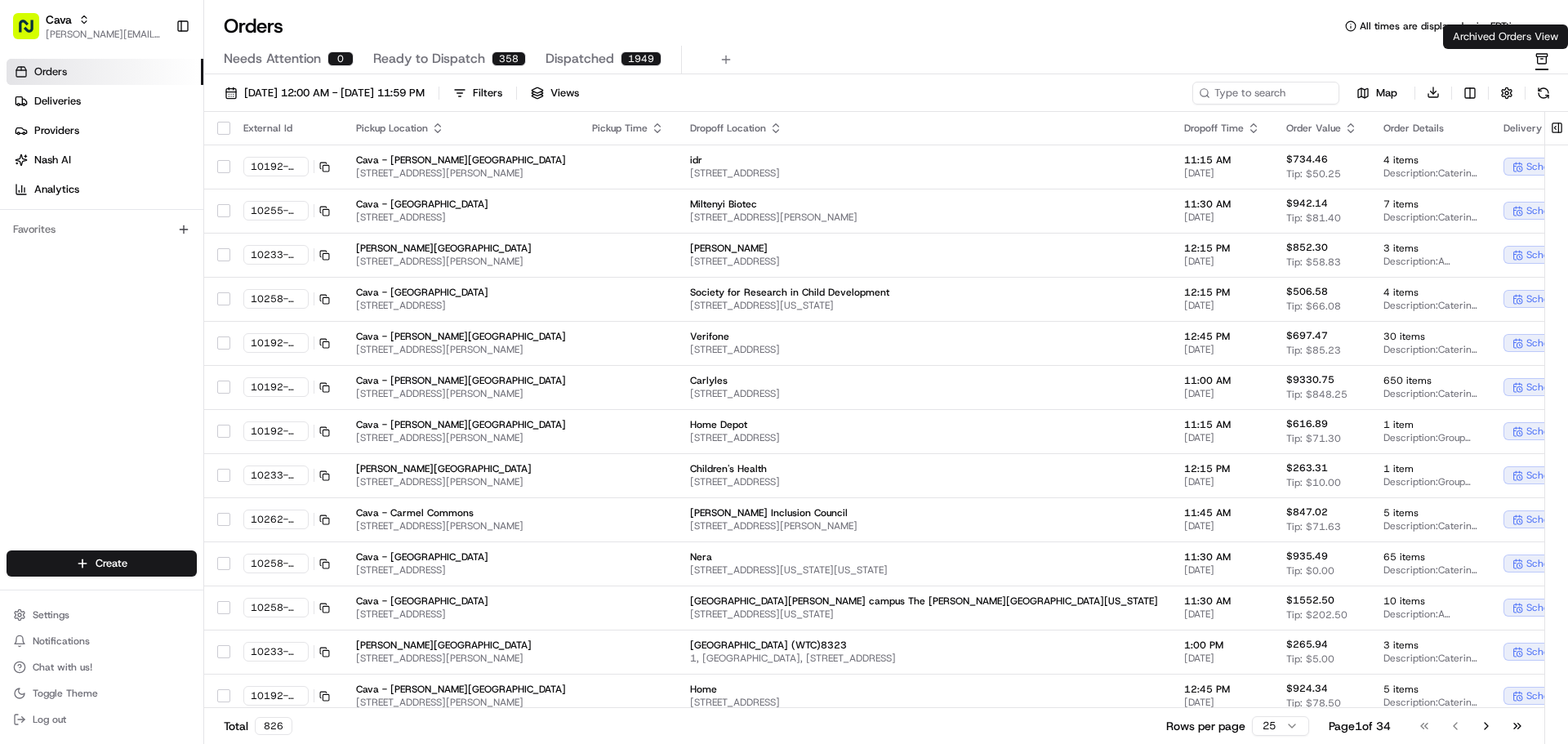
click at [1554, 51] on div "Needs Attention 0 Ready to Dispatch 358 Dispatched 1949" at bounding box center [886, 60] width 1364 height 29
click at [1541, 56] on rect "button" at bounding box center [1541, 54] width 10 height 3
drag, startPoint x: 1458, startPoint y: 60, endPoint x: 1029, endPoint y: 10, distance: 431.9
click at [1448, 60] on div "Needs Attention 0 Ready to Dispatch 358 Dispatched 1949" at bounding box center [874, 60] width 1302 height 28
click at [115, 100] on link "Deliveries" at bounding box center [104, 102] width 197 height 26
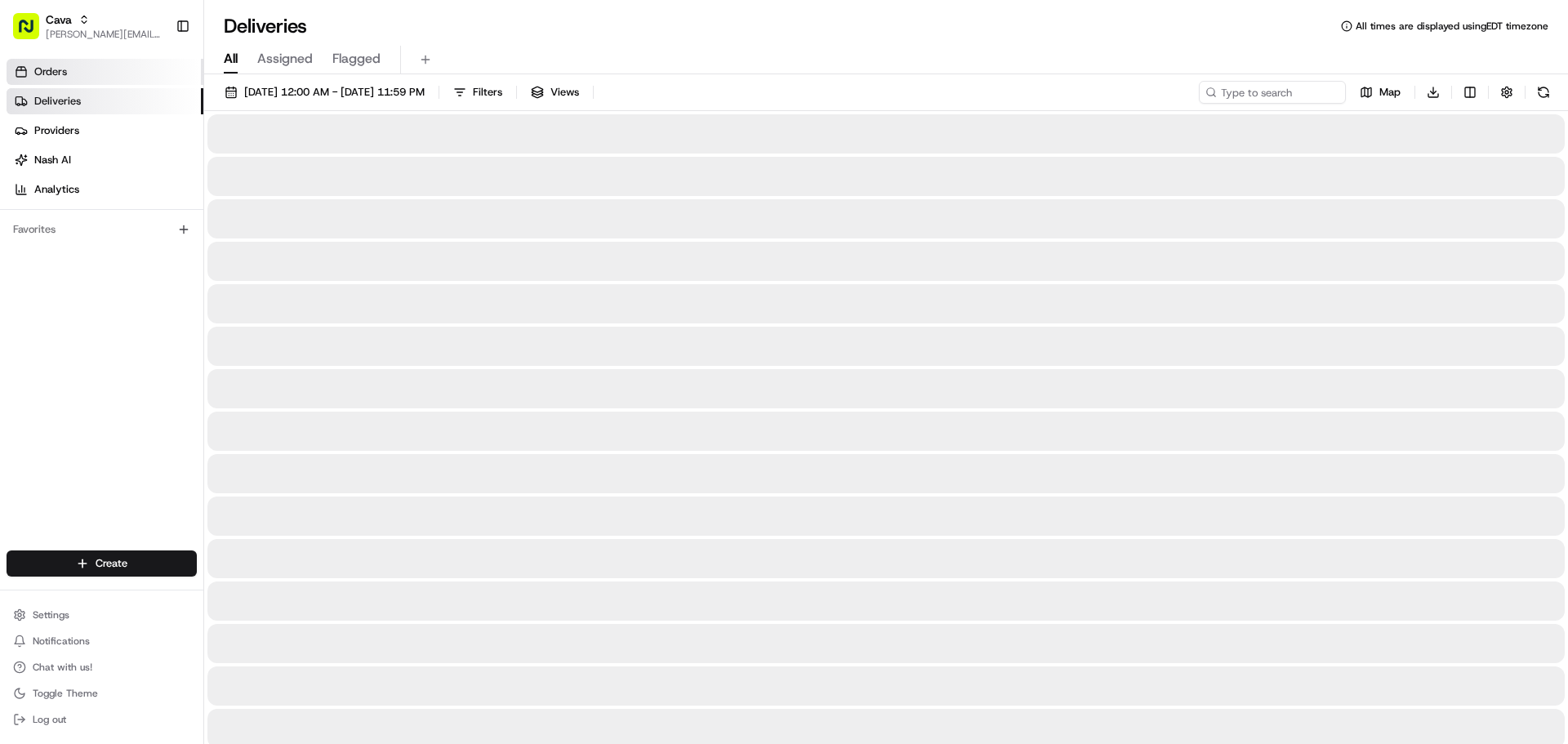
click at [120, 73] on link "Orders" at bounding box center [104, 72] width 197 height 26
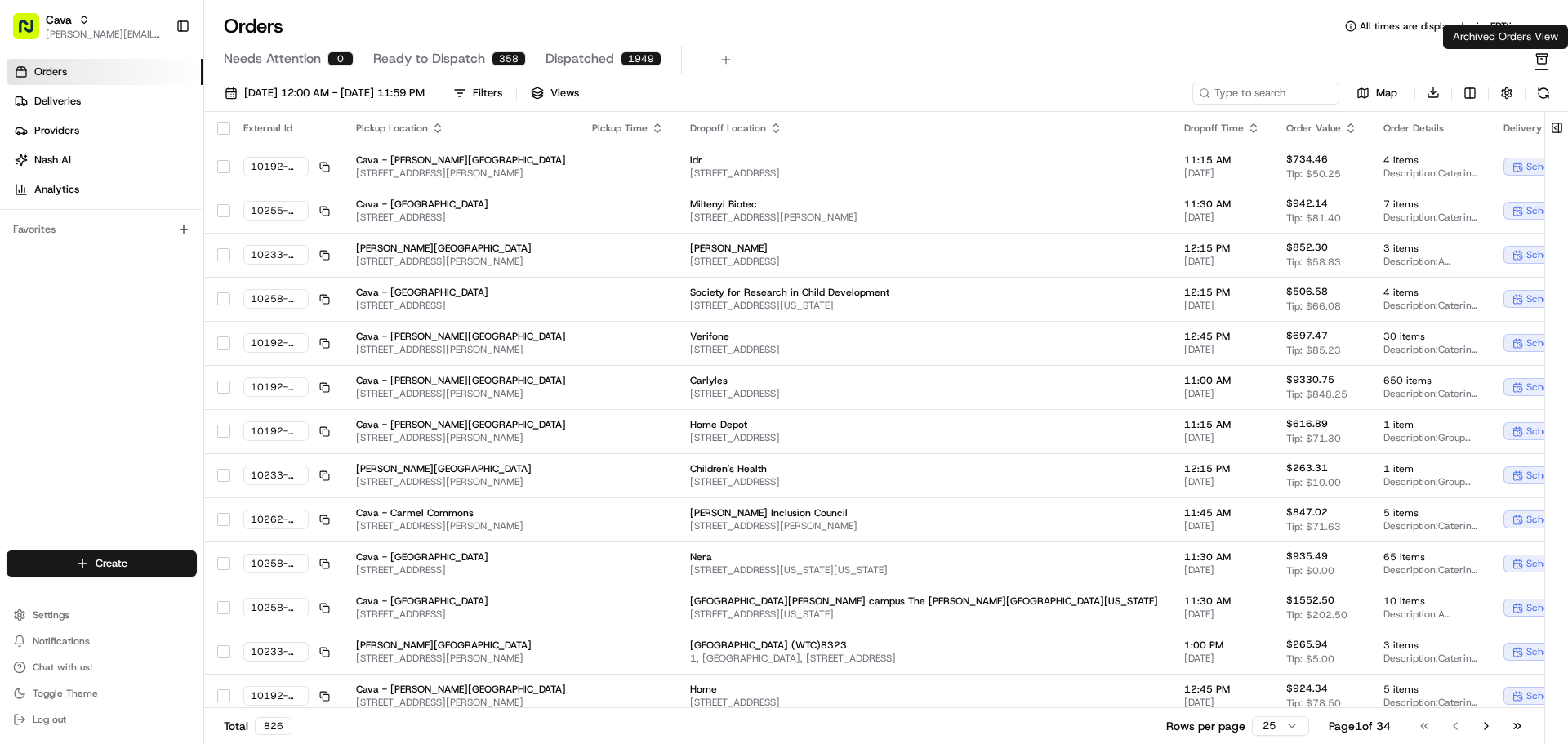
click at [1542, 59] on icon "button" at bounding box center [1542, 59] width 3 height 0
click at [80, 34] on span "[PERSON_NAME][EMAIL_ADDRESS][PERSON_NAME][DOMAIN_NAME]" at bounding box center [104, 34] width 116 height 13
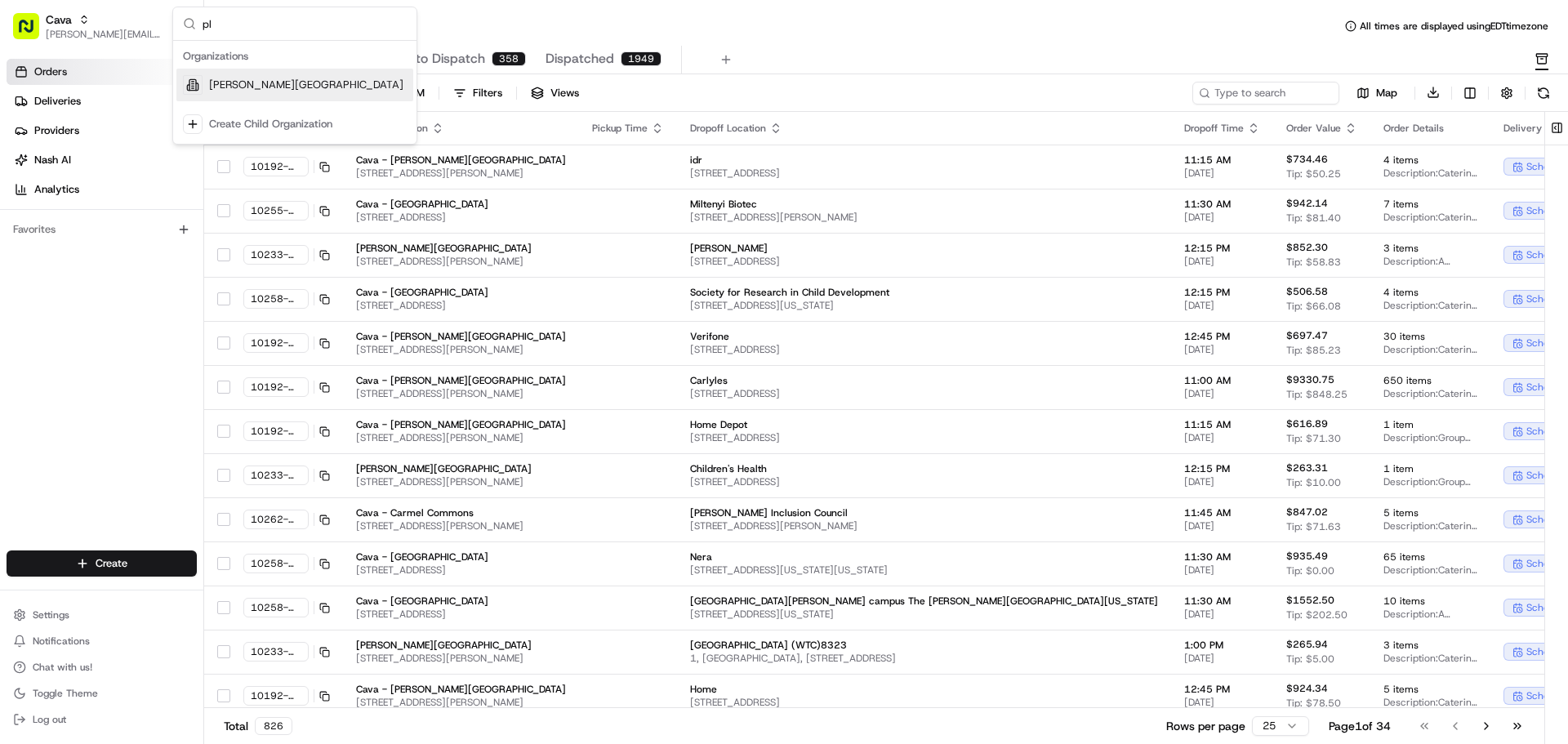
type input "p"
type input "harm"
click at [371, 90] on div "[PERSON_NAME][GEOGRAPHIC_DATA]" at bounding box center [295, 84] width 236 height 32
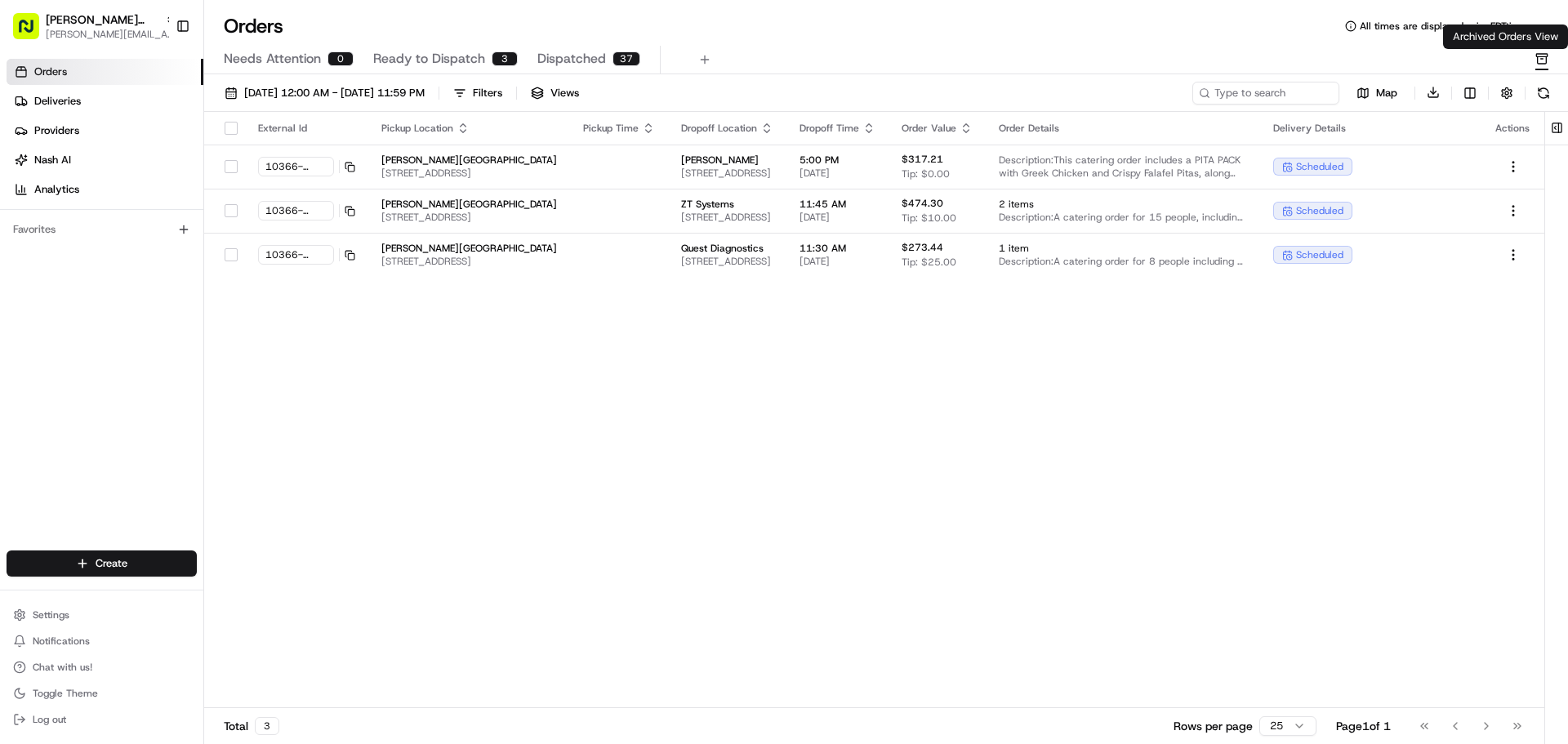
click at [1542, 59] on icon "button" at bounding box center [1542, 59] width 3 height 0
click at [1377, 429] on div "External Id Pickup Location Pickup Time Dropoff Location Dropoff Time Order Val…" at bounding box center [874, 410] width 1340 height 596
drag, startPoint x: 583, startPoint y: 53, endPoint x: 572, endPoint y: 55, distance: 11.2
click at [583, 53] on span "Dispatched" at bounding box center [572, 58] width 68 height 19
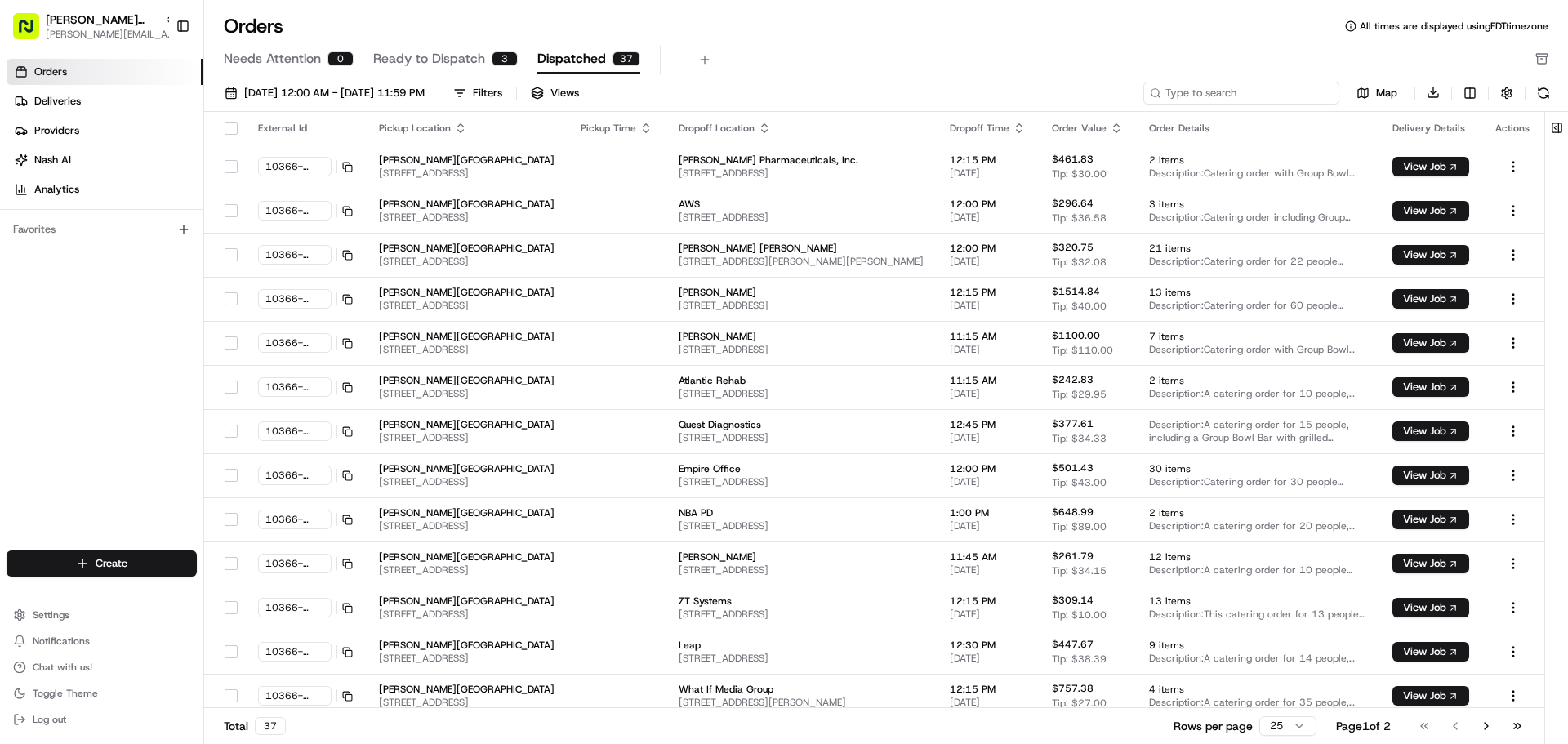
drag, startPoint x: 1308, startPoint y: 92, endPoint x: 1299, endPoint y: 95, distance: 9.5
click at [1307, 92] on input at bounding box center [1241, 92] width 196 height 23
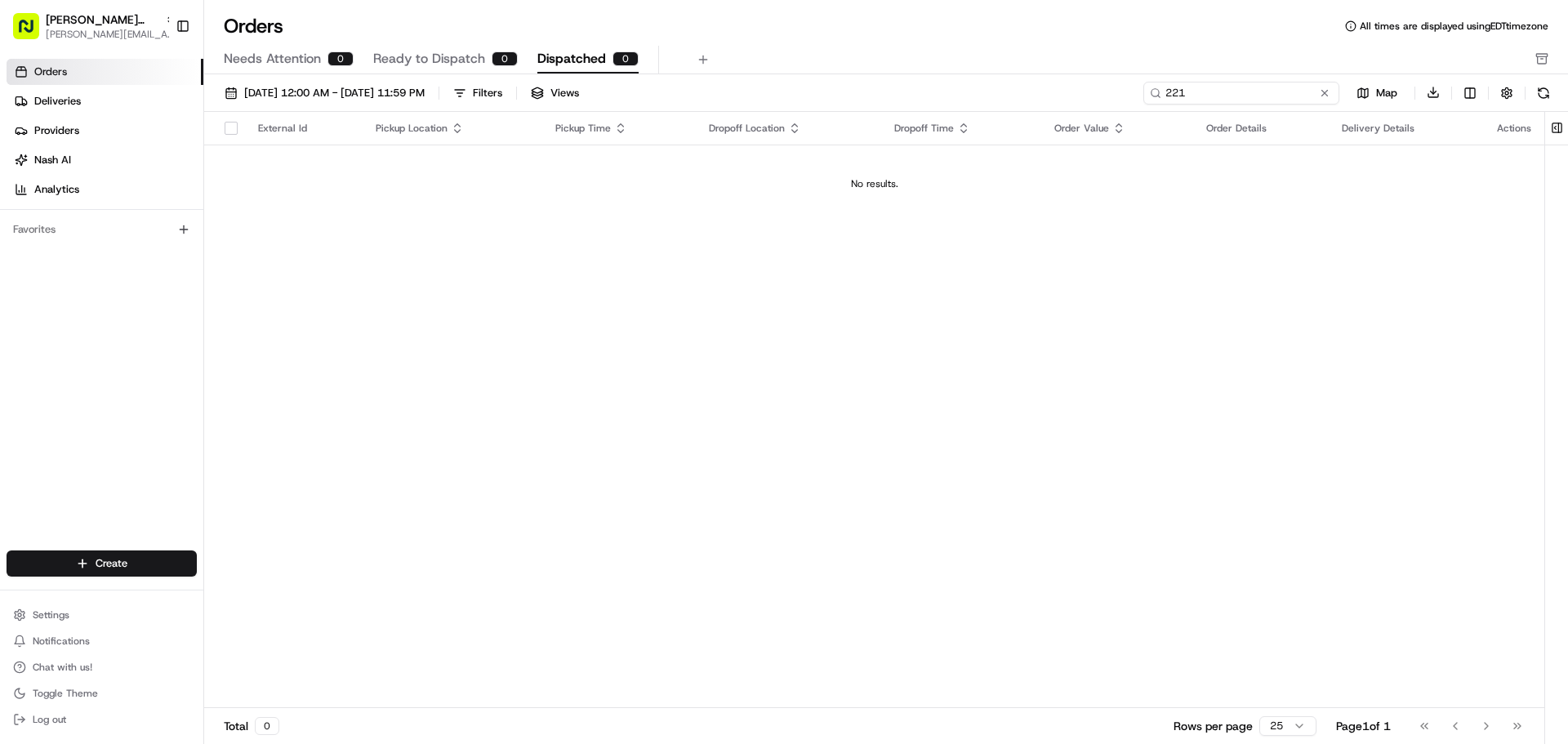
type input "221"
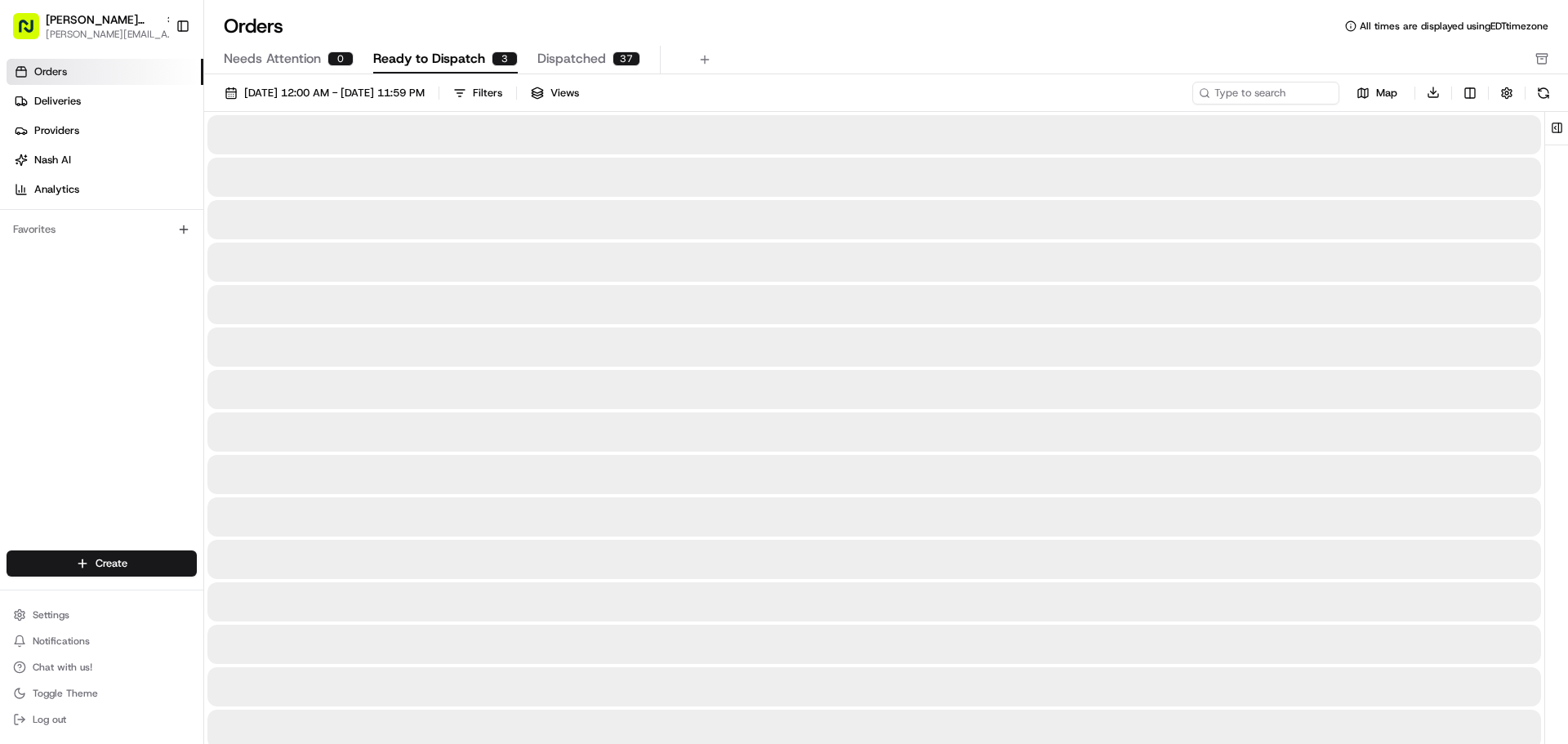
click at [432, 54] on span "Ready to Dispatch" at bounding box center [428, 58] width 112 height 19
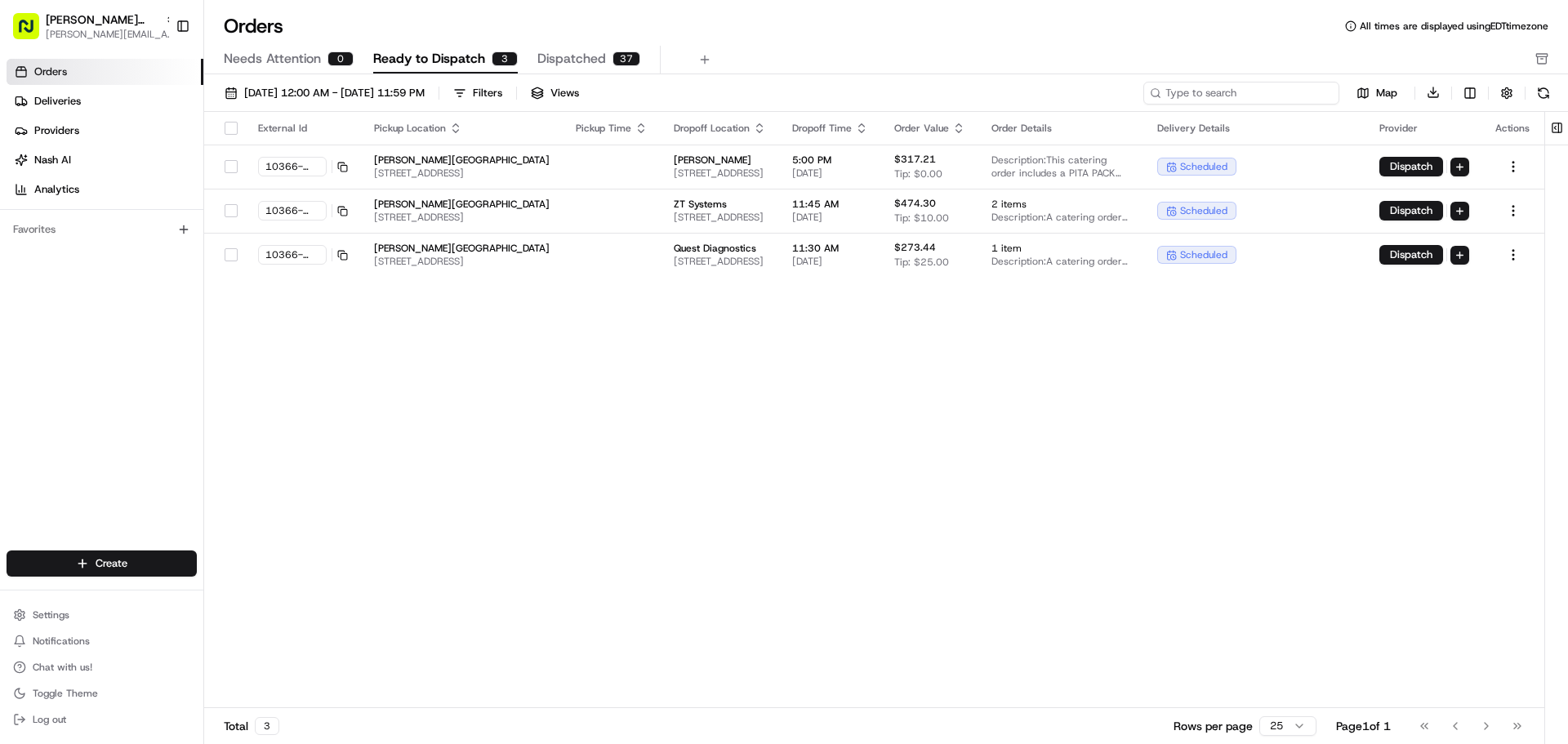
click at [1308, 102] on input at bounding box center [1241, 92] width 196 height 23
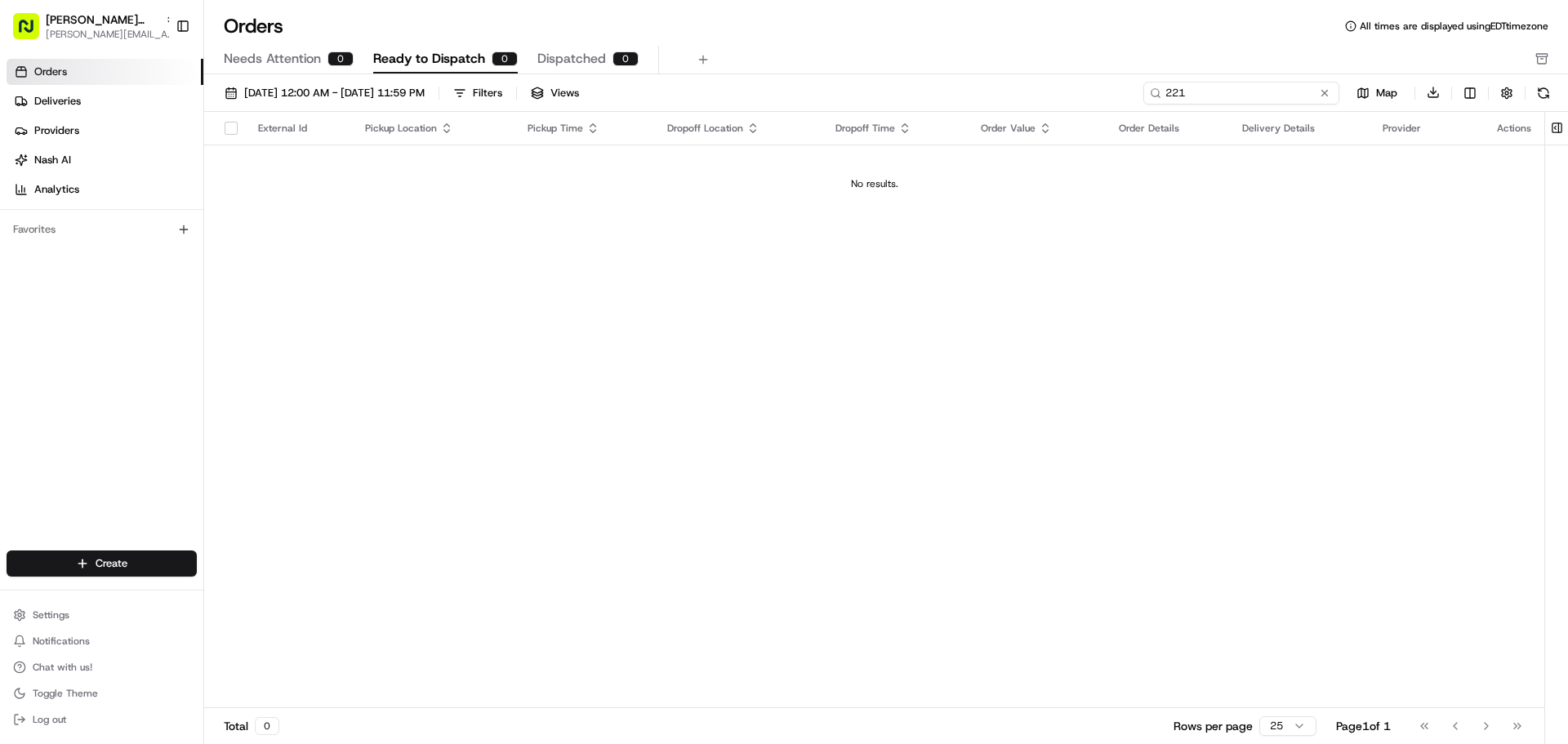
type input "221"
click at [1212, 56] on div "Needs Attention 0 Ready to Dispatch 0 Dispatched 0" at bounding box center [874, 60] width 1302 height 28
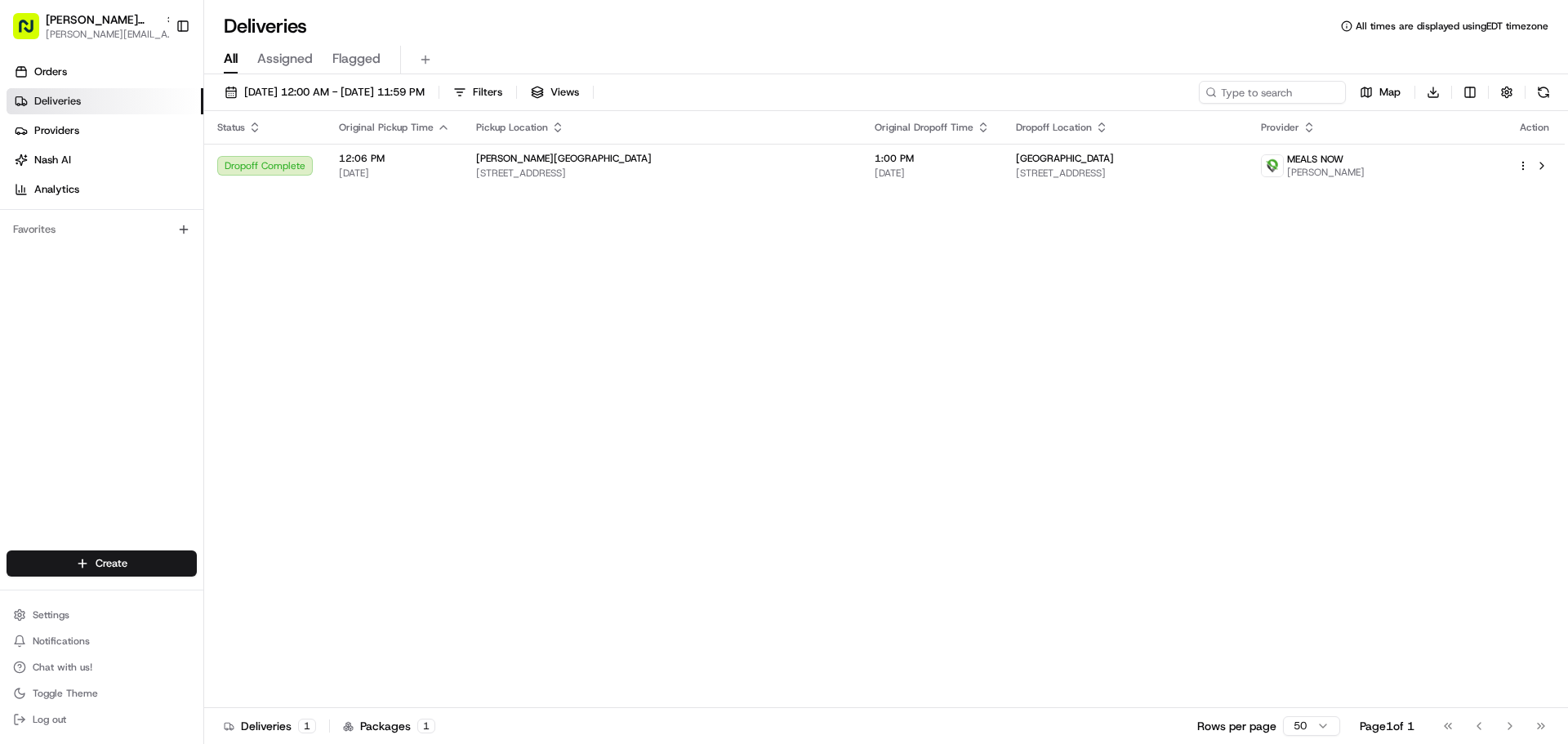
click at [1341, 339] on div "Status Original Pickup Time Pickup Location Original Dropoff Time Dropoff Locat…" at bounding box center [884, 409] width 1360 height 596
click at [394, 94] on span "[DATE] 12:00 AM - [DATE] 11:59 PM" at bounding box center [333, 92] width 180 height 15
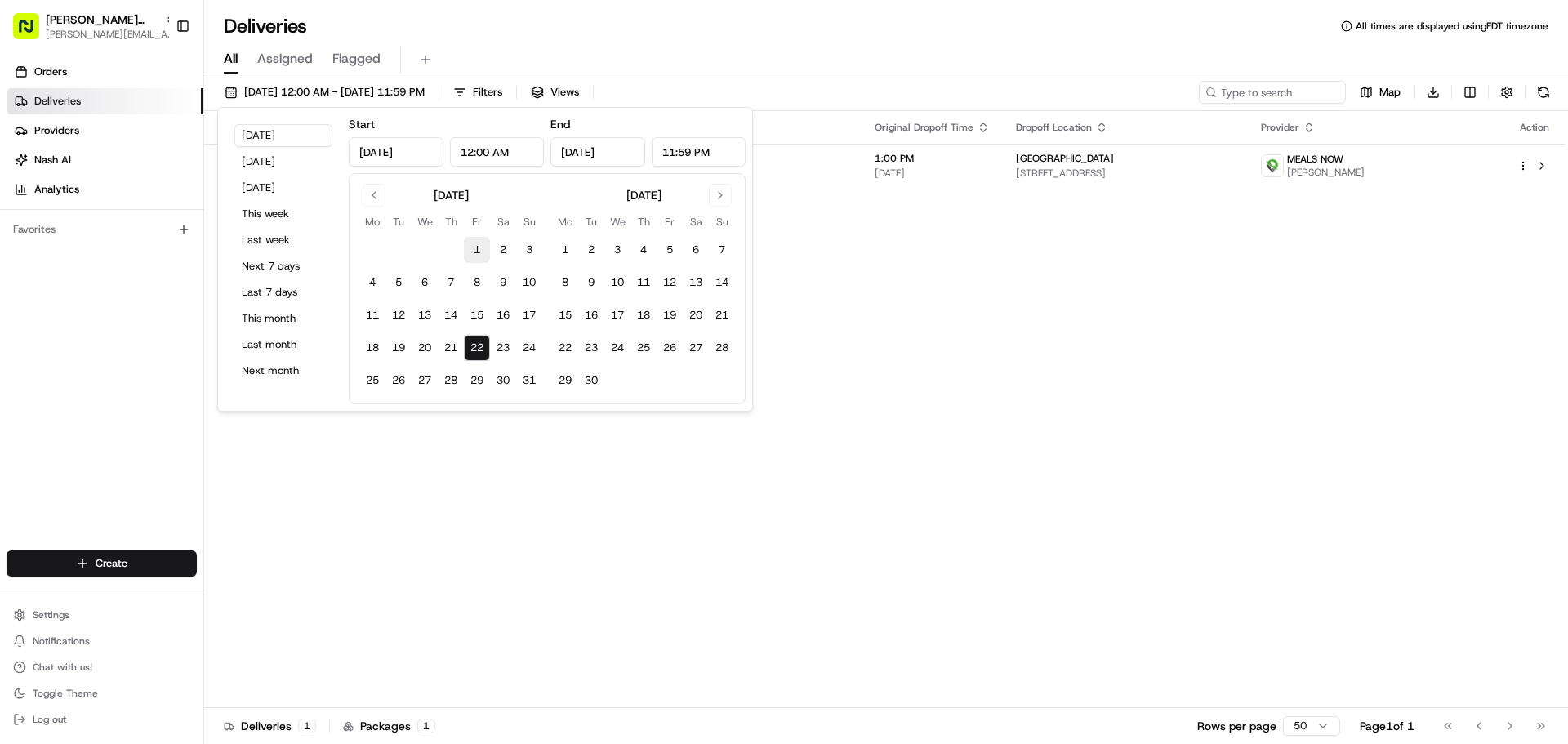
click at [481, 248] on button "1" at bounding box center [476, 249] width 26 height 26
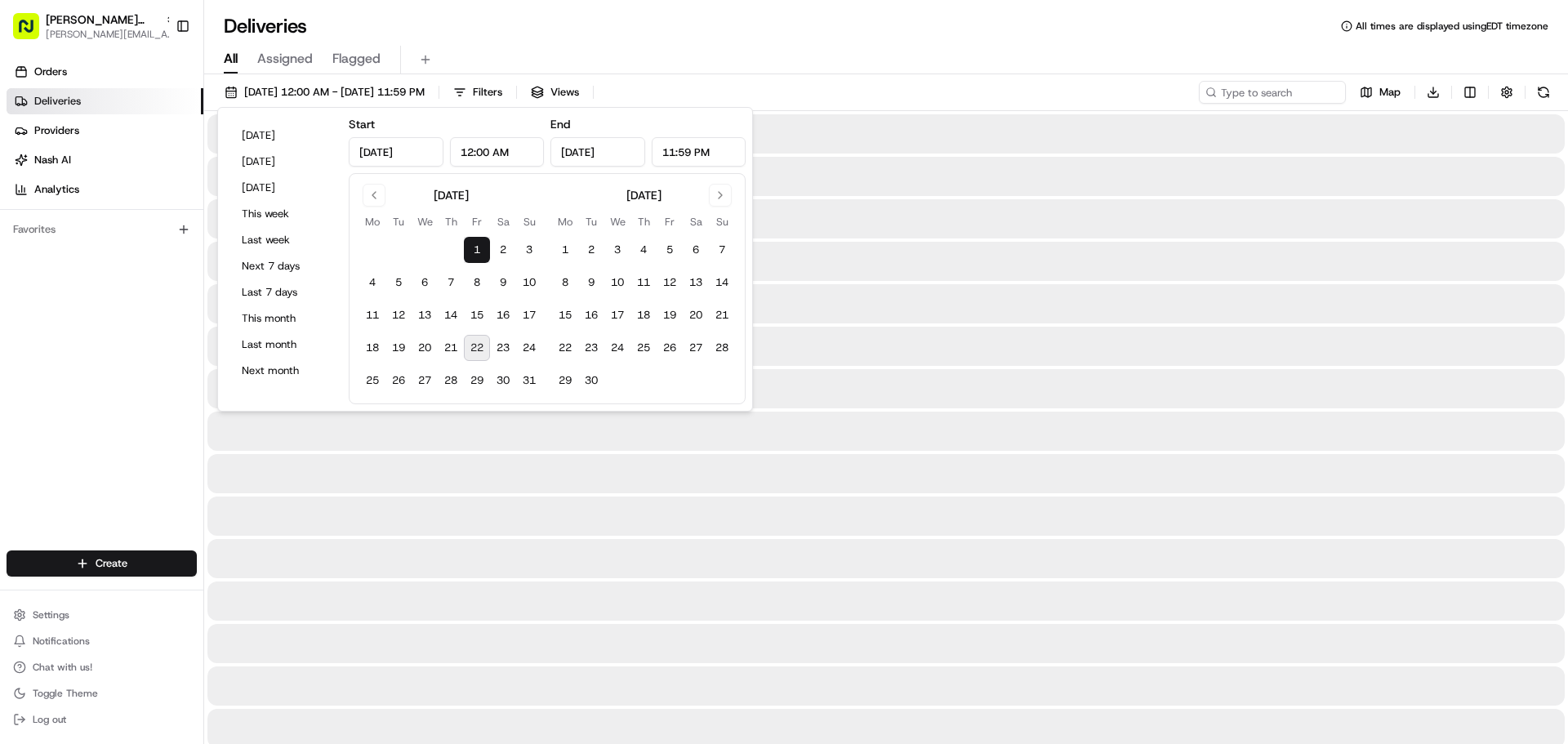
type input "[DATE]"
click at [604, 382] on td at bounding box center [617, 380] width 26 height 26
click at [595, 384] on button "30" at bounding box center [591, 380] width 26 height 26
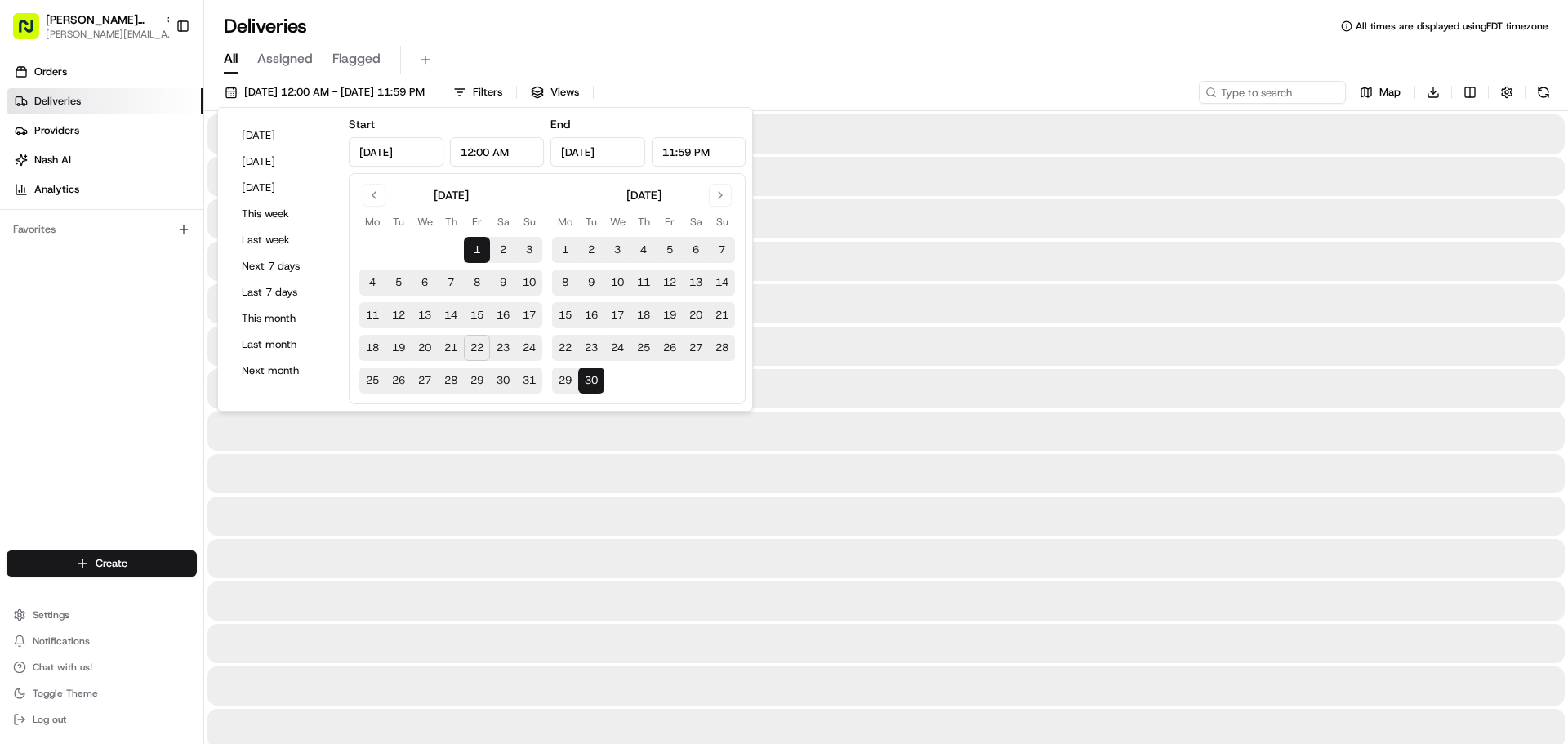
type input "[DATE]"
click at [947, 66] on div "All Assigned Flagged" at bounding box center [886, 60] width 1364 height 29
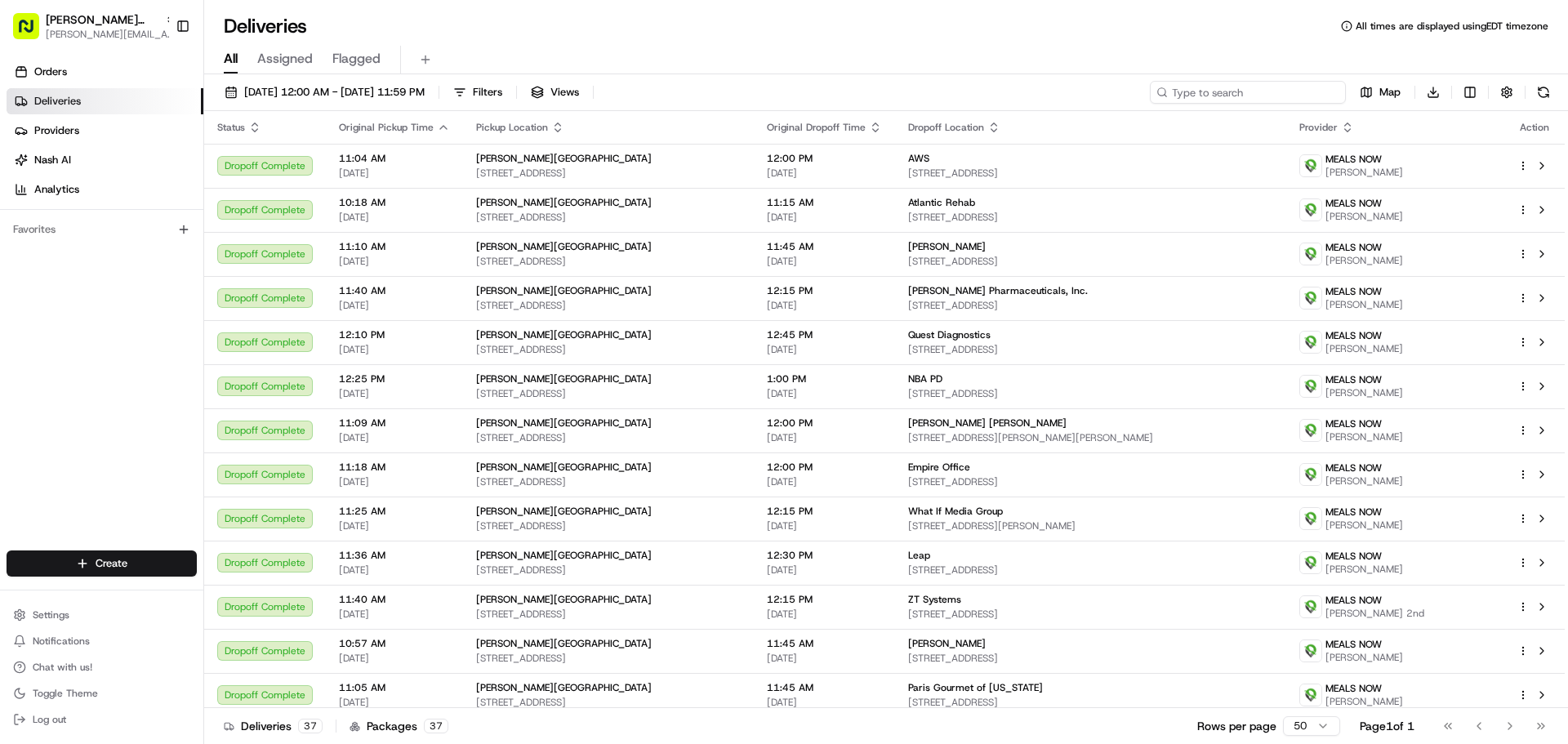
click at [1242, 95] on input at bounding box center [1248, 92] width 196 height 23
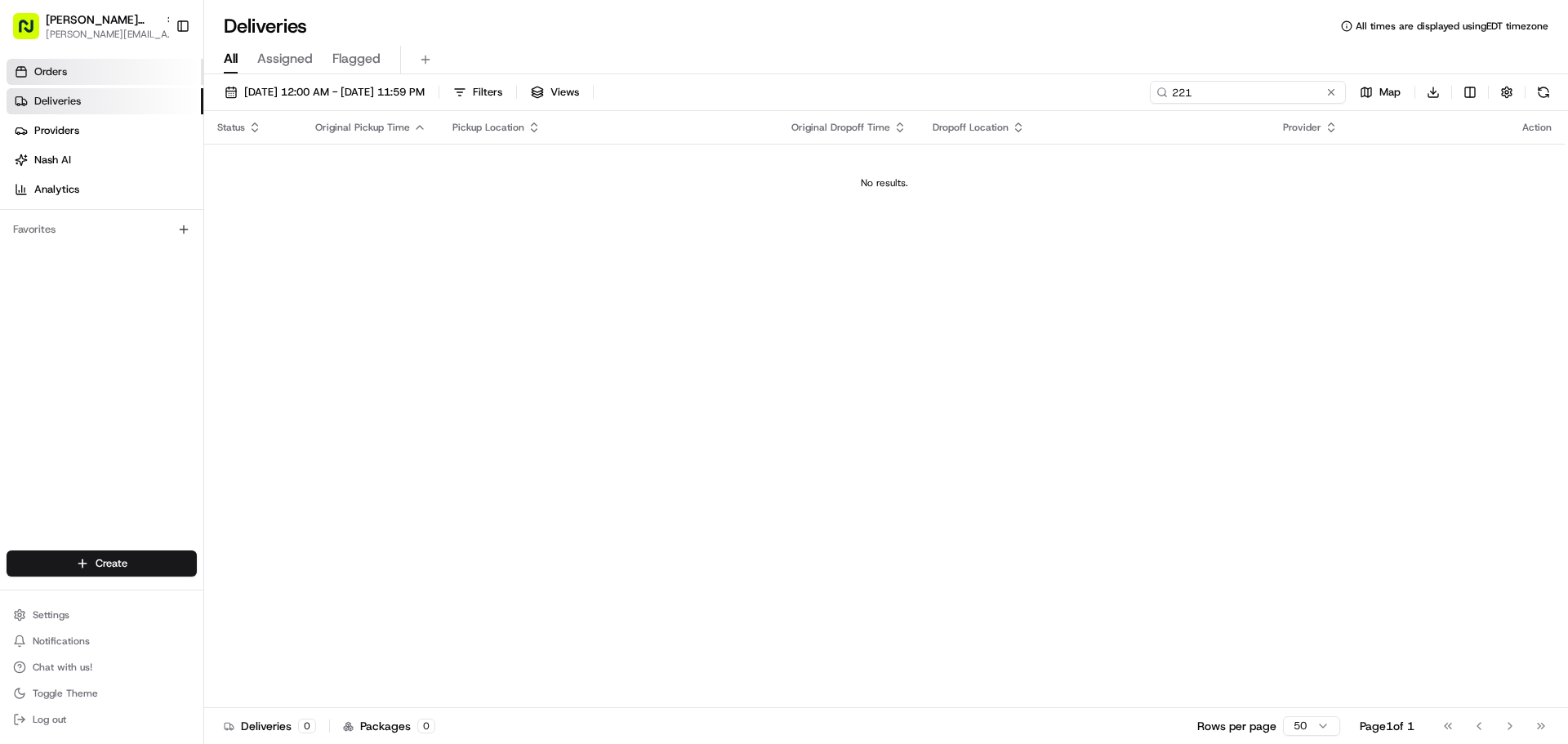
type input "221"
click at [141, 79] on link "Orders" at bounding box center [104, 72] width 197 height 26
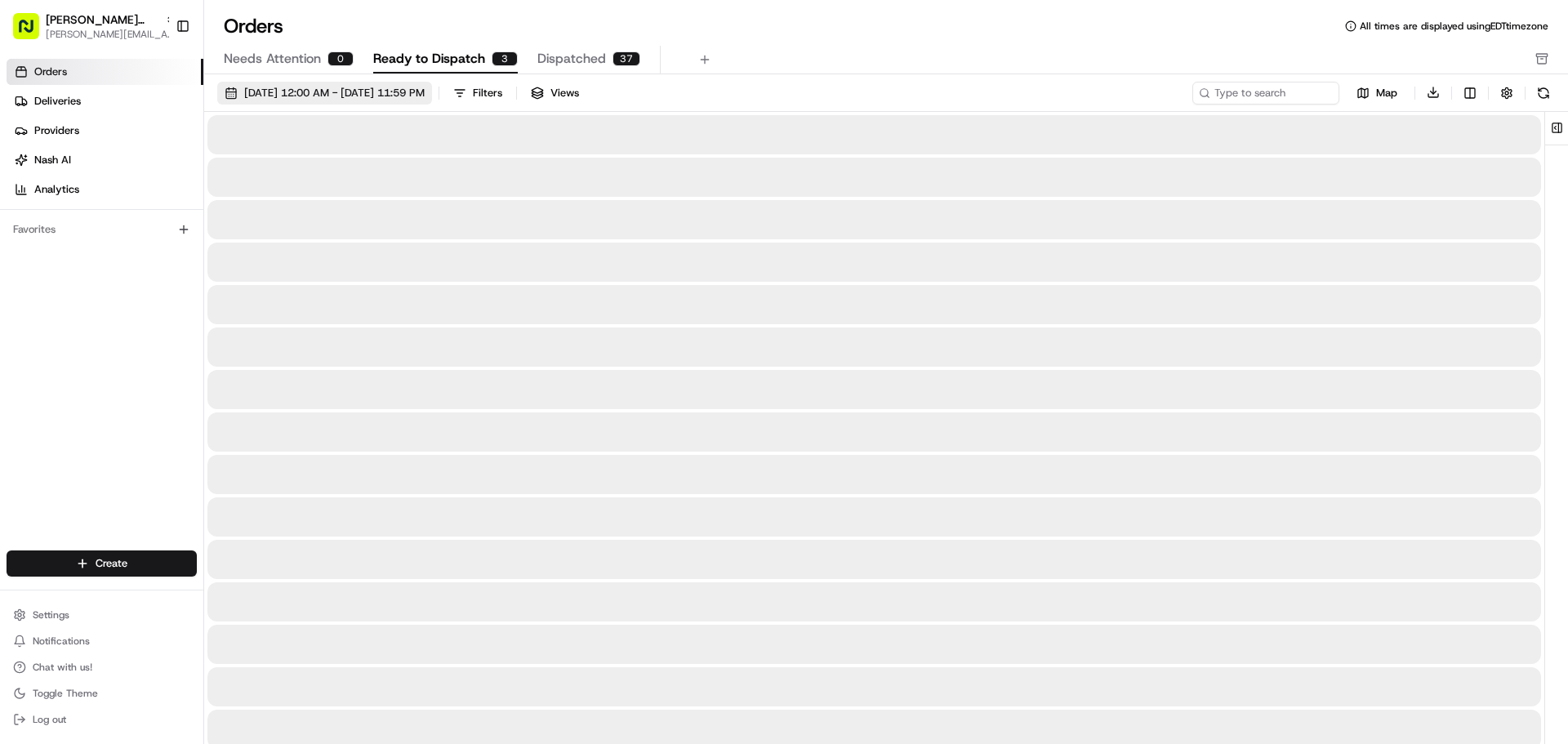
click at [368, 97] on span "[DATE] 12:00 AM - [DATE] 11:59 PM" at bounding box center [333, 93] width 180 height 15
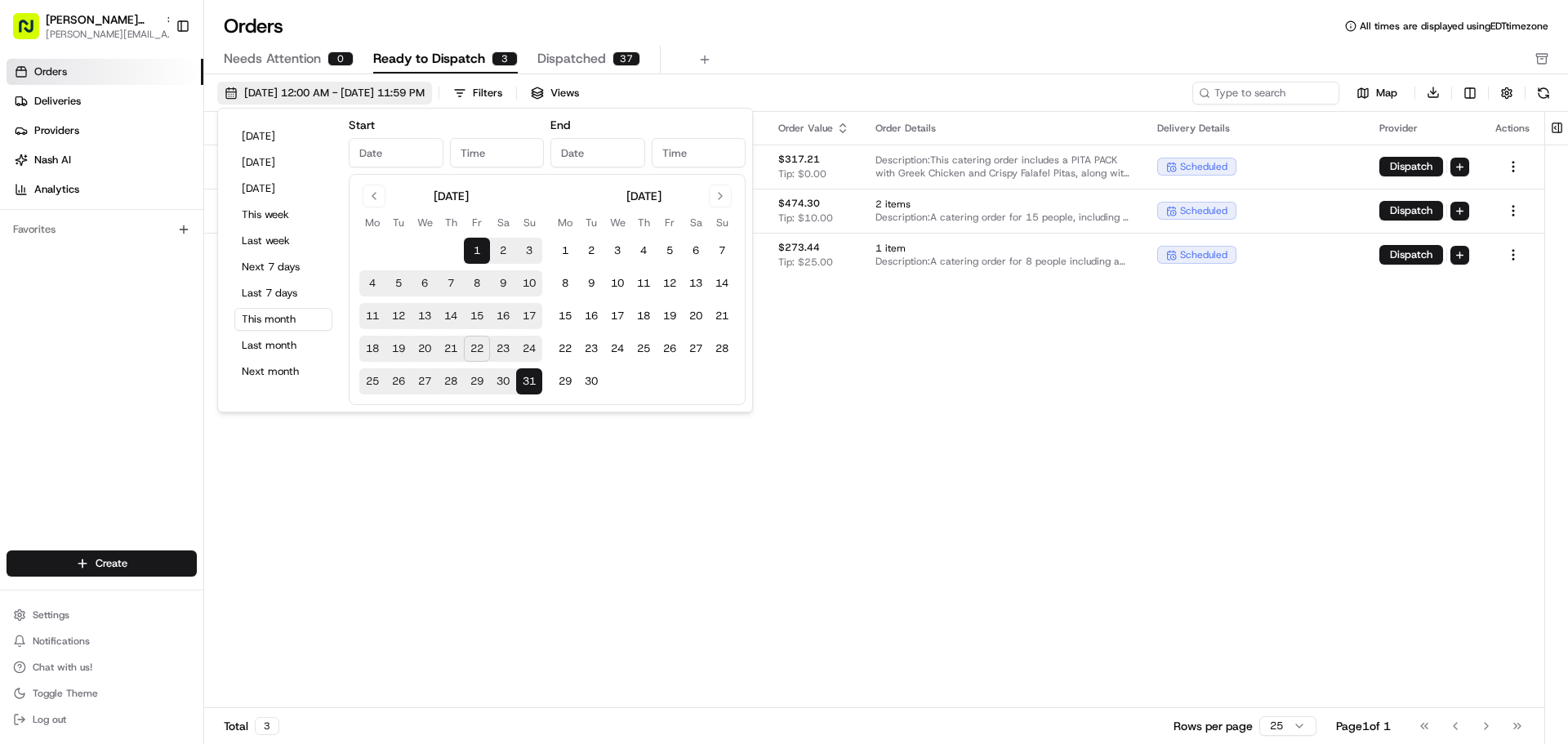
type input "[DATE]"
type input "12:00 AM"
type input "[DATE]"
type input "11:59 PM"
click at [591, 379] on button "30" at bounding box center [591, 381] width 26 height 26
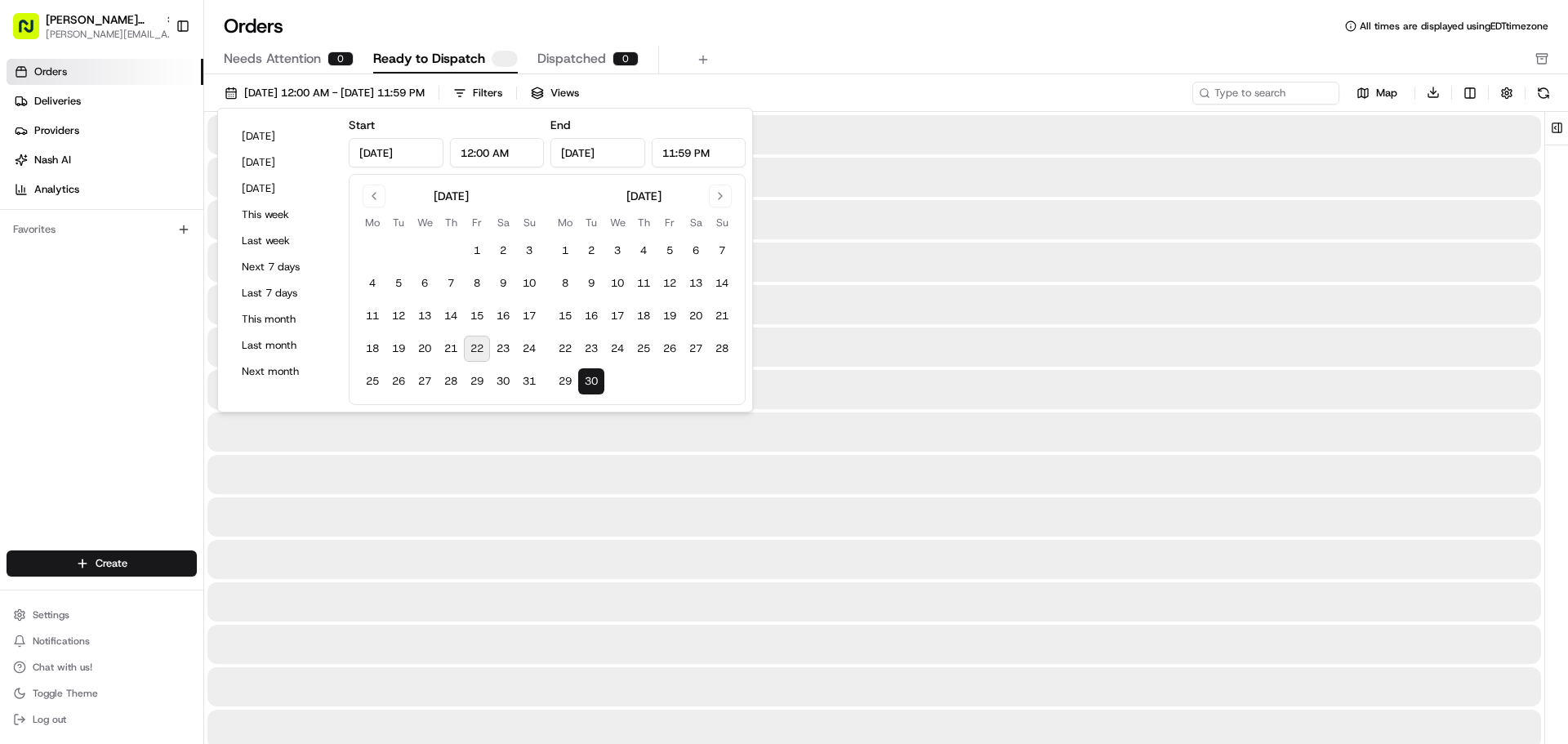
type input "Sep 30, 2025"
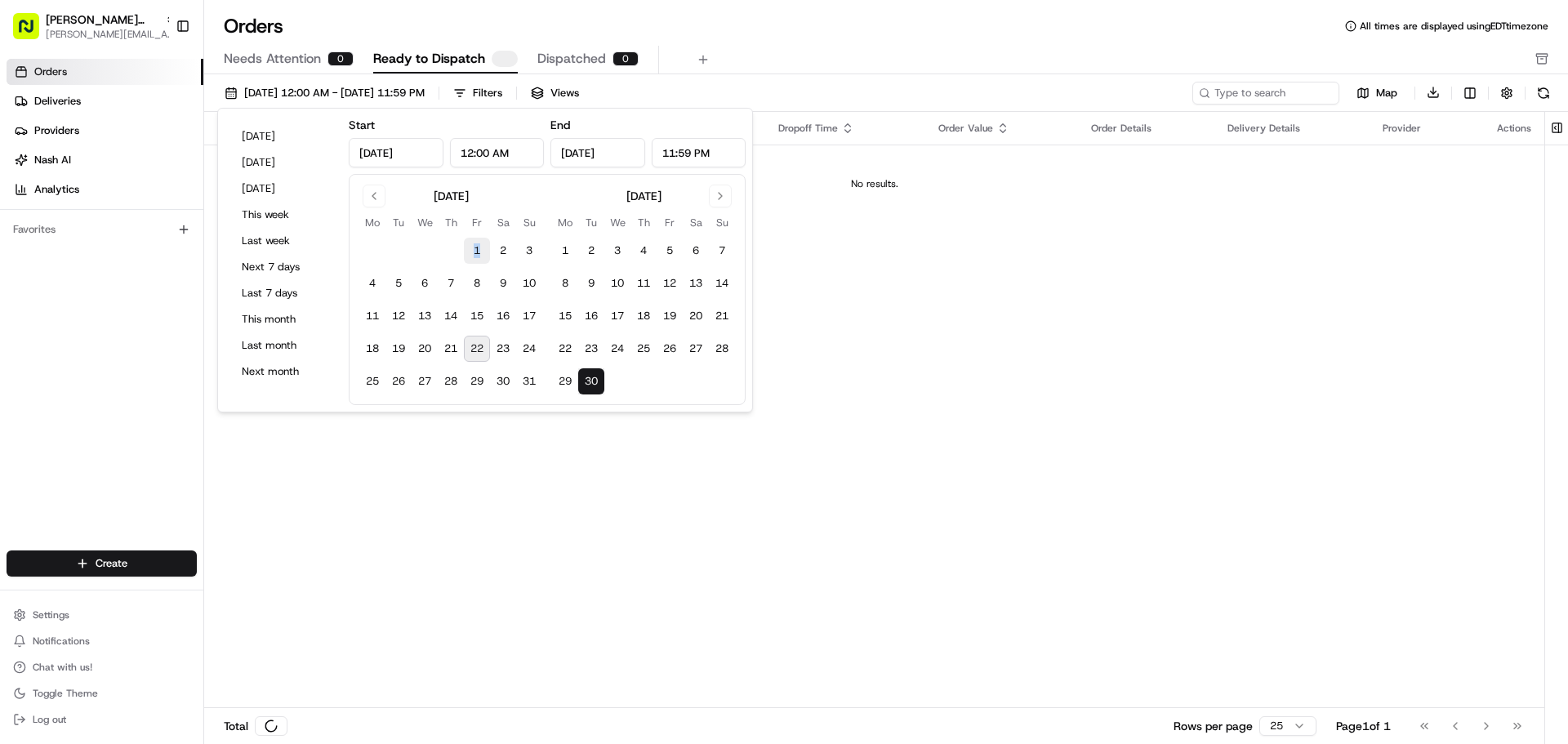
click at [487, 246] on tbody "1 2 3 4 5 6 7 8 9 10 11 12 13 14 15 16 17 18 19 20 21 22 23 24 25 26 27 28 29 3…" at bounding box center [451, 312] width 183 height 163
click at [484, 248] on button "1" at bounding box center [476, 250] width 26 height 26
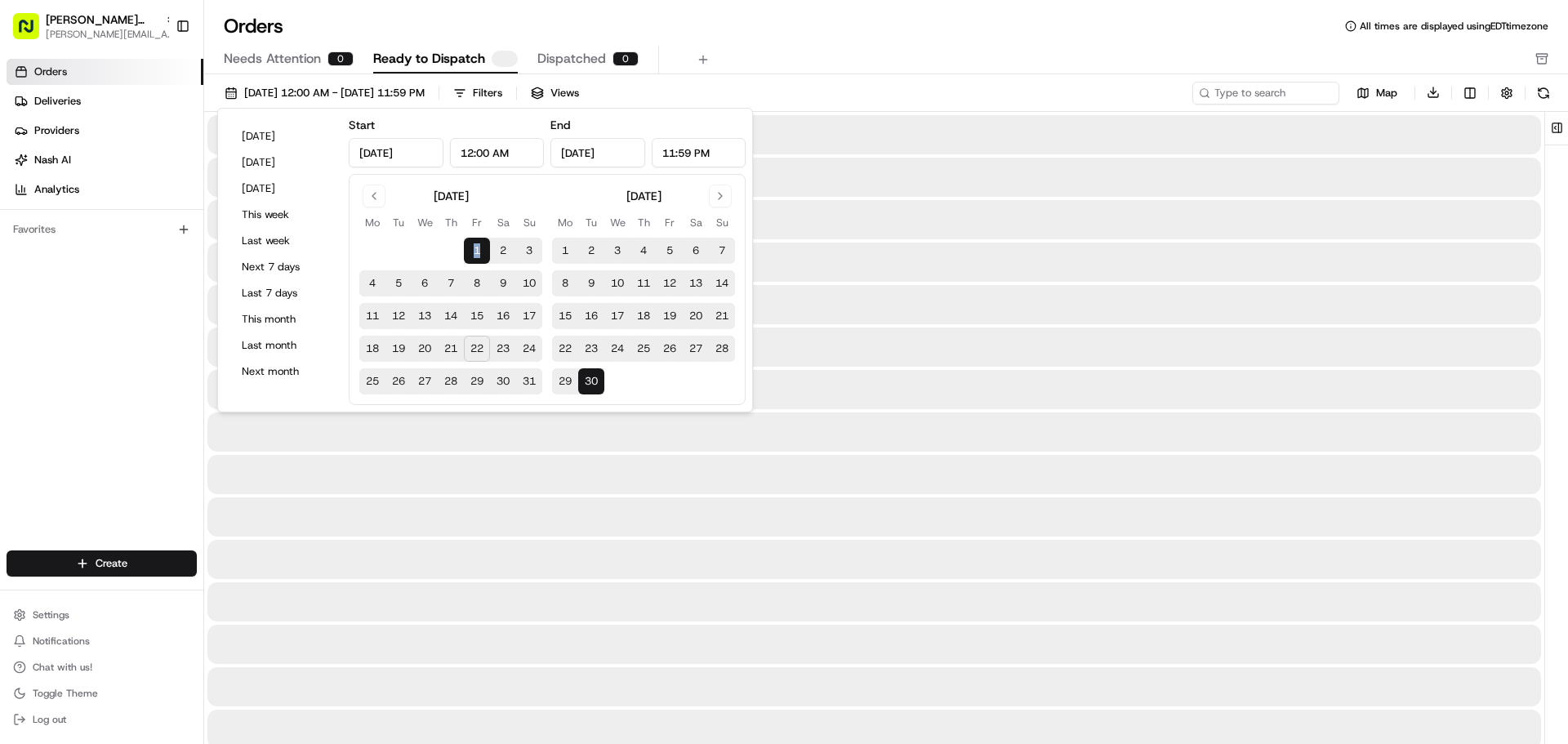
type input "[DATE]"
click at [1028, 10] on div "Orders All times are displayed using EDT timezone Needs Attention 0 Ready to Di…" at bounding box center [886, 372] width 1364 height 744
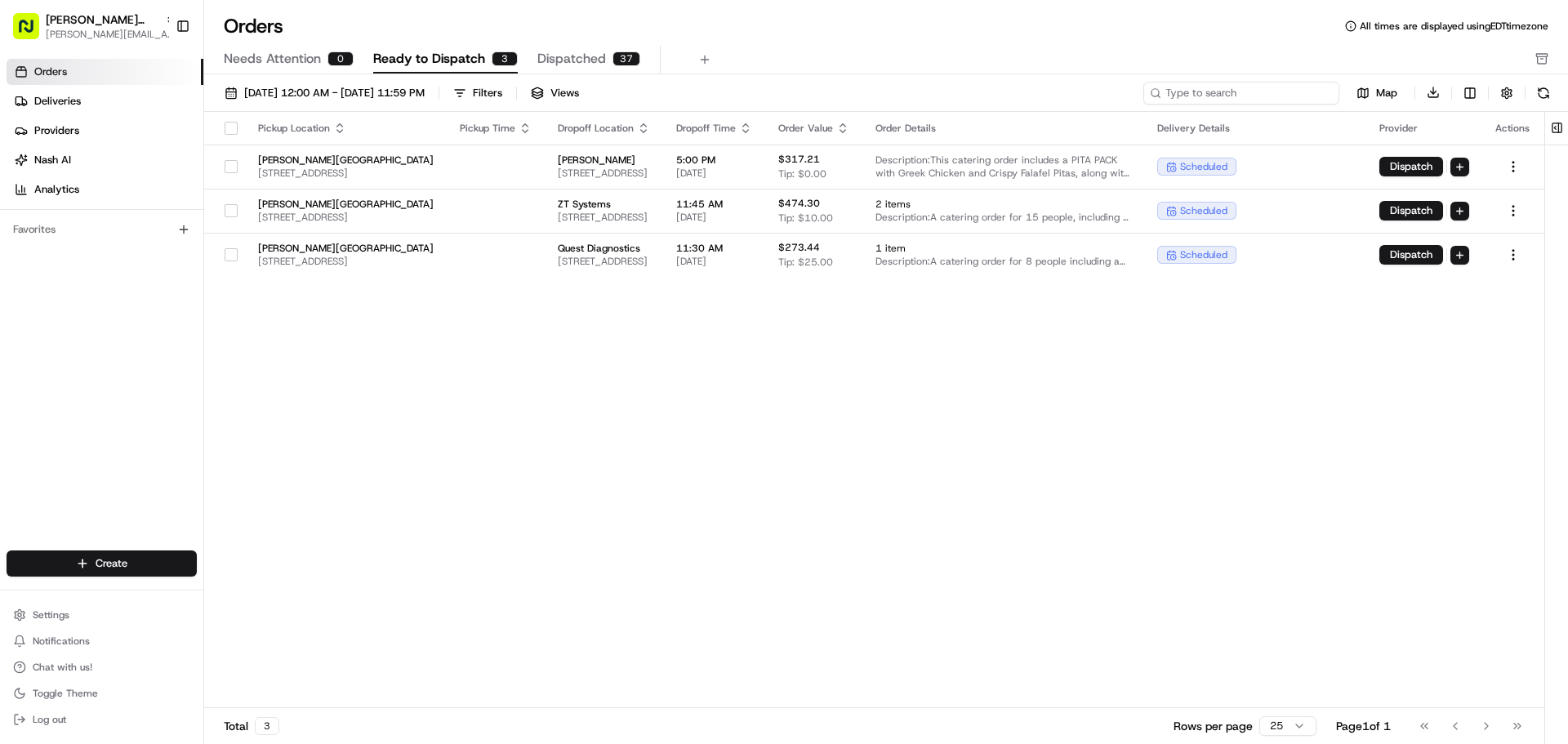
click at [1311, 100] on input at bounding box center [1241, 92] width 196 height 23
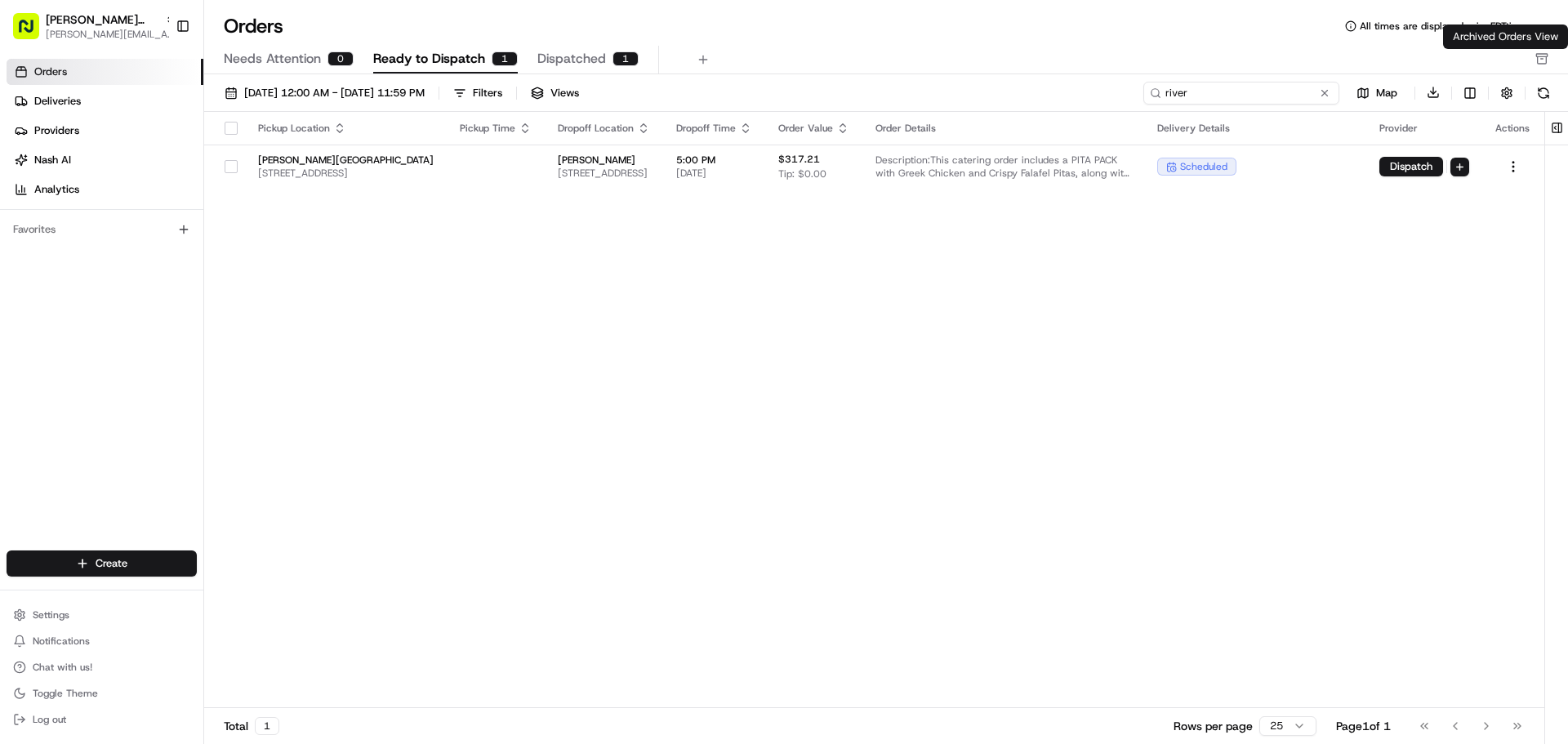
type input "river"
click at [1540, 53] on icon "button" at bounding box center [1542, 59] width 13 height 13
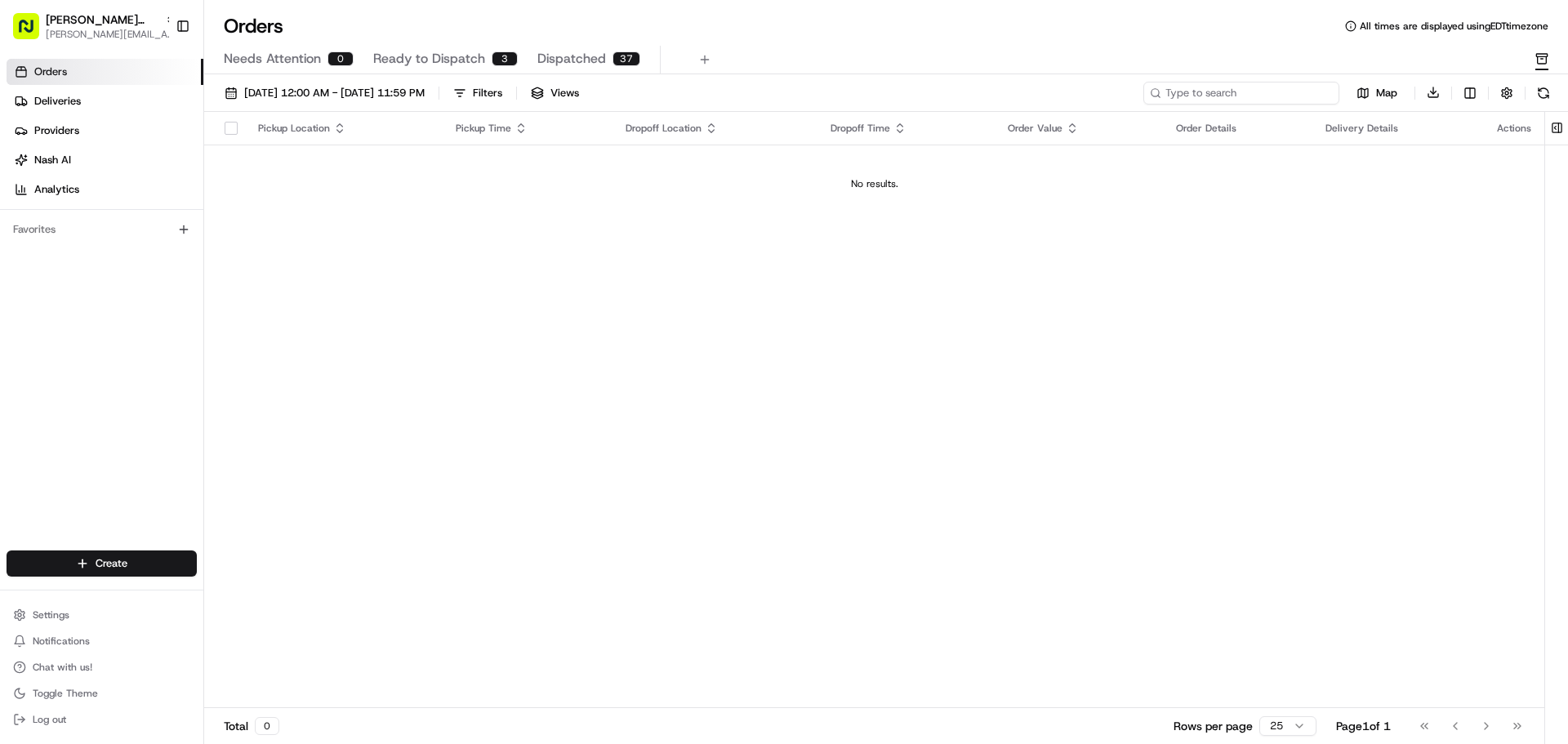
click at [1294, 92] on input at bounding box center [1241, 92] width 196 height 23
type input "river"
click at [1224, 37] on div "Orders All times are displayed using EDT timezone" at bounding box center [886, 26] width 1364 height 26
click at [588, 56] on span "Dispatched" at bounding box center [572, 58] width 68 height 19
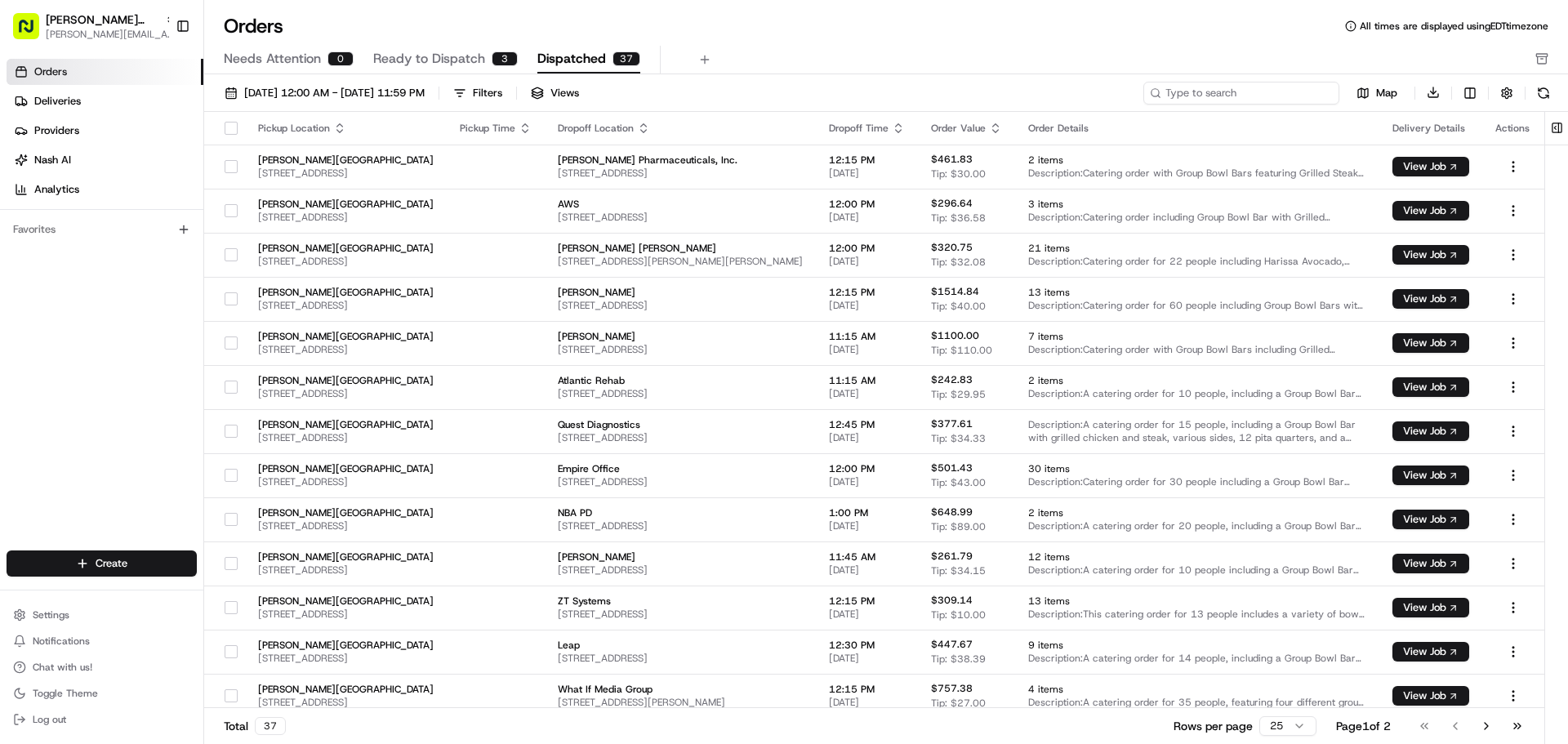
click at [1300, 95] on input at bounding box center [1241, 92] width 196 height 23
type input "river"
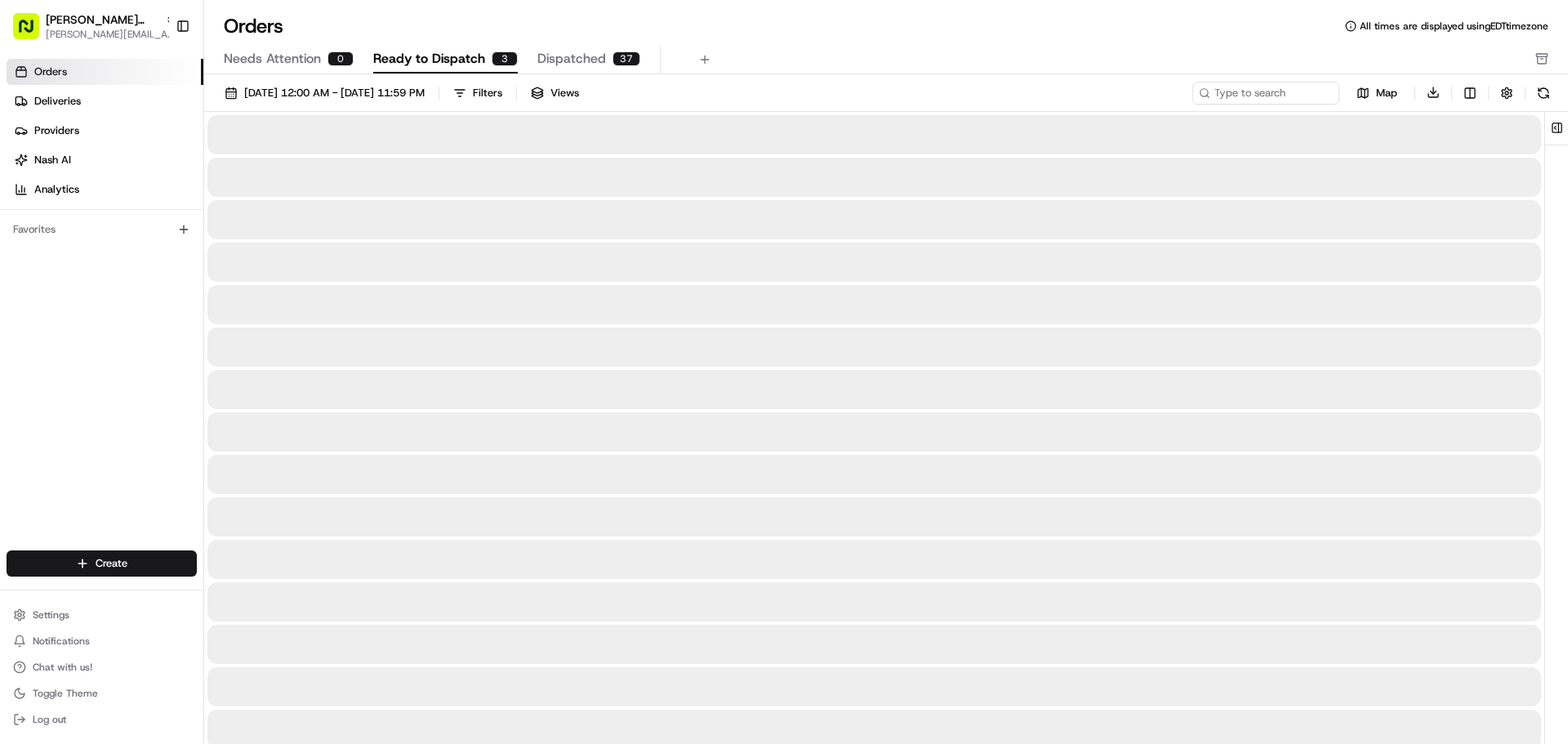
click at [477, 61] on span "Ready to Dispatch" at bounding box center [428, 58] width 112 height 19
click at [1547, 65] on icon "button" at bounding box center [1542, 59] width 13 height 13
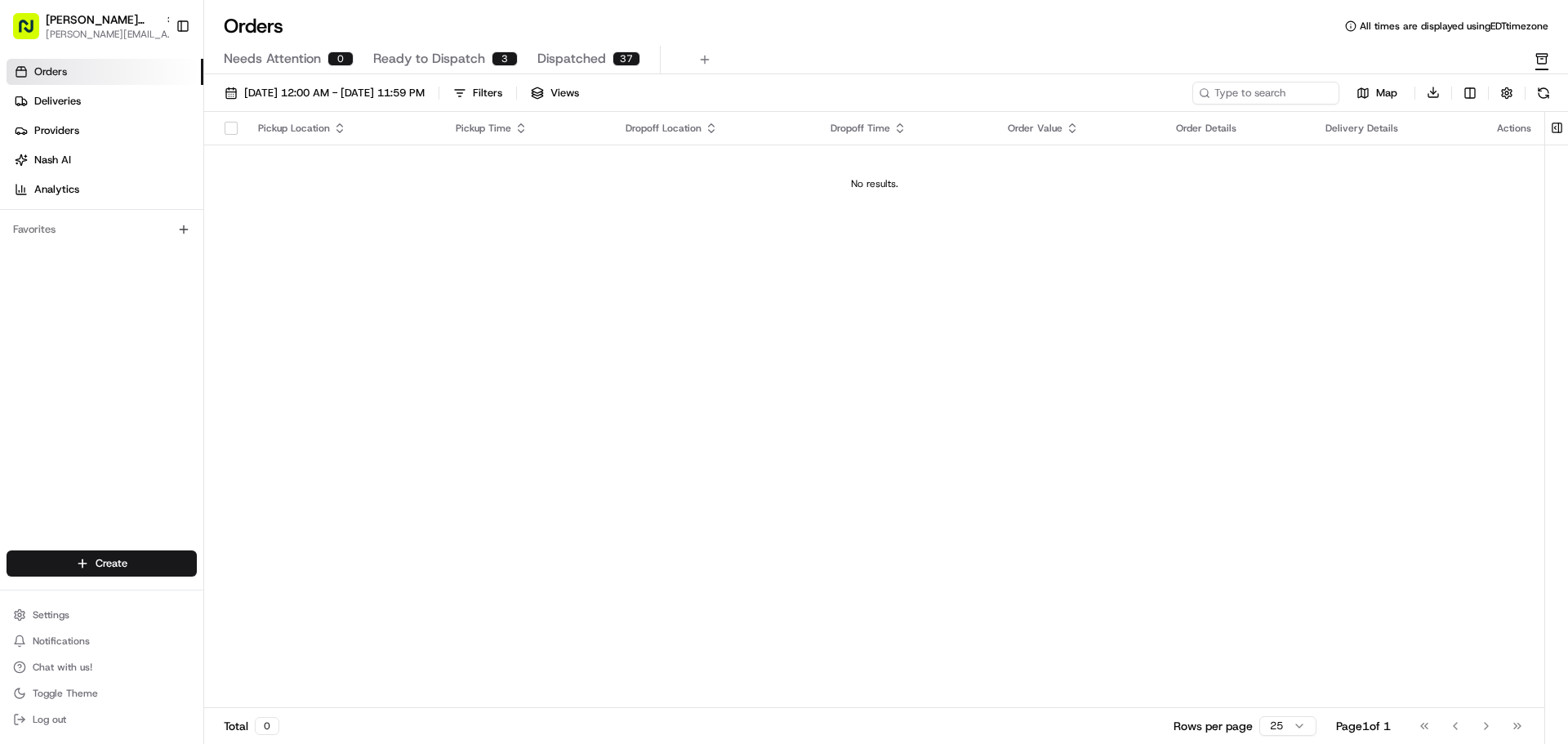
click at [439, 66] on span "Ready to Dispatch" at bounding box center [428, 58] width 112 height 19
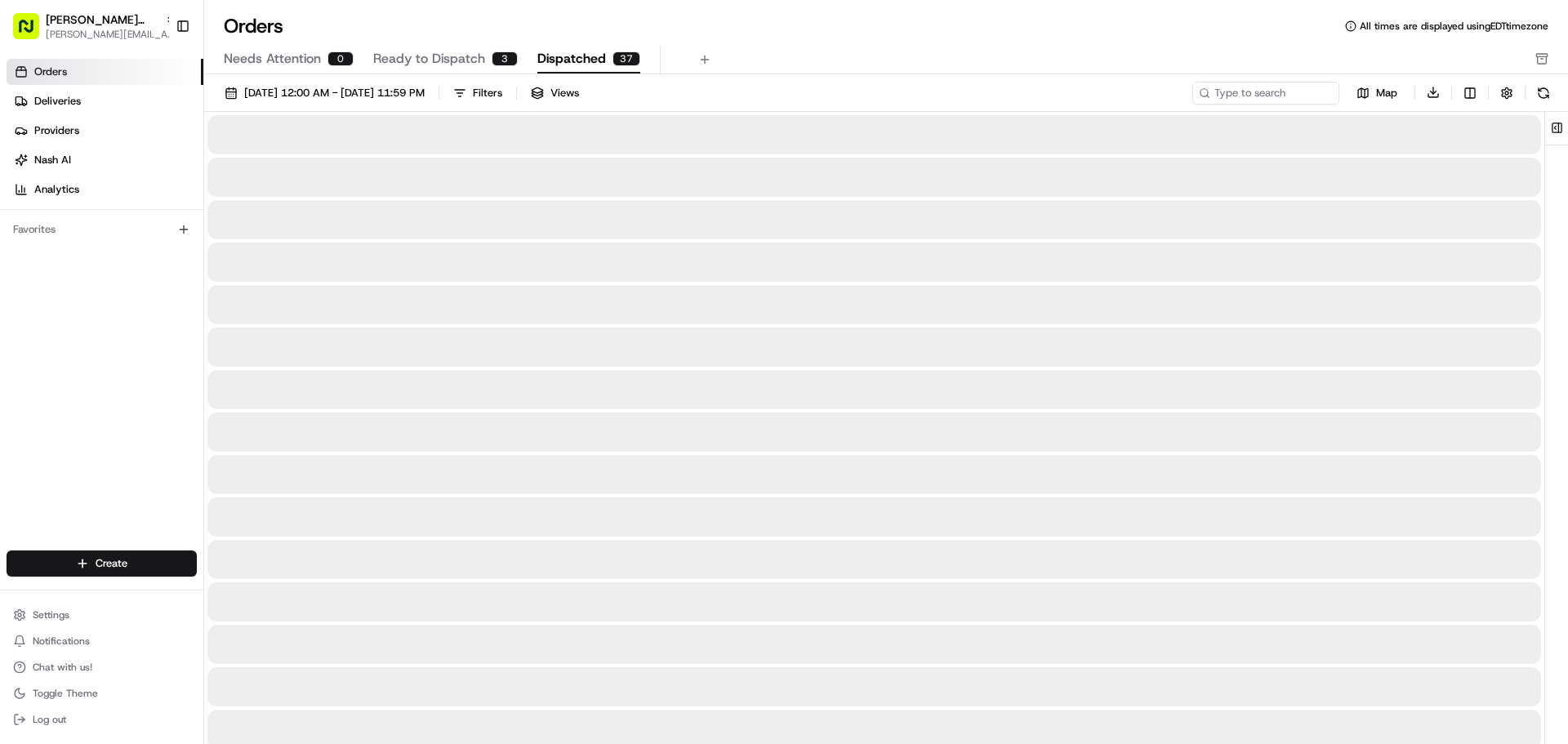
click at [596, 63] on span "Dispatched" at bounding box center [572, 58] width 68 height 19
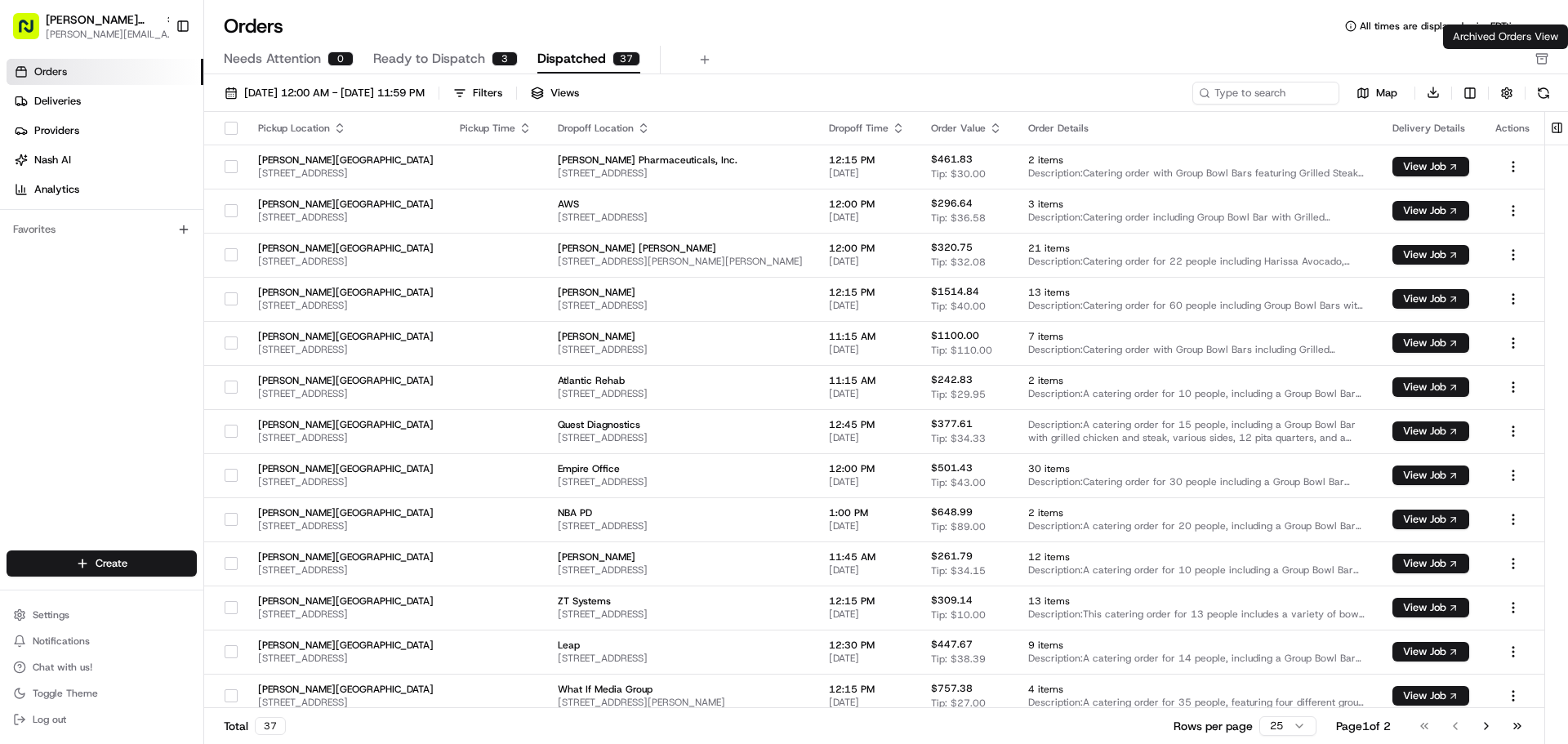
click at [1543, 63] on icon "button" at bounding box center [1542, 59] width 13 height 13
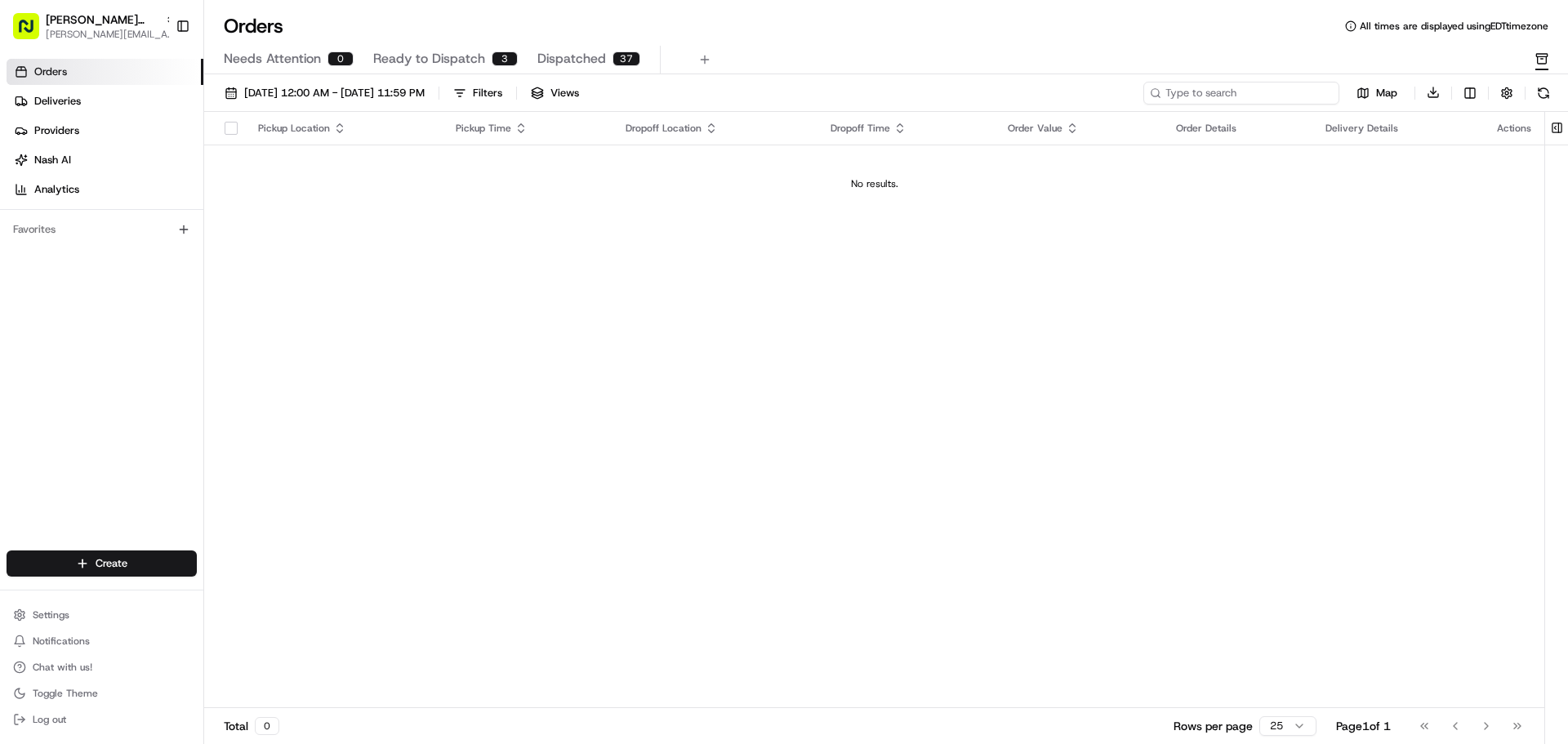
click at [1307, 94] on input at bounding box center [1241, 92] width 196 height 23
type input "river"
click at [433, 56] on span "Ready to Dispatch" at bounding box center [428, 58] width 112 height 19
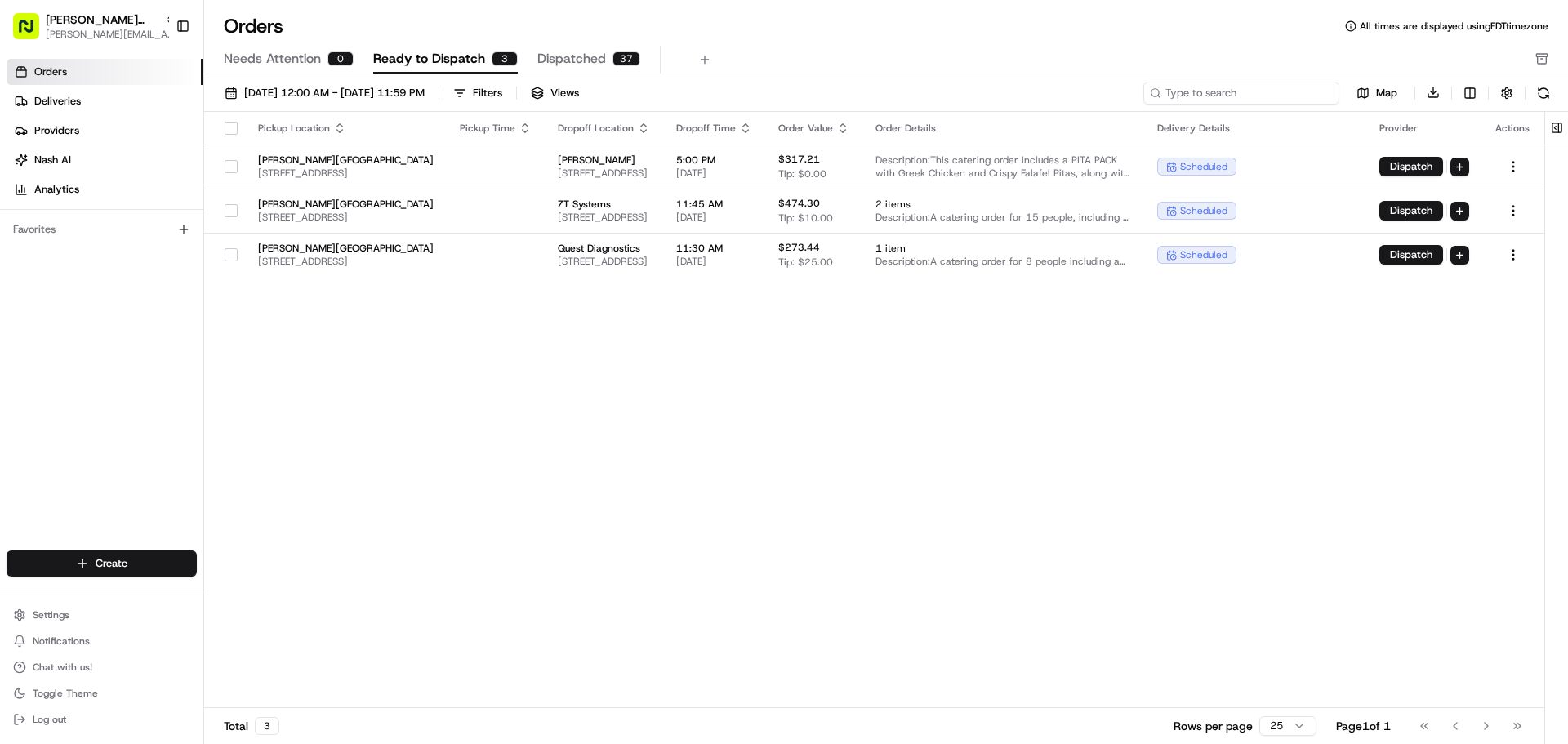
click at [1281, 95] on input at bounding box center [1241, 92] width 196 height 23
type input "river"
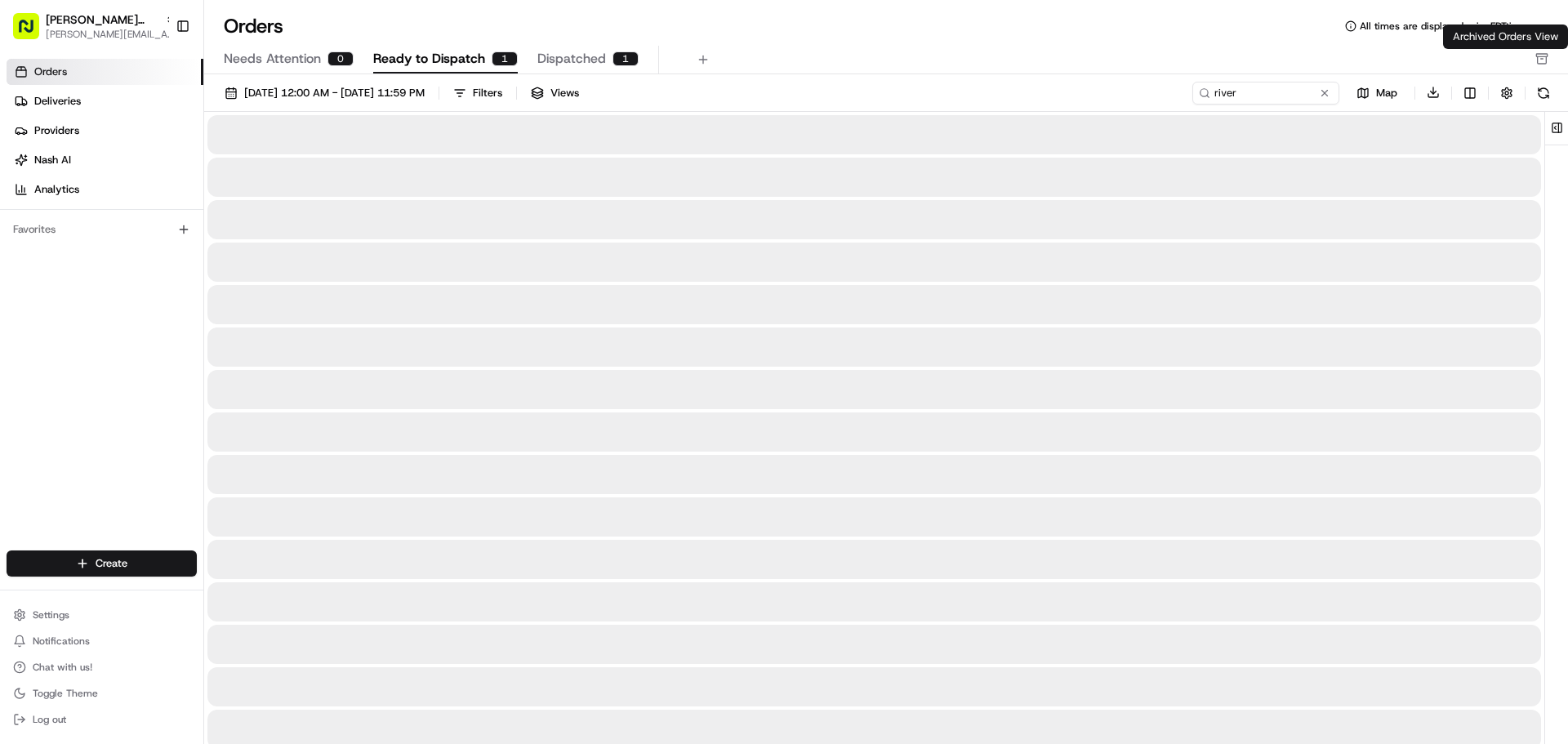
click at [1538, 61] on icon "button" at bounding box center [1542, 60] width 9 height 7
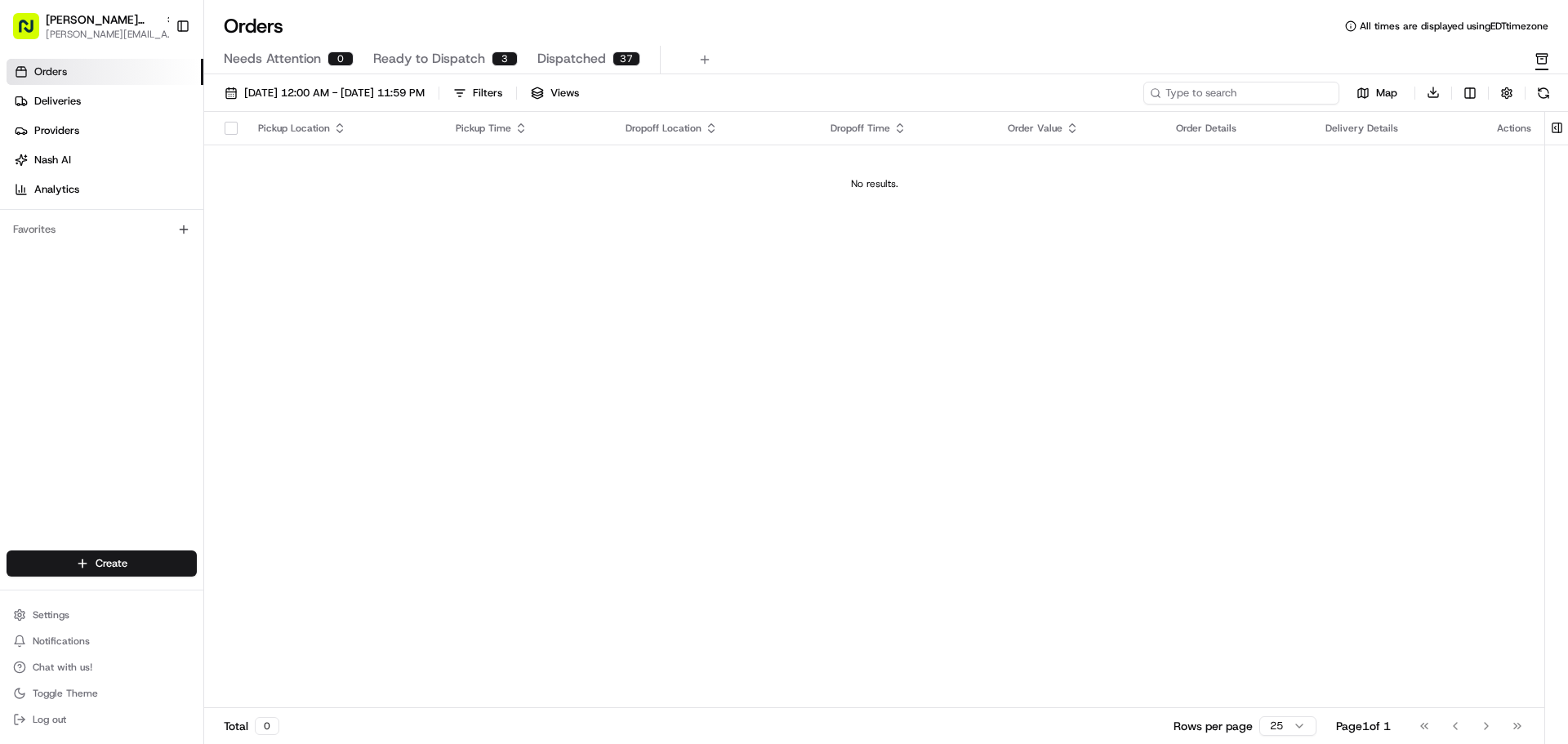
click at [1258, 95] on input at bounding box center [1241, 92] width 196 height 23
type input "river"
click at [476, 56] on span "Ready to Dispatch" at bounding box center [428, 58] width 112 height 19
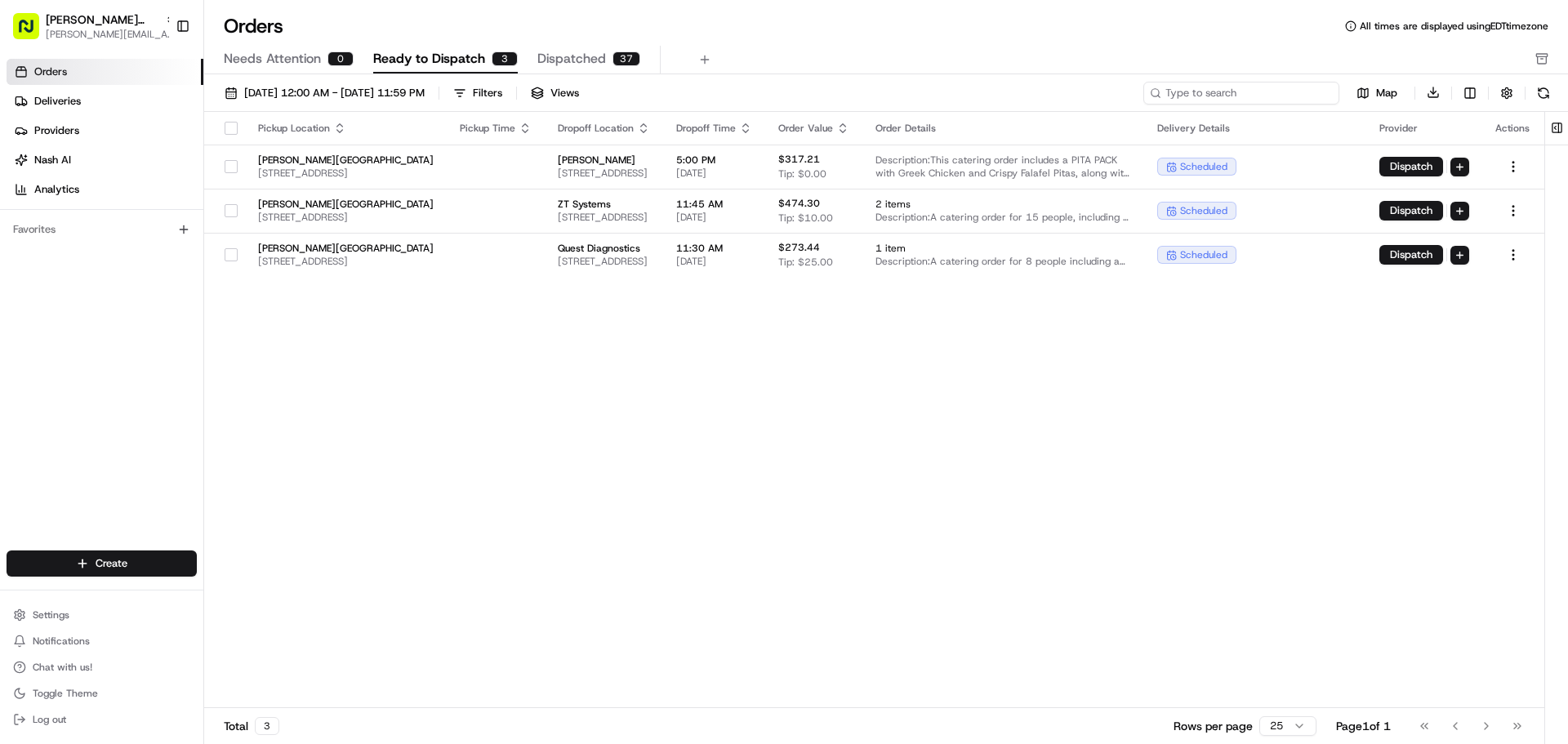
click at [1270, 99] on input at bounding box center [1241, 92] width 196 height 23
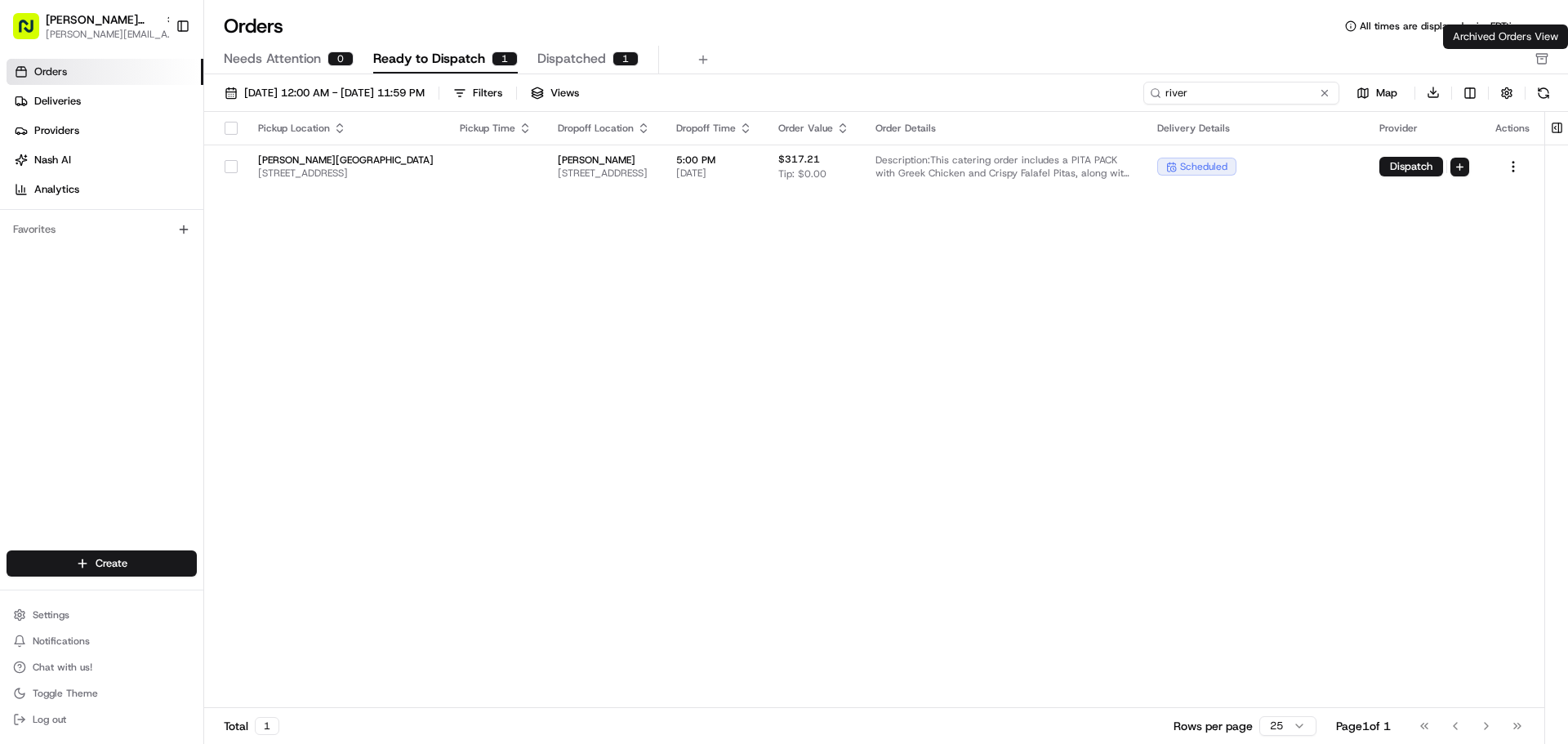
type input "river"
click at [1542, 60] on icon "button" at bounding box center [1542, 59] width 13 height 13
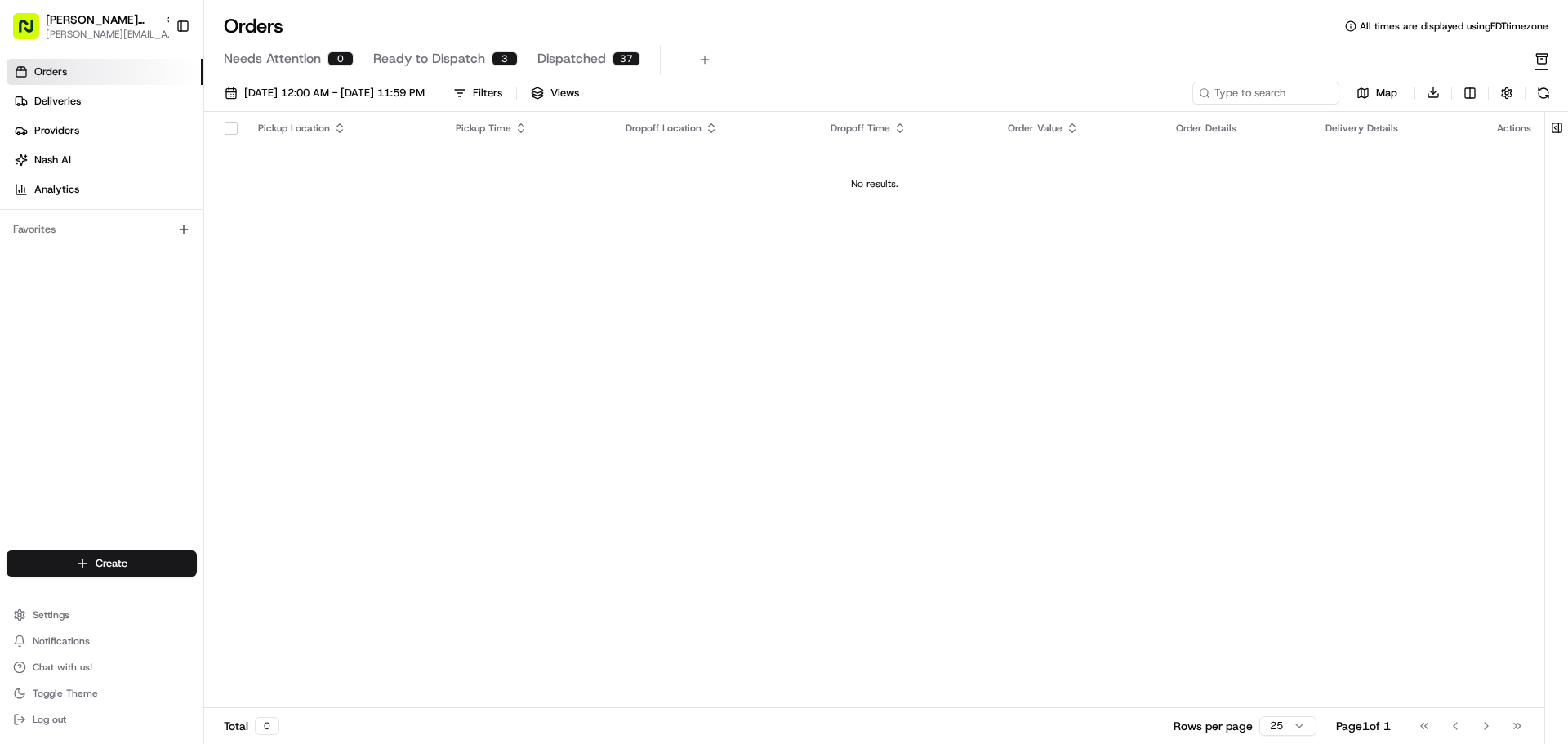
click at [432, 53] on span "Ready to Dispatch" at bounding box center [428, 58] width 112 height 19
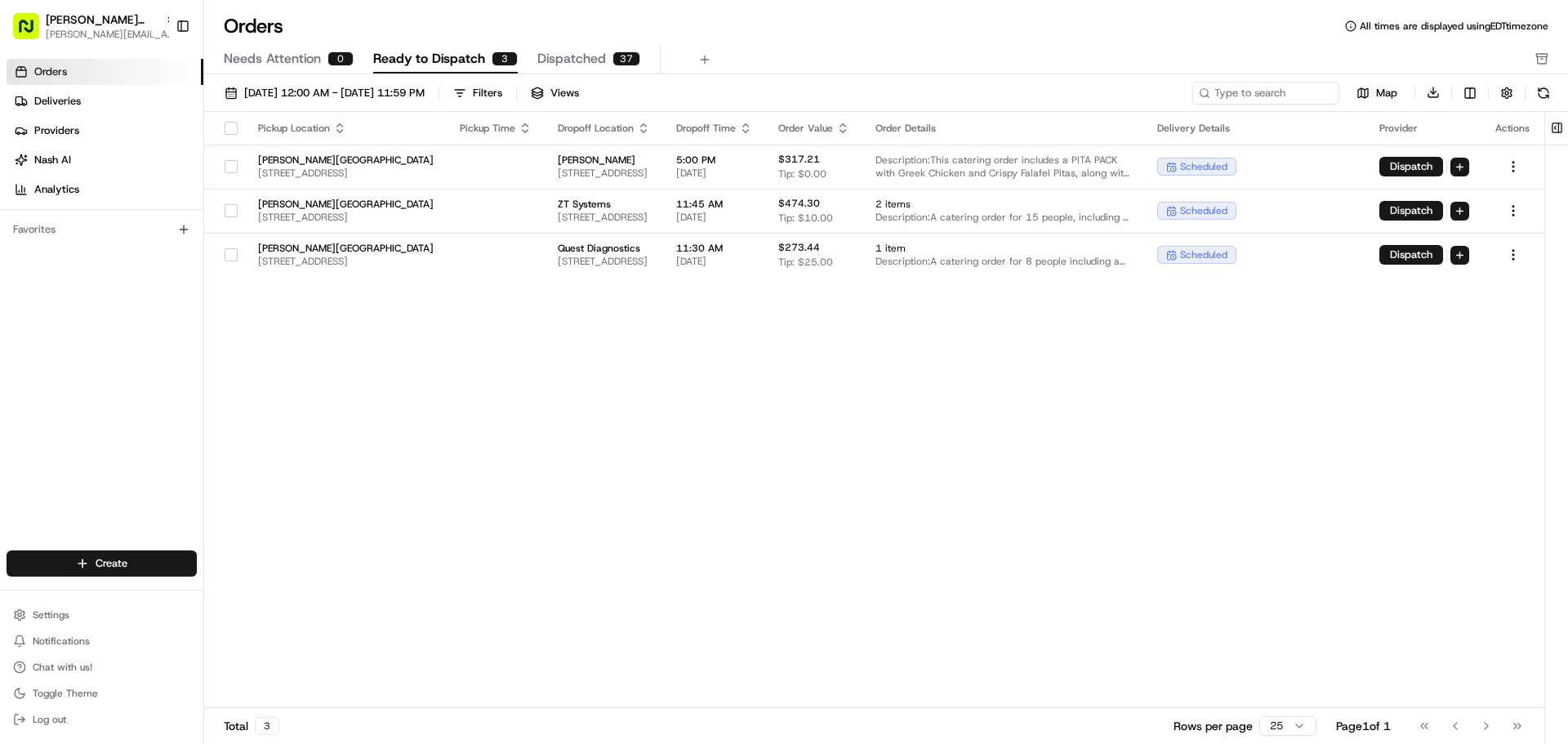
click at [1523, 59] on div "Needs Attention 0 Ready to Dispatch 3 Dispatched 37" at bounding box center [874, 60] width 1302 height 28
click at [1536, 59] on icon "button" at bounding box center [1542, 59] width 13 height 13
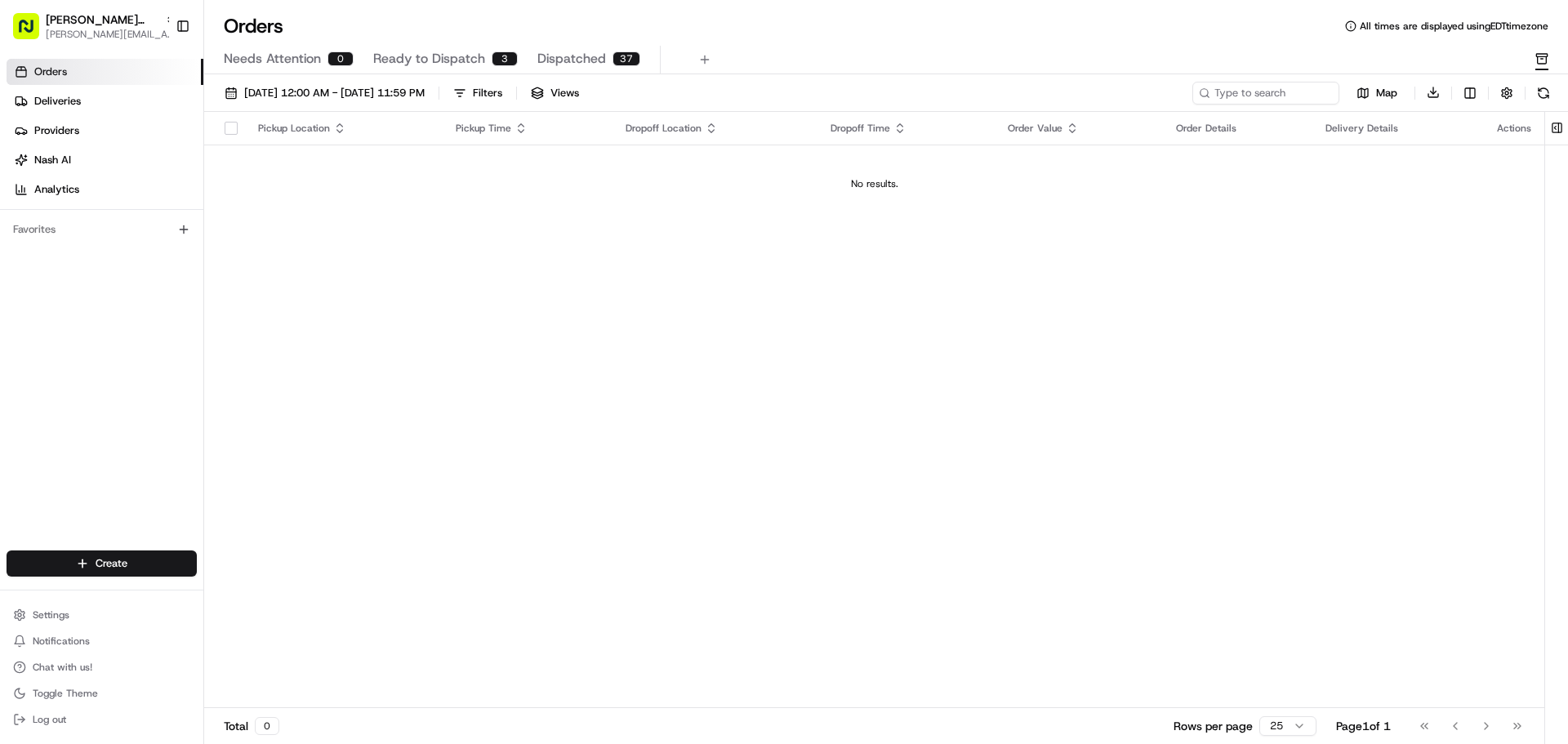
click at [384, 55] on span "Ready to Dispatch" at bounding box center [428, 58] width 112 height 19
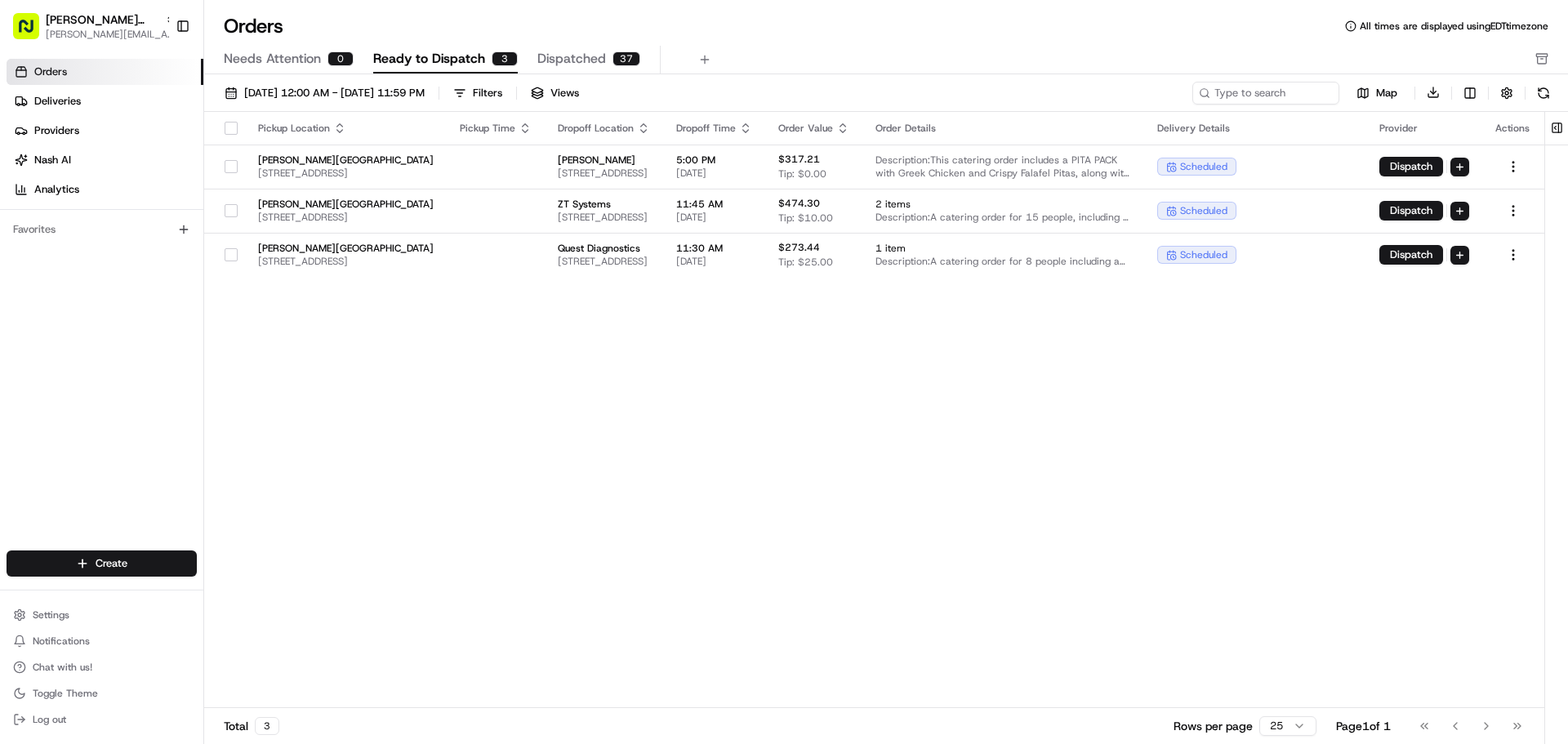
click at [537, 59] on span "Dispatched" at bounding box center [572, 58] width 68 height 19
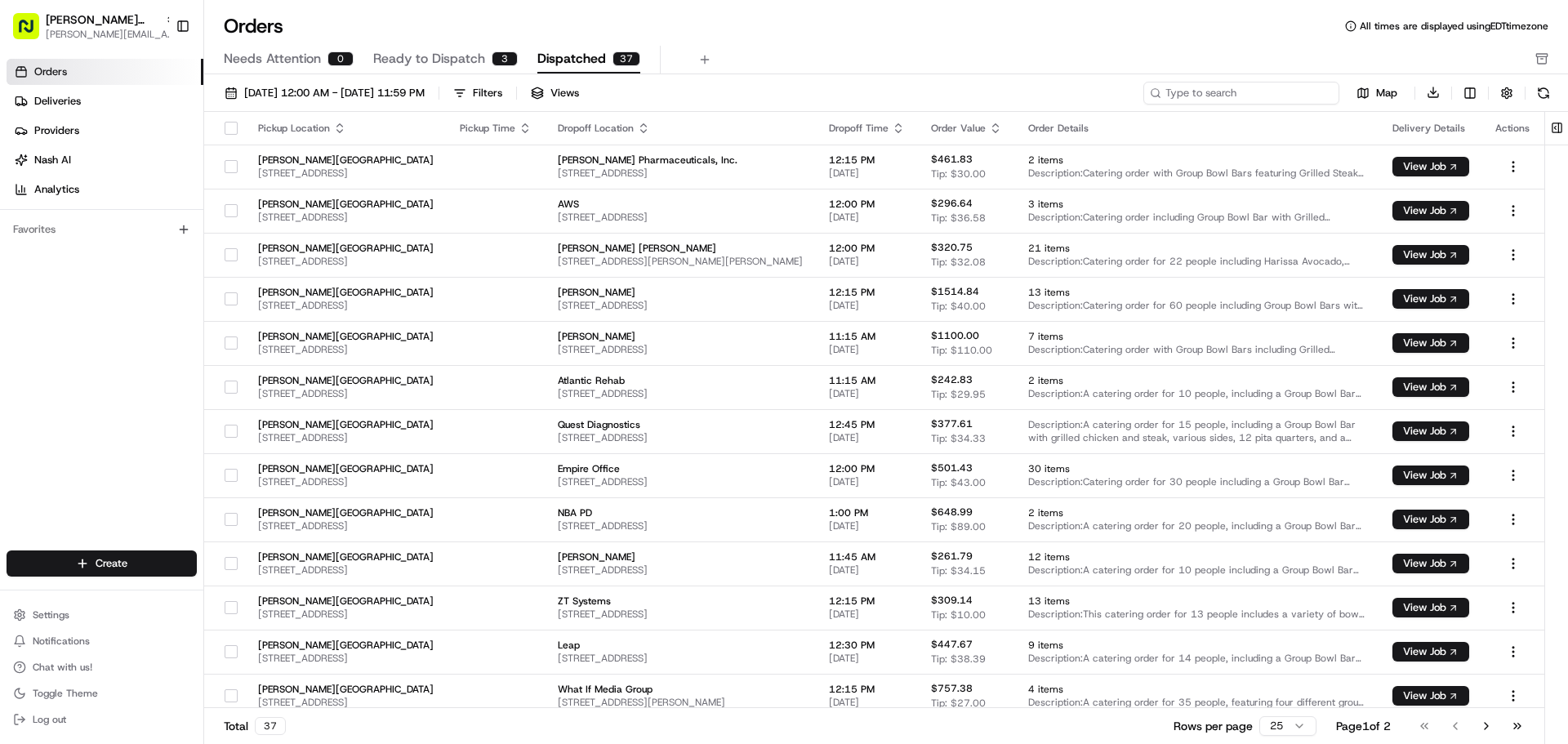
click at [1248, 101] on input at bounding box center [1241, 92] width 196 height 23
type input "river"
